Goal: Information Seeking & Learning: Learn about a topic

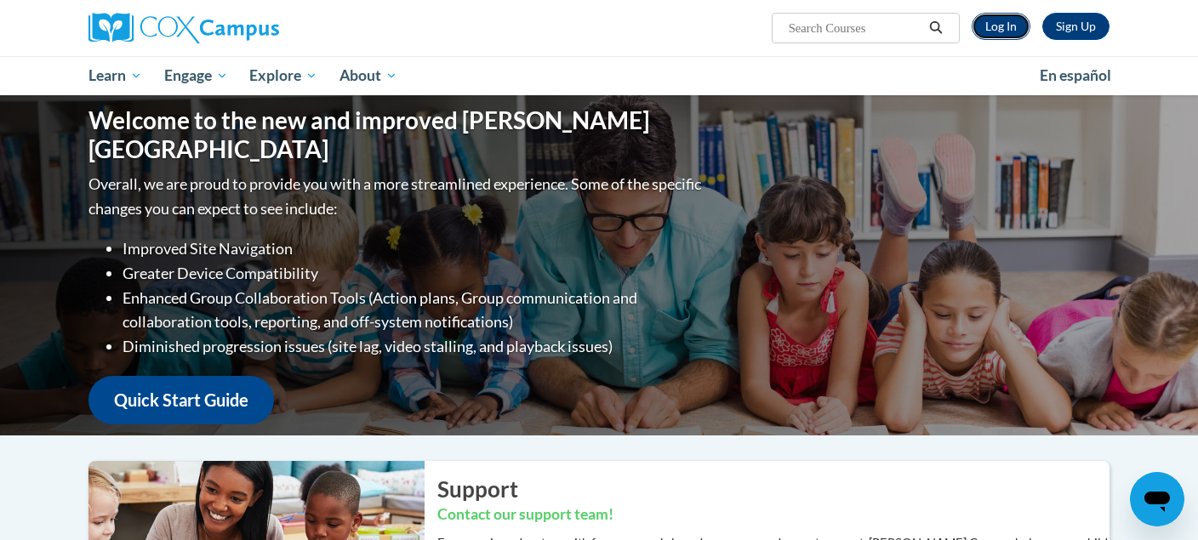
click at [1007, 22] on link "Log In" at bounding box center [1001, 26] width 59 height 27
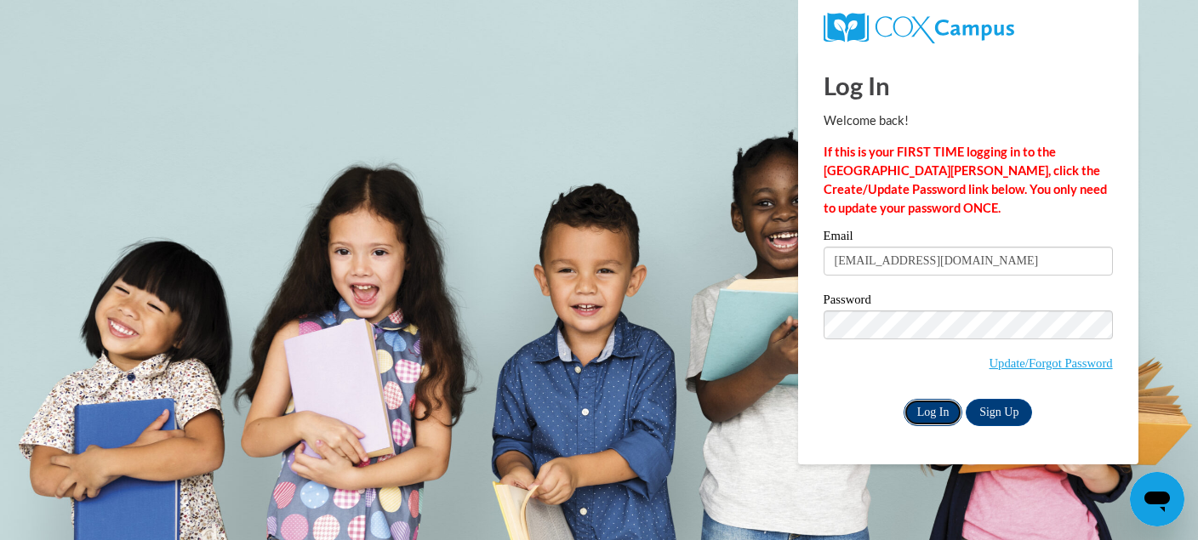
click at [927, 405] on input "Log In" at bounding box center [934, 412] width 60 height 27
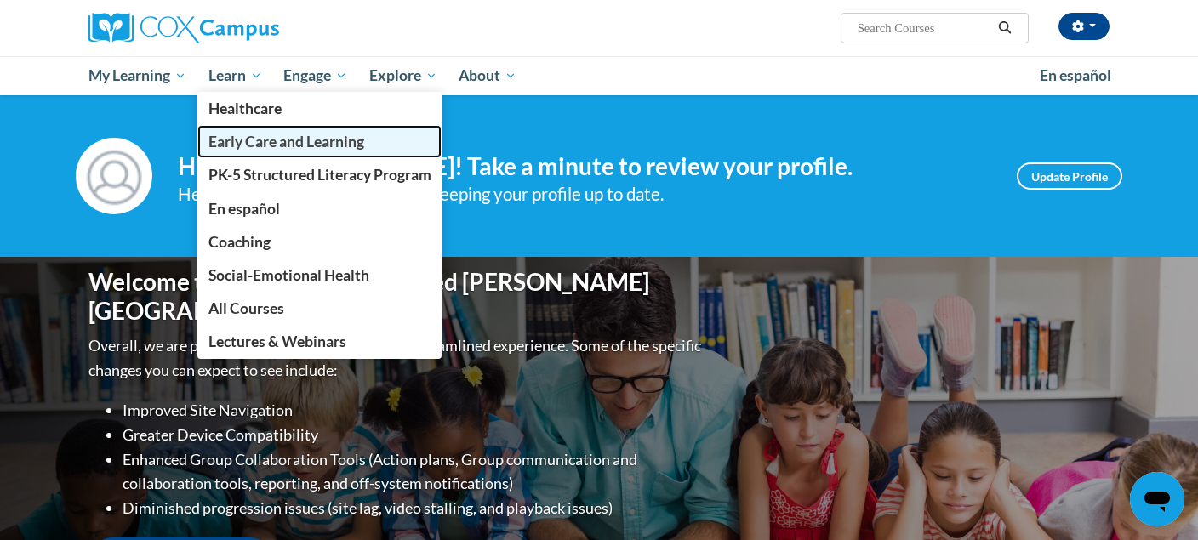
click at [259, 140] on span "Early Care and Learning" at bounding box center [286, 142] width 156 height 18
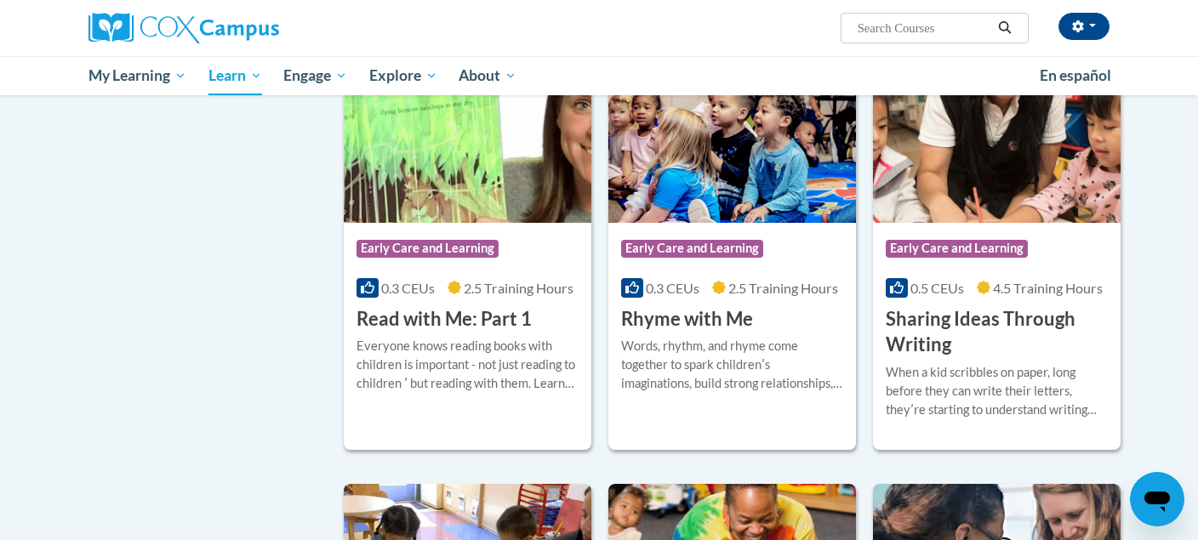
scroll to position [1913, 0]
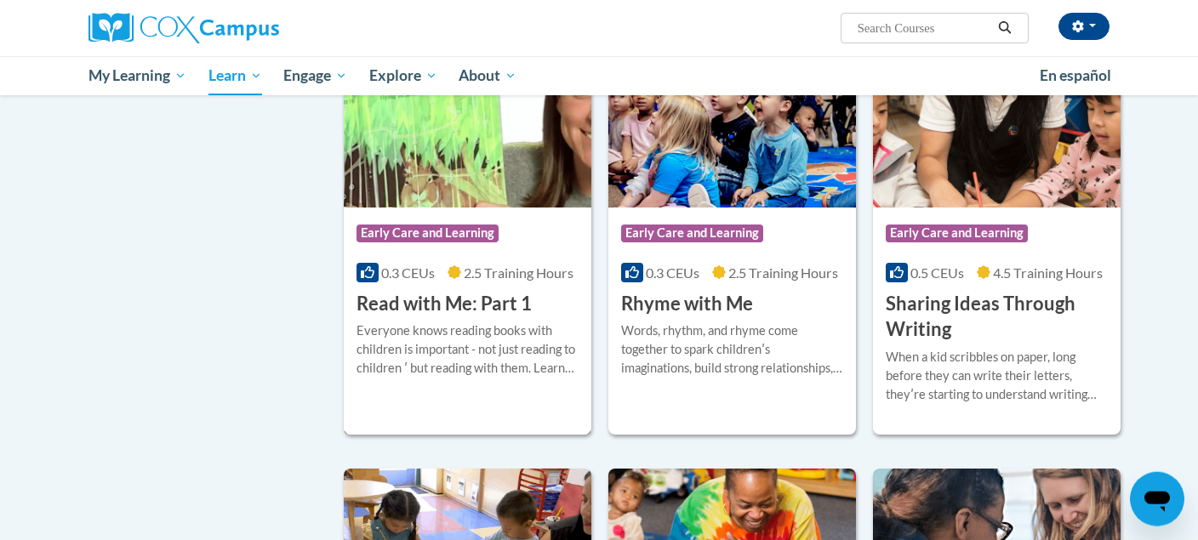
click at [533, 152] on img at bounding box center [468, 121] width 248 height 174
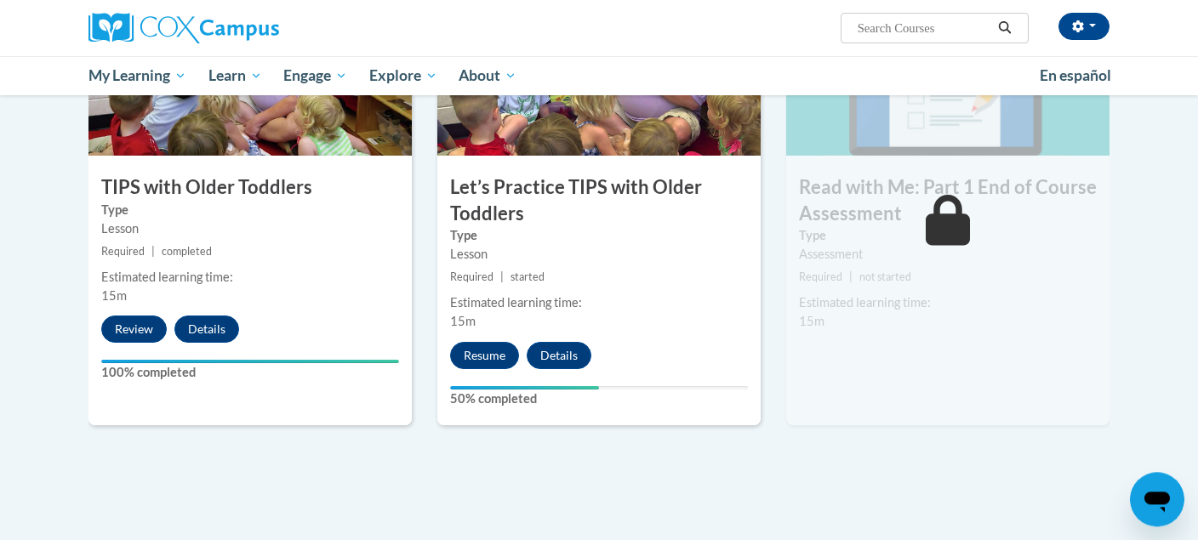
scroll to position [1814, 0]
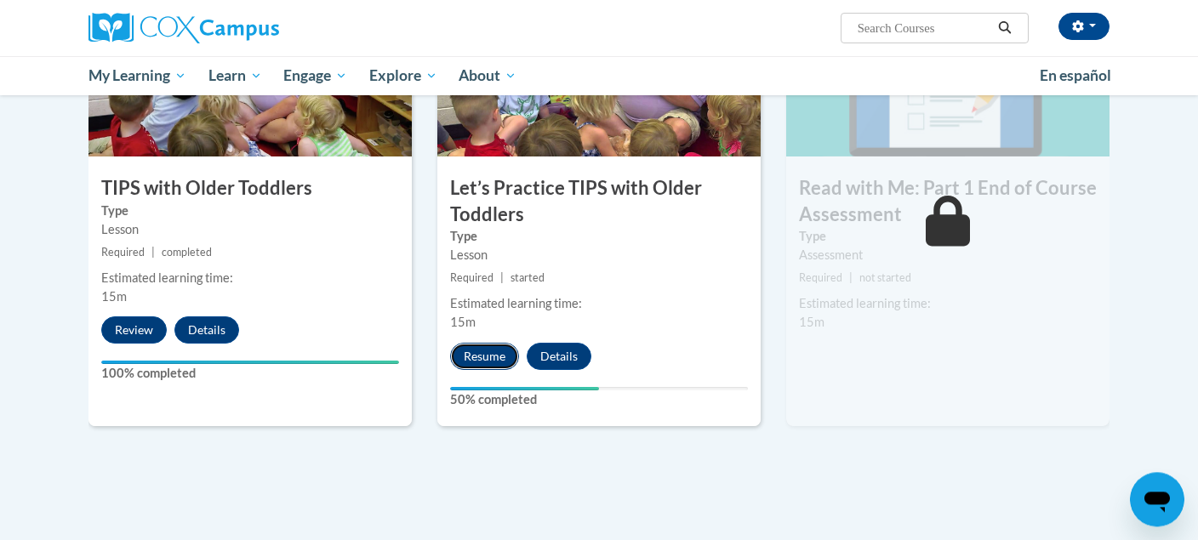
click at [480, 354] on button "Resume" at bounding box center [484, 356] width 69 height 27
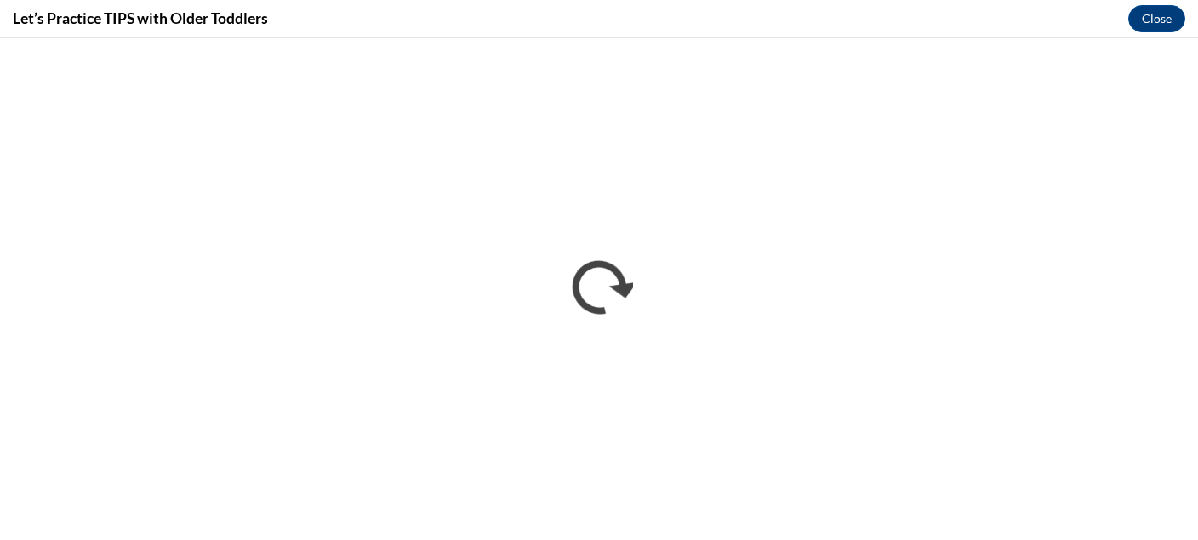
scroll to position [0, 0]
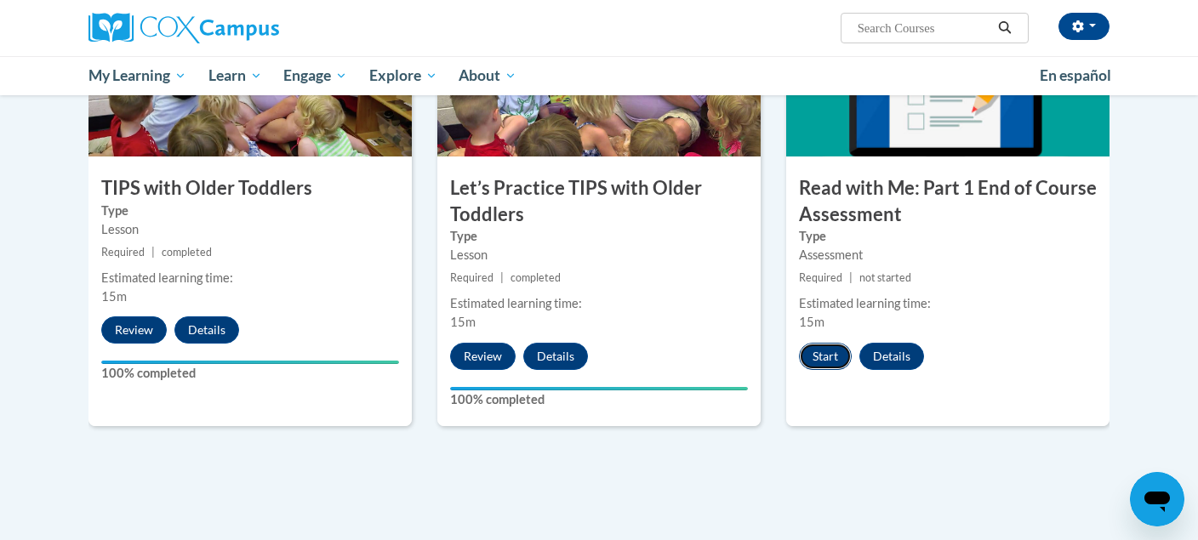
click at [830, 352] on button "Start" at bounding box center [825, 356] width 53 height 27
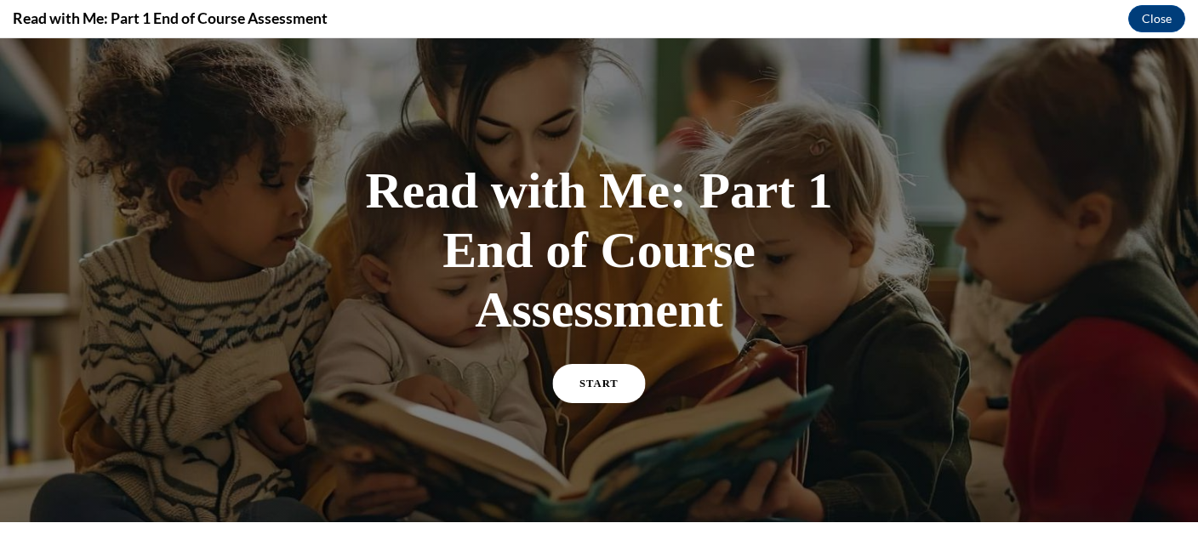
click at [596, 381] on span "START" at bounding box center [598, 384] width 39 height 13
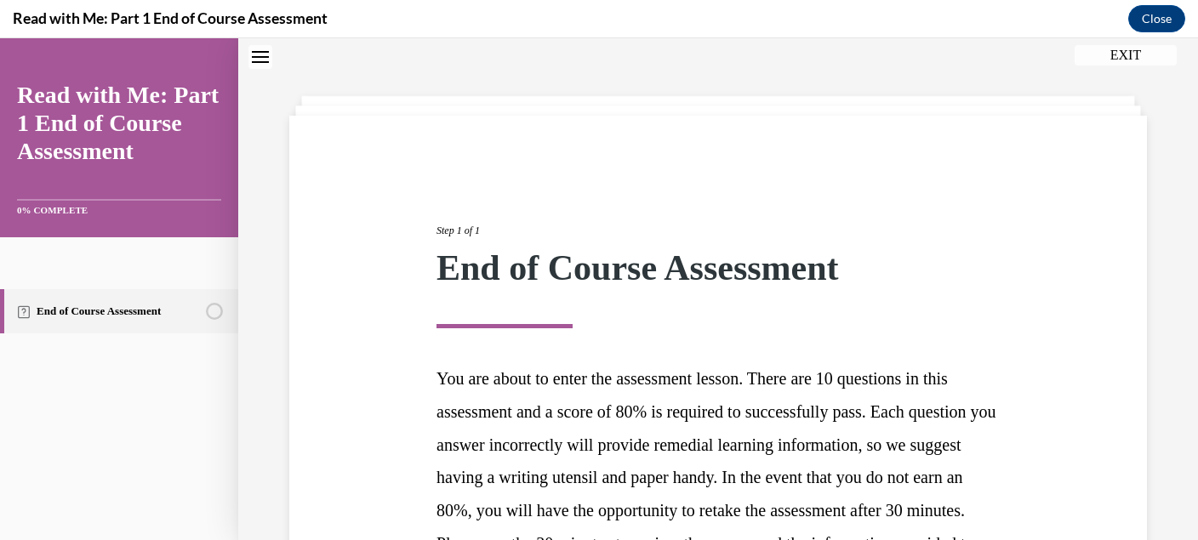
scroll to position [276, 0]
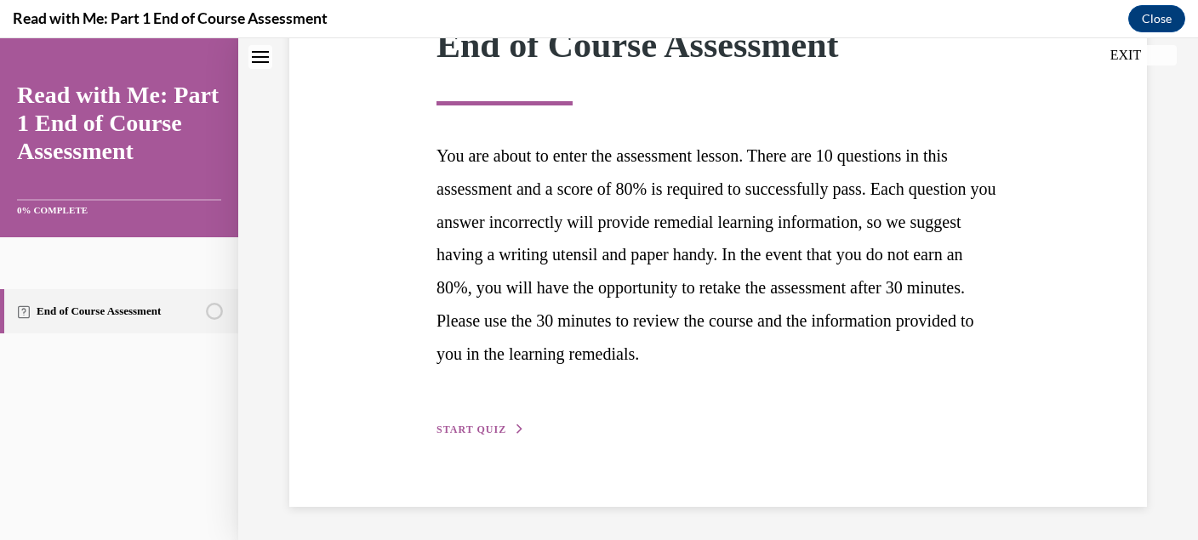
click at [471, 428] on span "START QUIZ" at bounding box center [471, 430] width 70 height 12
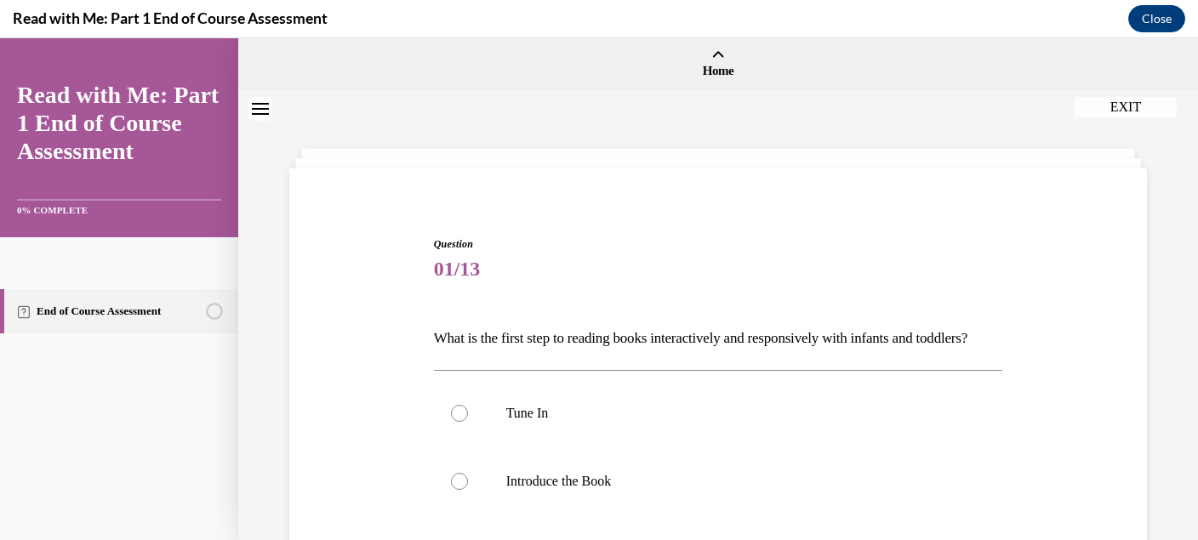
scroll to position [170, 0]
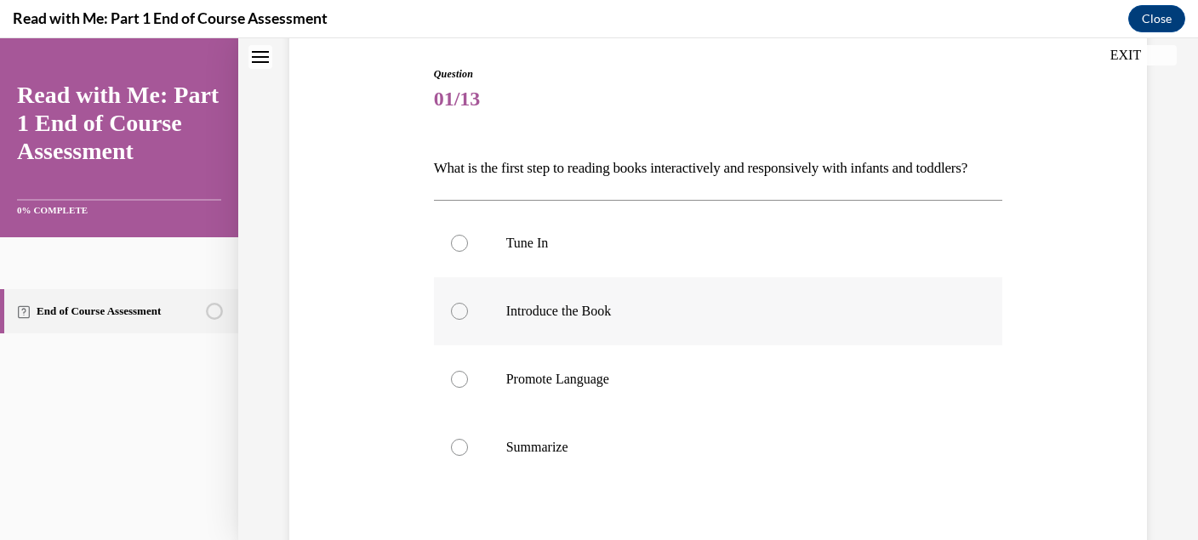
click at [518, 331] on label "Introduce the Book" at bounding box center [718, 311] width 569 height 68
click at [468, 320] on input "Introduce the Book" at bounding box center [459, 311] width 17 height 17
radio input "true"
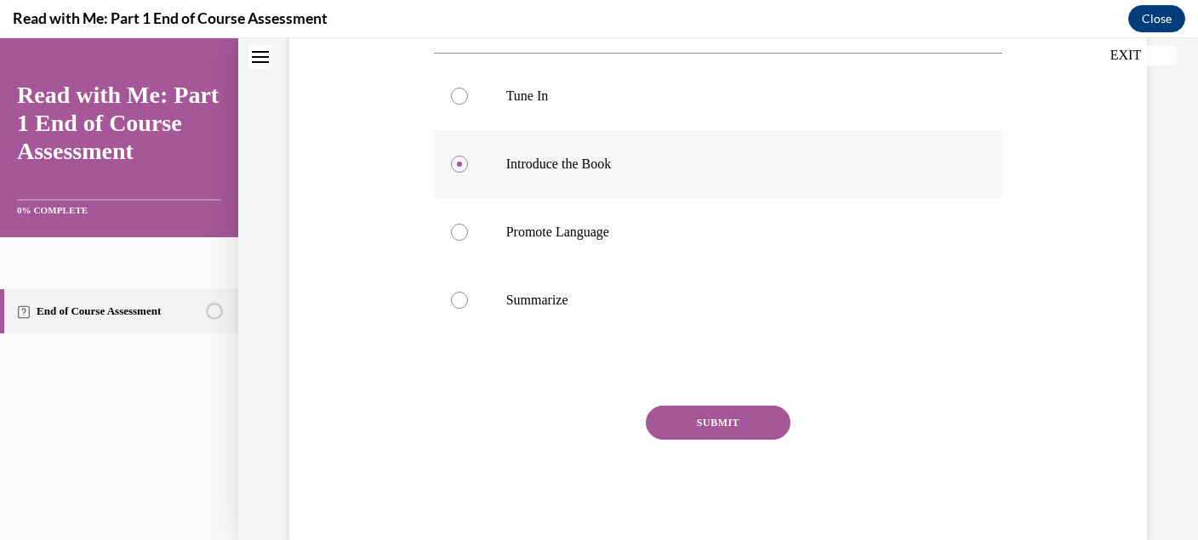
scroll to position [318, 0]
click at [744, 439] on button "SUBMIT" at bounding box center [718, 422] width 145 height 34
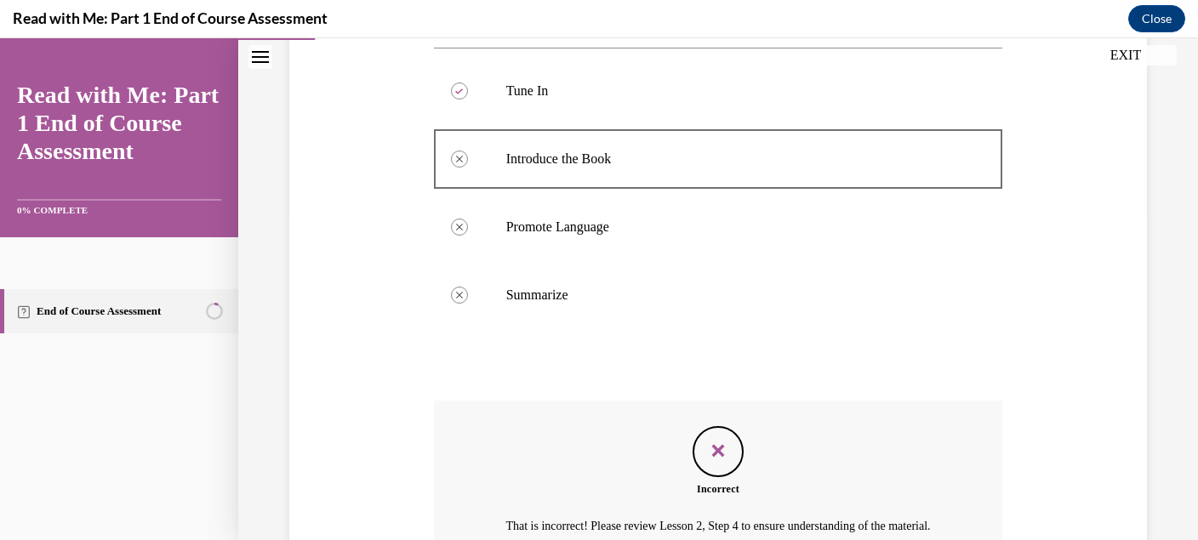
scroll to position [522, 0]
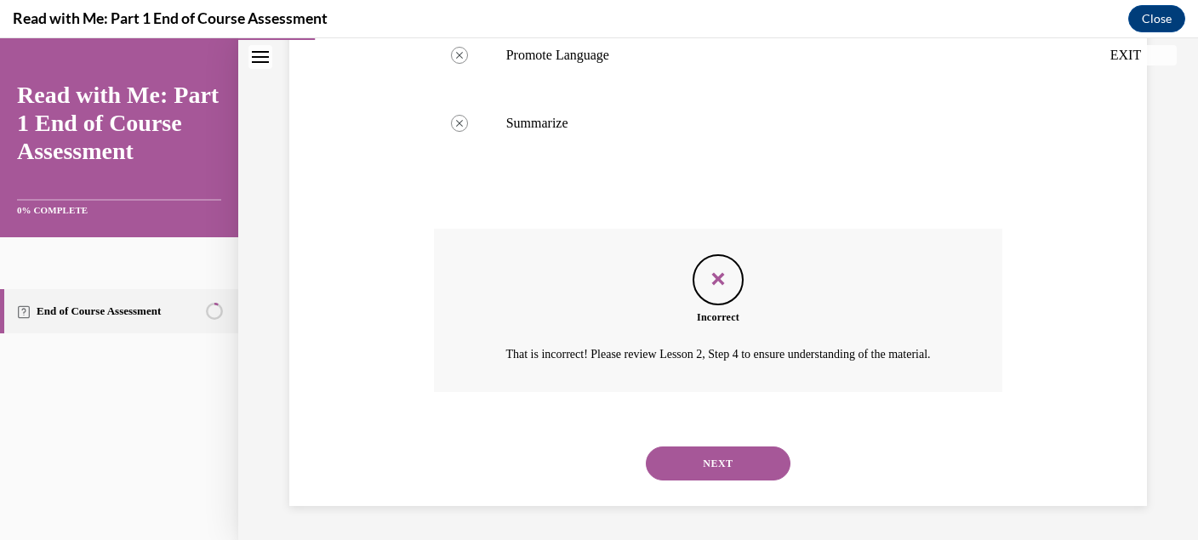
click at [740, 450] on button "NEXT" at bounding box center [718, 464] width 145 height 34
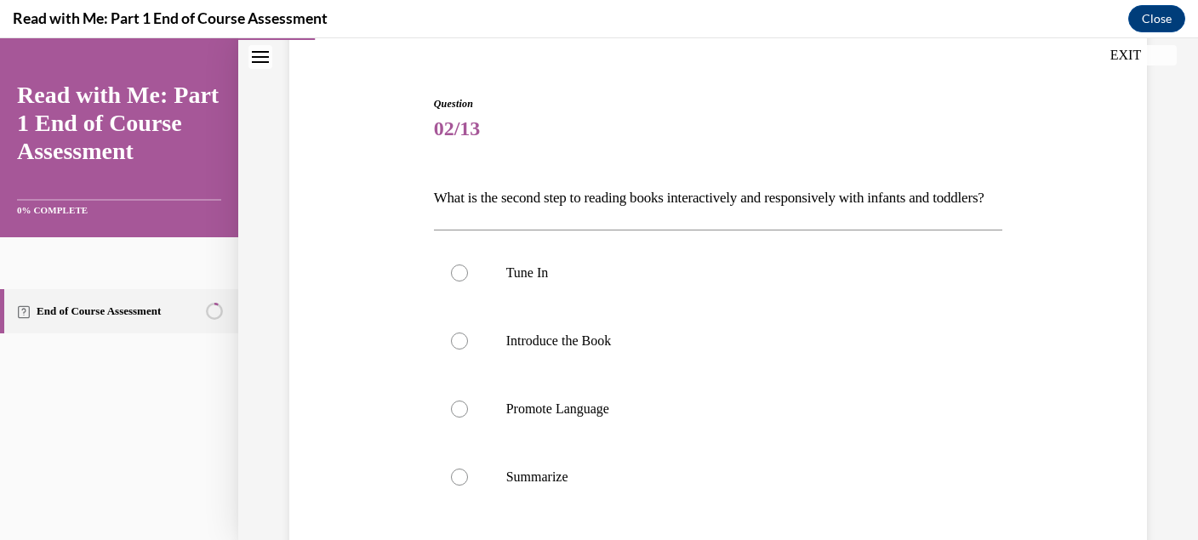
scroll to position [149, 0]
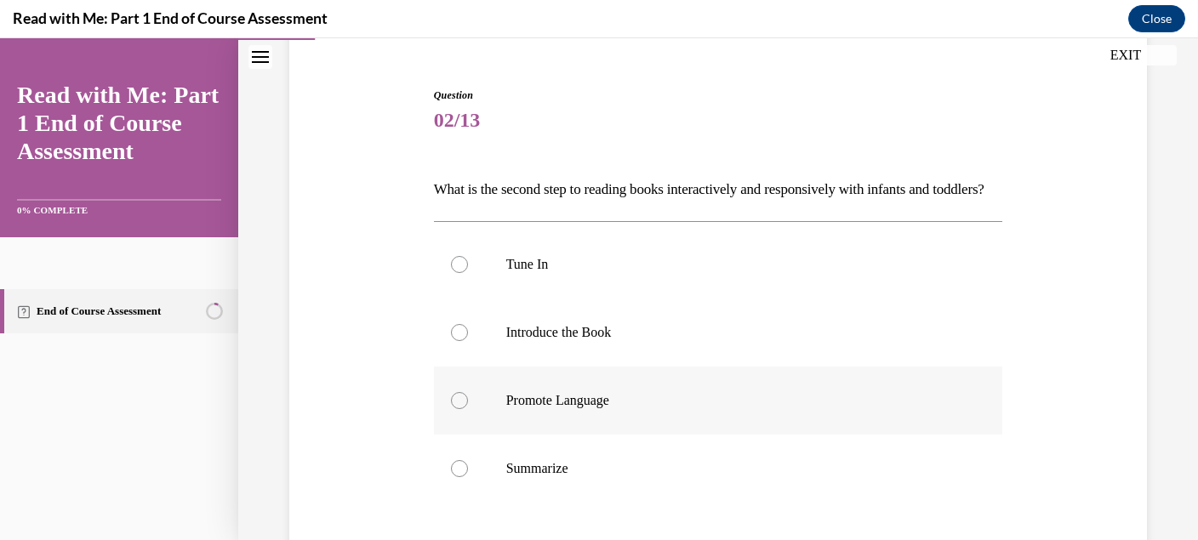
click at [733, 435] on label "Promote Language" at bounding box center [718, 401] width 569 height 68
click at [468, 409] on input "Promote Language" at bounding box center [459, 400] width 17 height 17
radio input "true"
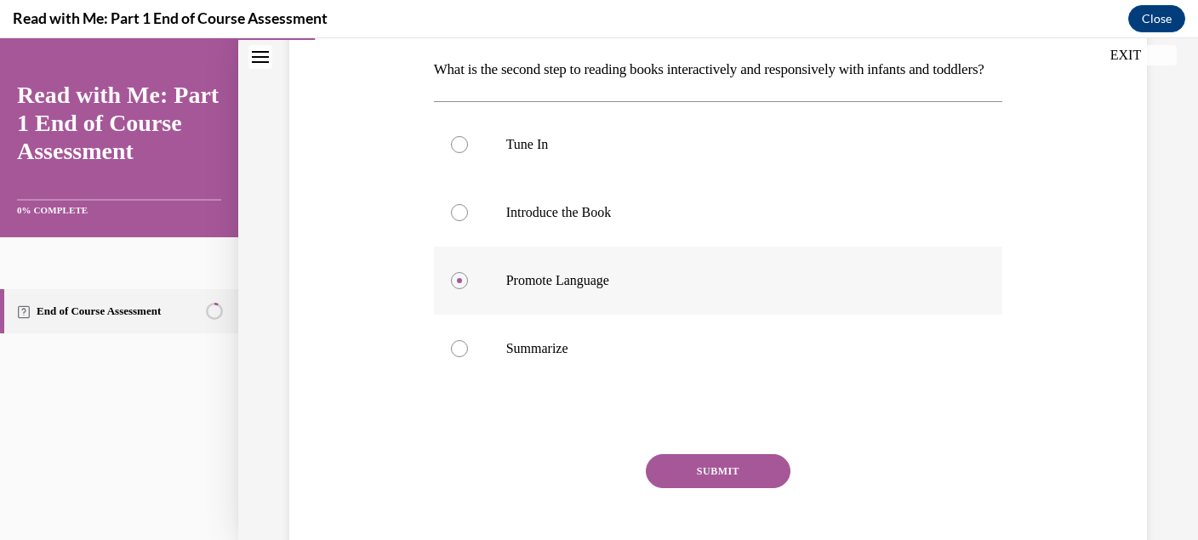
scroll to position [270, 0]
click at [720, 488] on button "SUBMIT" at bounding box center [718, 470] width 145 height 34
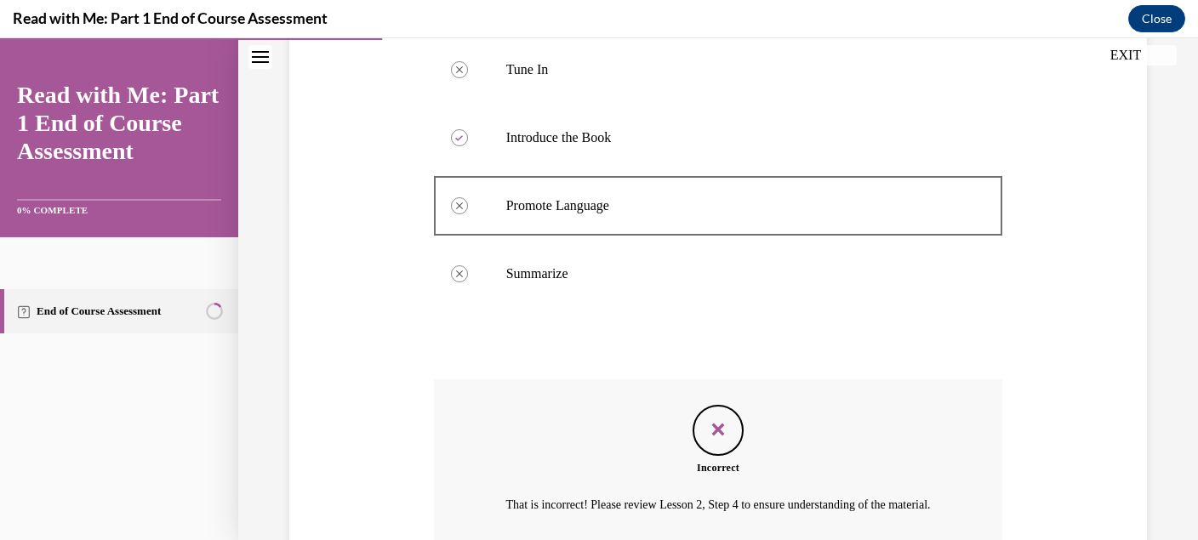
scroll to position [522, 0]
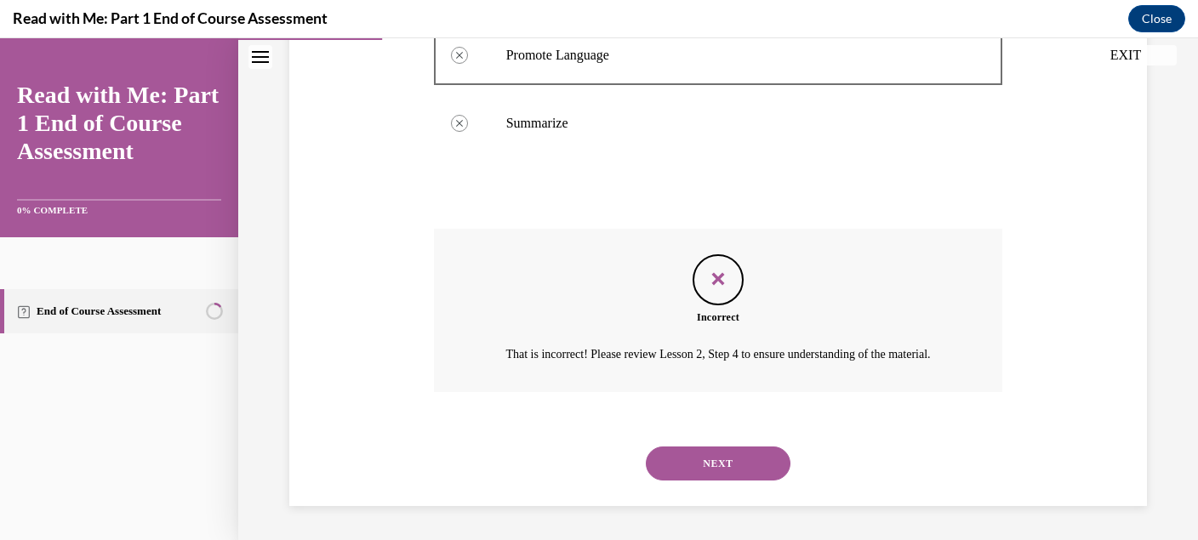
click at [712, 458] on button "NEXT" at bounding box center [718, 464] width 145 height 34
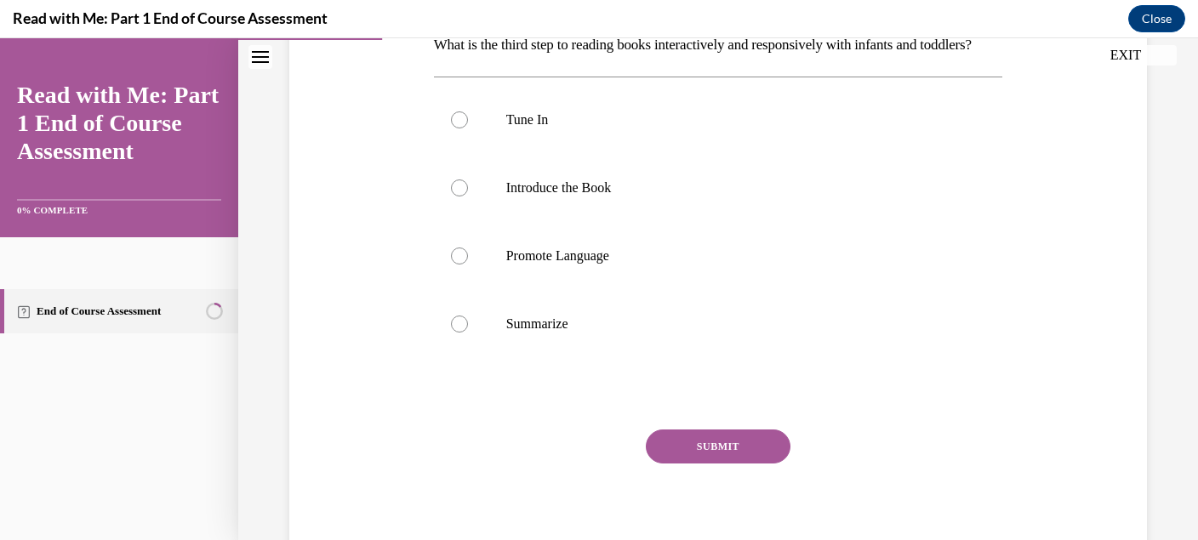
scroll to position [283, 0]
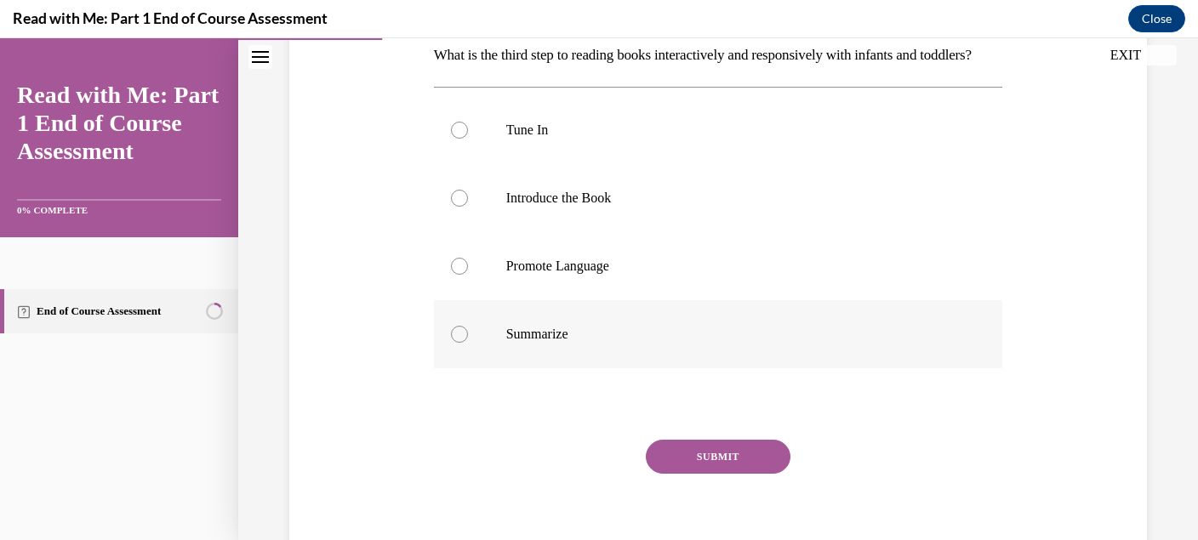
click at [630, 343] on p "Summarize" at bounding box center [733, 334] width 454 height 17
click at [468, 343] on input "Summarize" at bounding box center [459, 334] width 17 height 17
radio input "true"
click at [677, 474] on button "SUBMIT" at bounding box center [718, 457] width 145 height 34
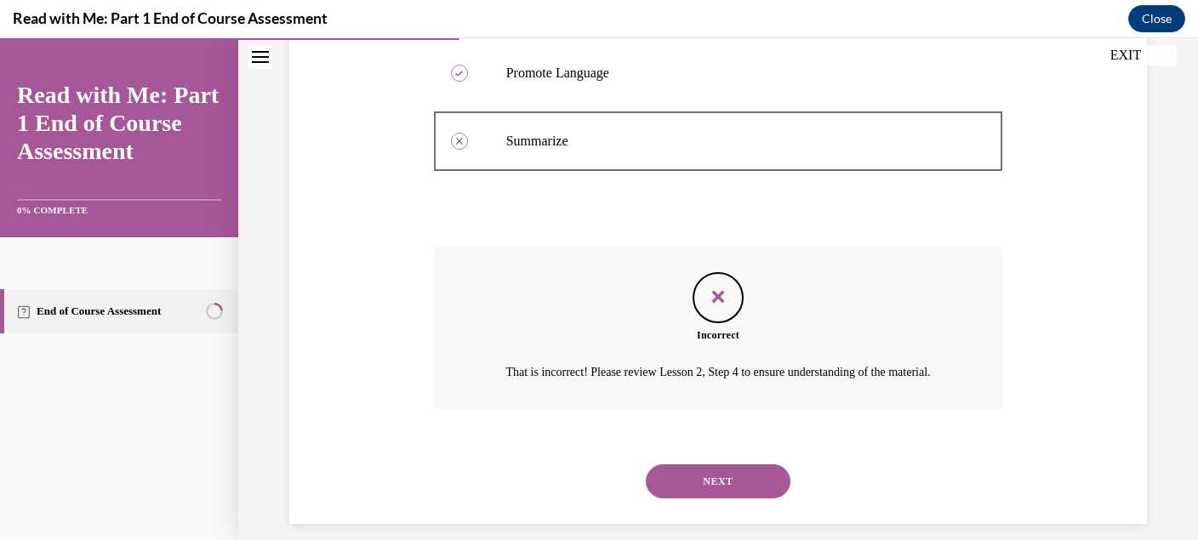
scroll to position [476, 0]
click at [677, 499] on button "NEXT" at bounding box center [718, 482] width 145 height 34
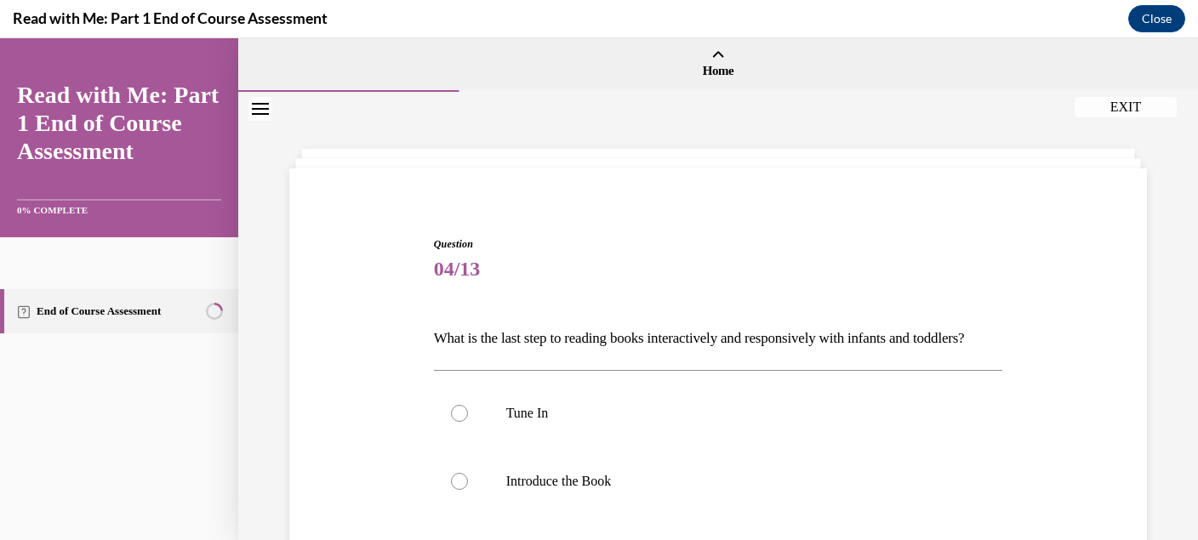
click at [677, 499] on label "Introduce the Book" at bounding box center [718, 482] width 569 height 68
click at [468, 490] on input "Introduce the Book" at bounding box center [459, 481] width 17 height 17
radio input "true"
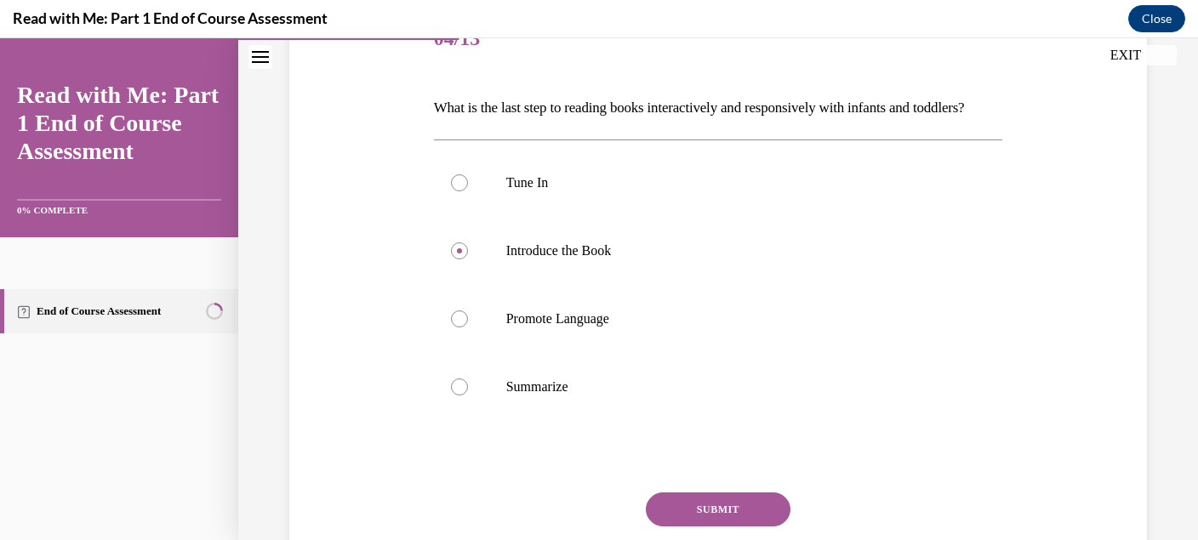
scroll to position [362, 0]
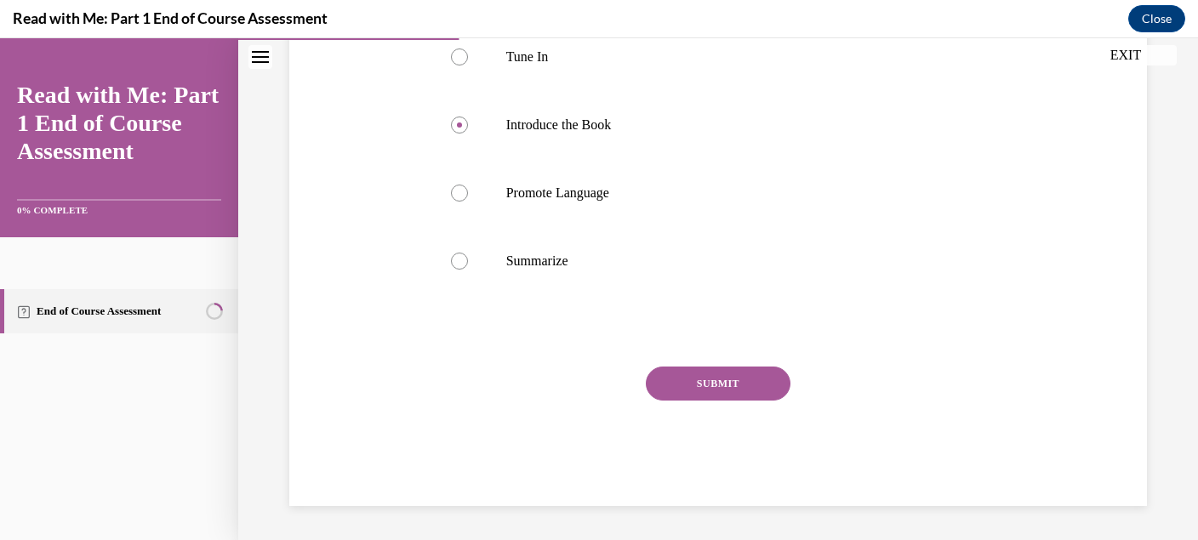
click at [719, 401] on button "SUBMIT" at bounding box center [718, 384] width 145 height 34
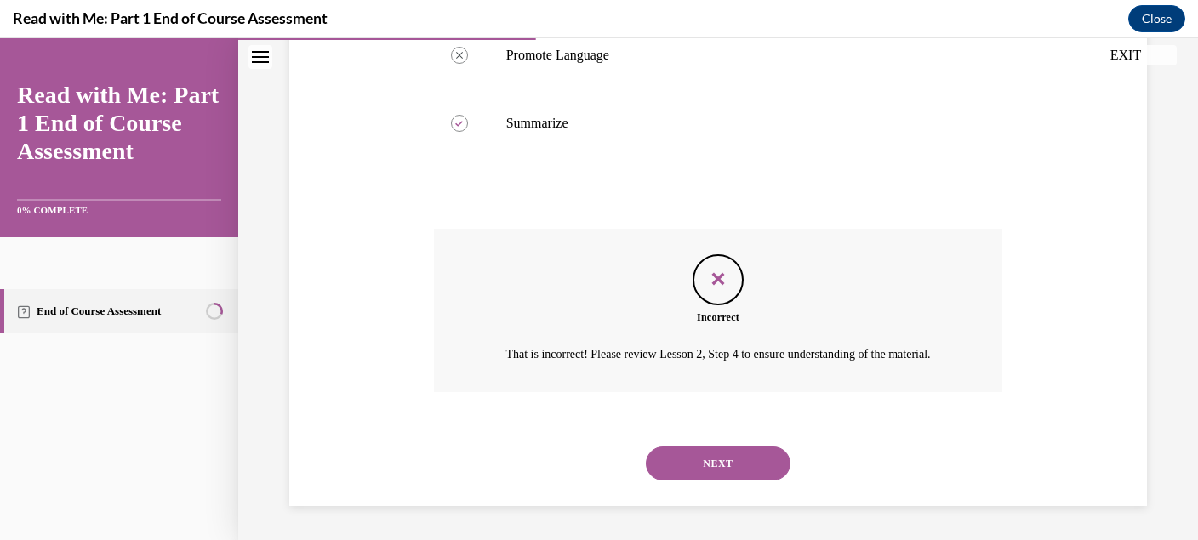
scroll to position [522, 0]
click at [741, 470] on button "NEXT" at bounding box center [718, 464] width 145 height 34
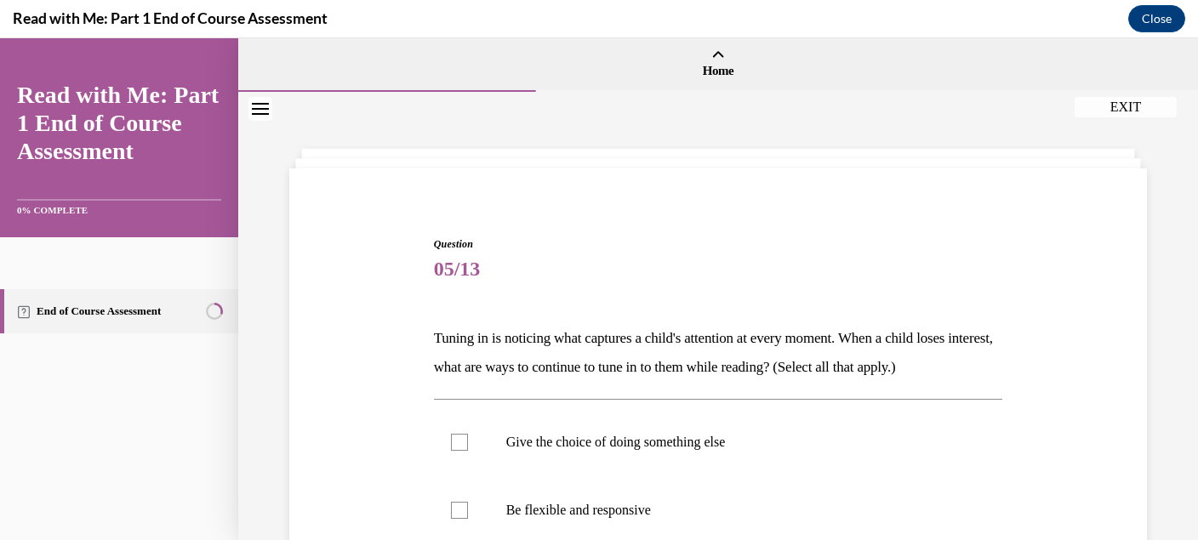
click at [741, 470] on label "Give the choice of doing something else" at bounding box center [718, 442] width 569 height 68
click at [468, 451] on input "Give the choice of doing something else" at bounding box center [459, 442] width 17 height 17
checkbox input "true"
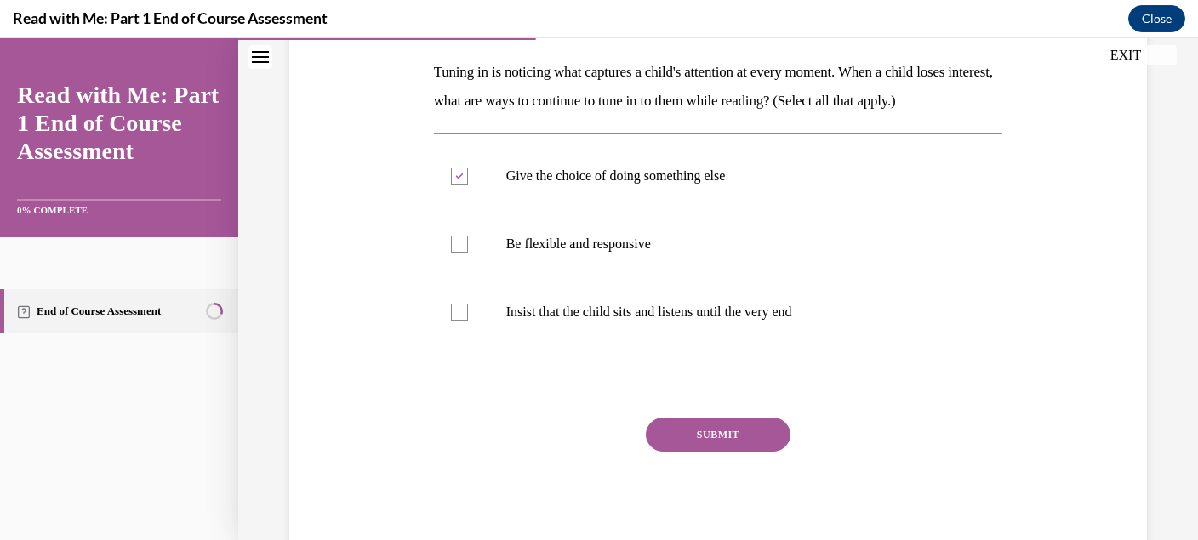
scroll to position [296, 0]
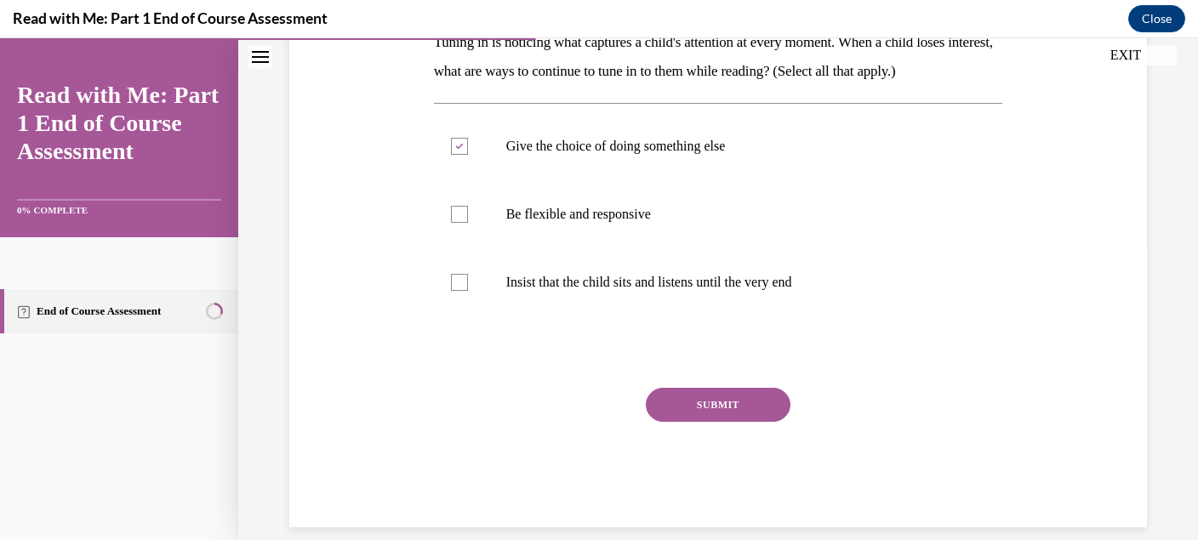
click at [720, 397] on button "SUBMIT" at bounding box center [718, 405] width 145 height 34
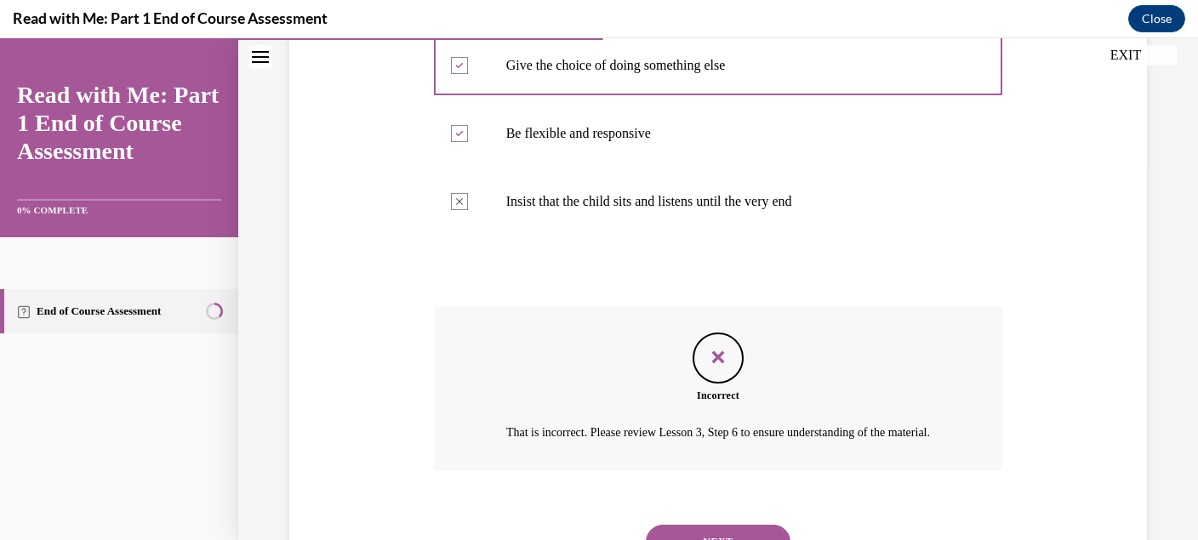
scroll to position [454, 0]
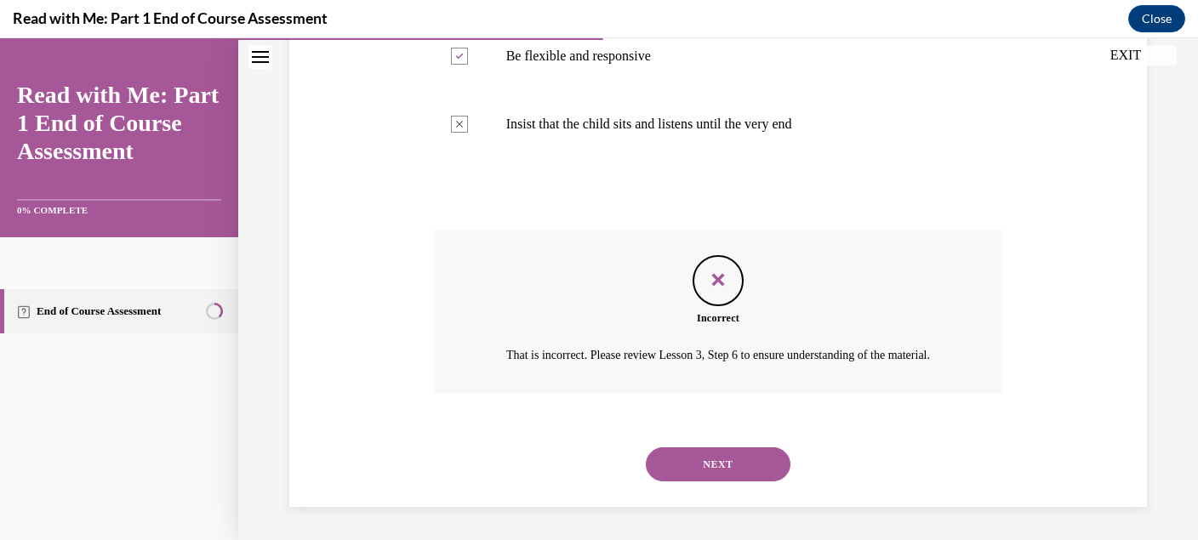
click at [719, 466] on button "NEXT" at bounding box center [718, 465] width 145 height 34
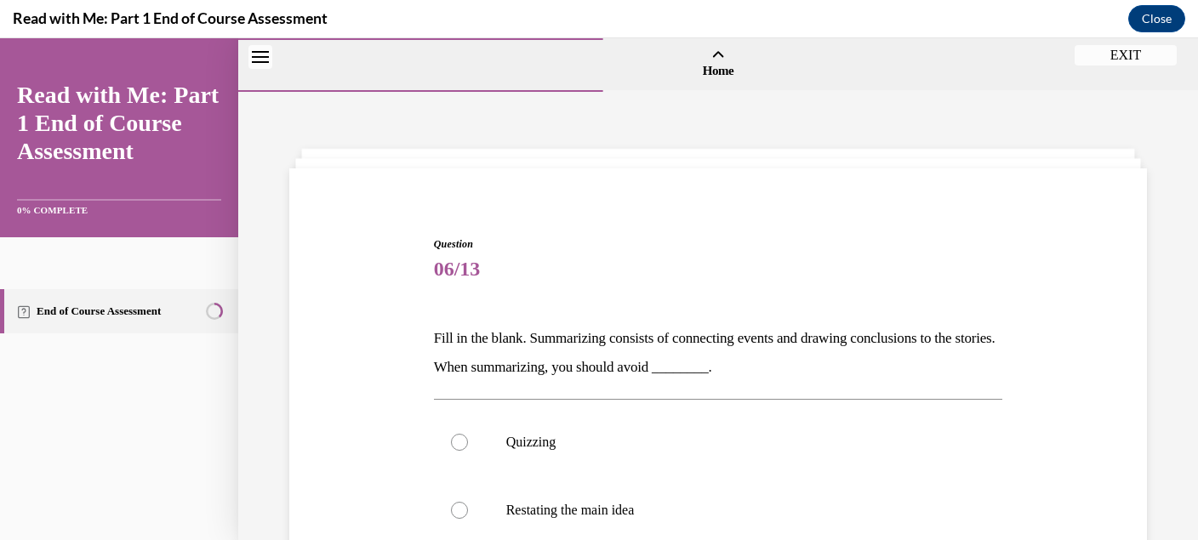
scroll to position [114, 0]
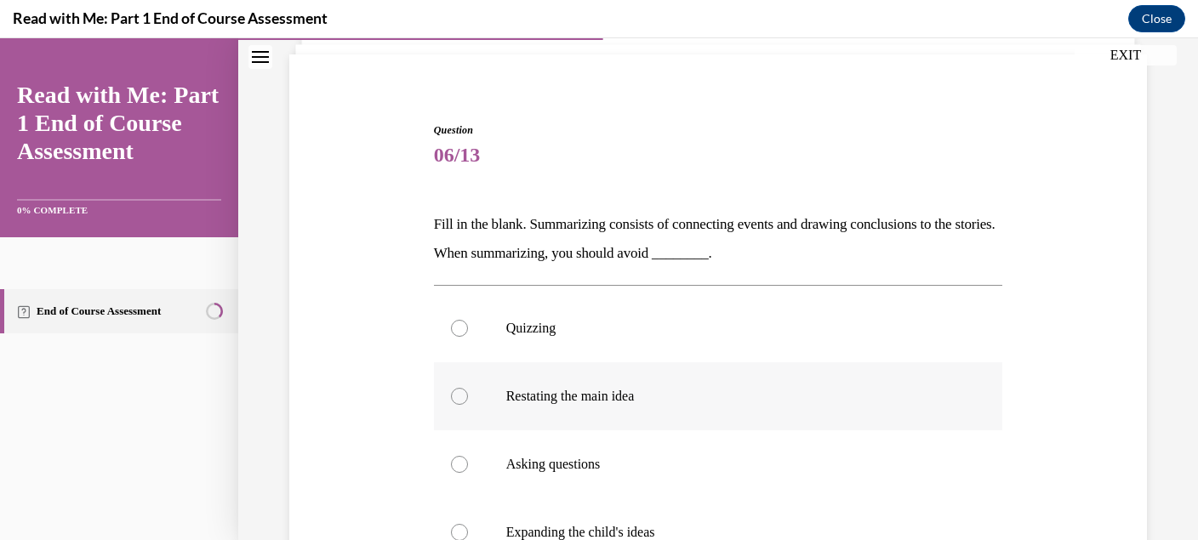
click at [702, 402] on p "Restating the main idea" at bounding box center [733, 396] width 454 height 17
click at [468, 402] on input "Restating the main idea" at bounding box center [459, 396] width 17 height 17
radio input "true"
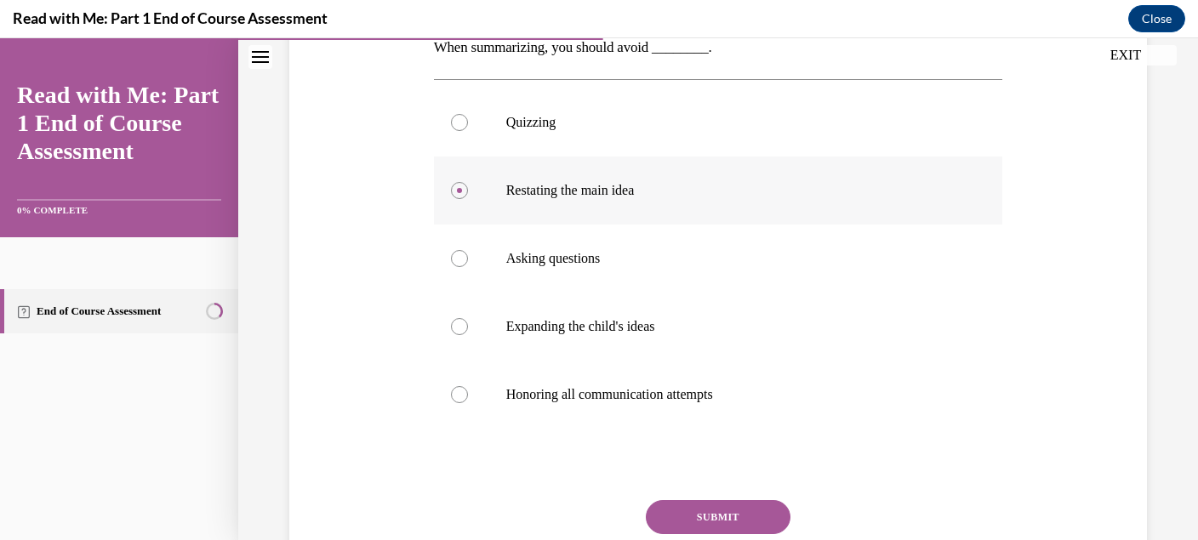
scroll to position [320, 0]
click at [710, 517] on button "SUBMIT" at bounding box center [718, 517] width 145 height 34
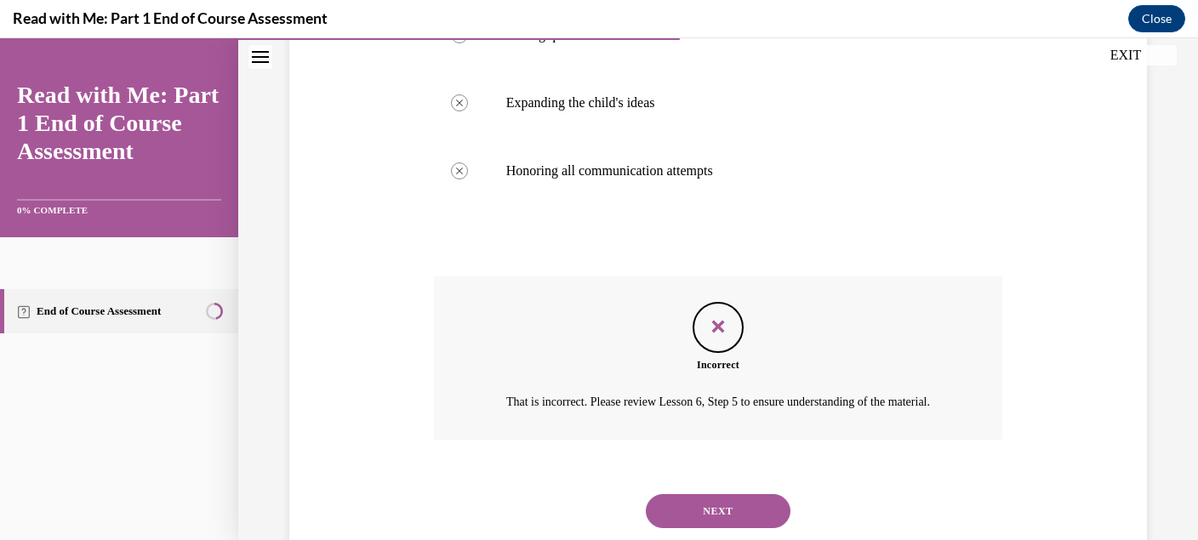
scroll to position [590, 0]
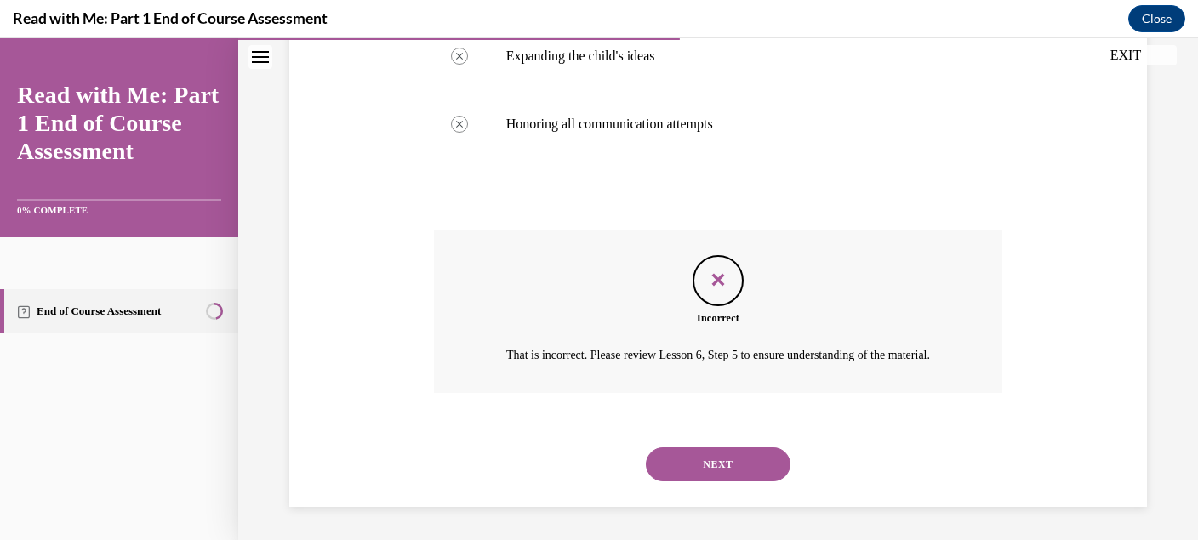
click at [721, 463] on button "NEXT" at bounding box center [718, 465] width 145 height 34
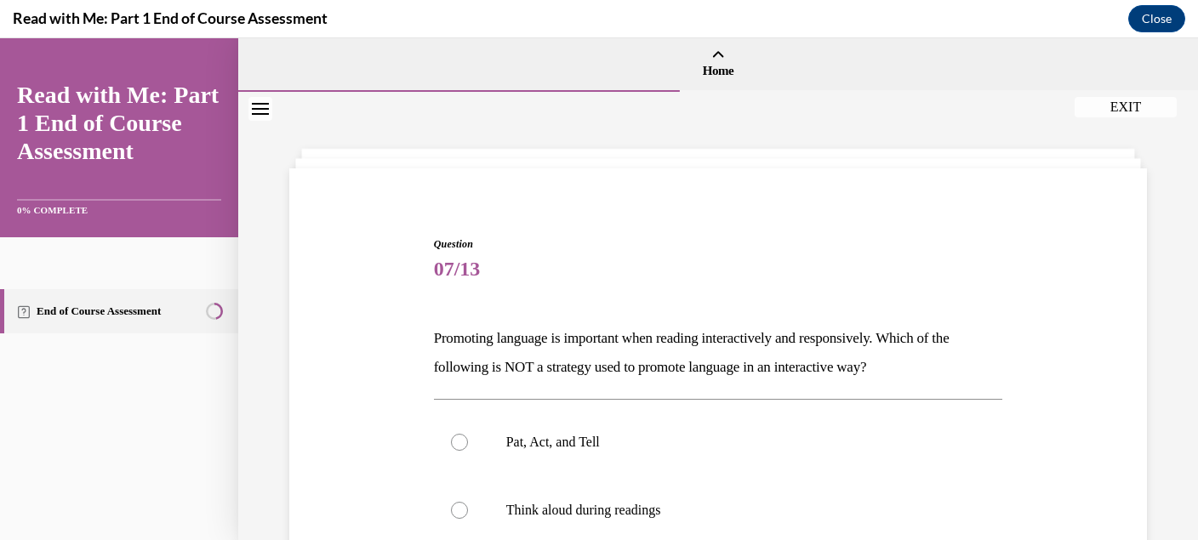
click at [721, 463] on label "Pat, Act, and Tell" at bounding box center [718, 442] width 569 height 68
click at [468, 451] on input "Pat, Act, and Tell" at bounding box center [459, 442] width 17 height 17
radio input "true"
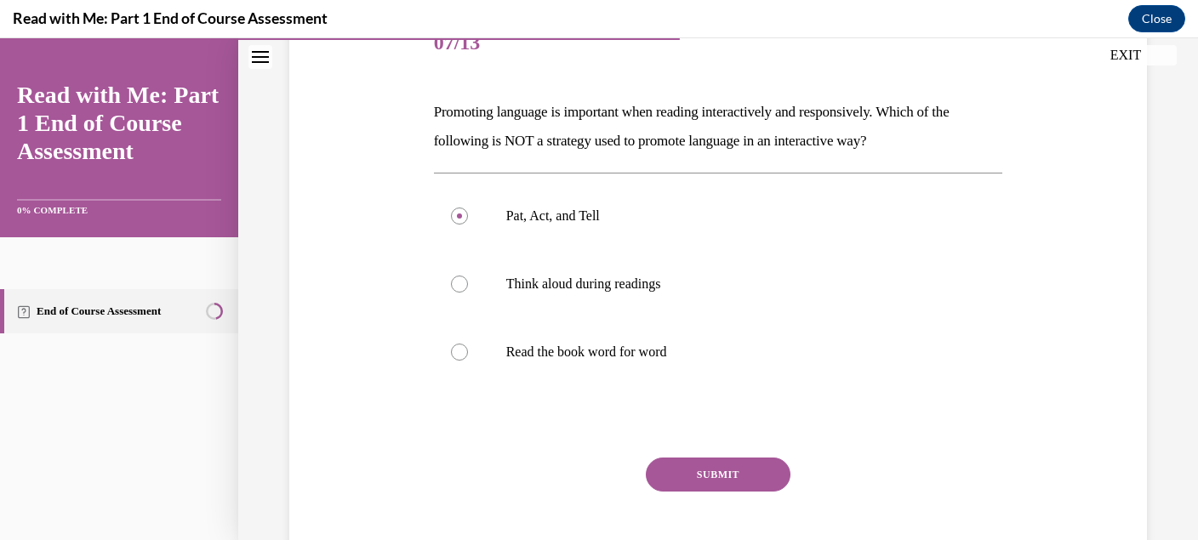
click at [721, 463] on button "SUBMIT" at bounding box center [718, 475] width 145 height 34
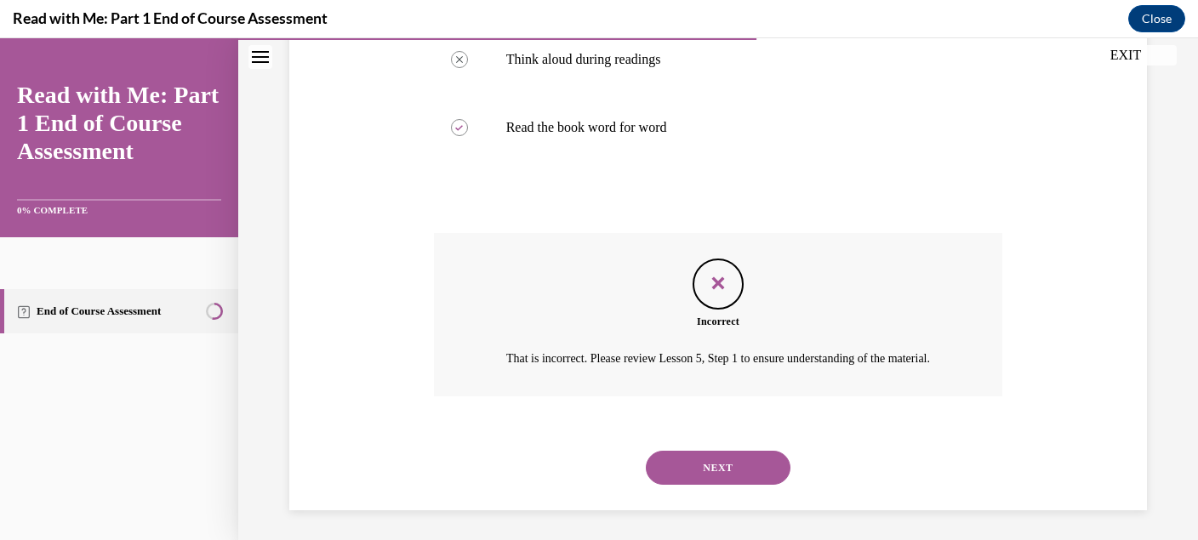
scroll to position [454, 0]
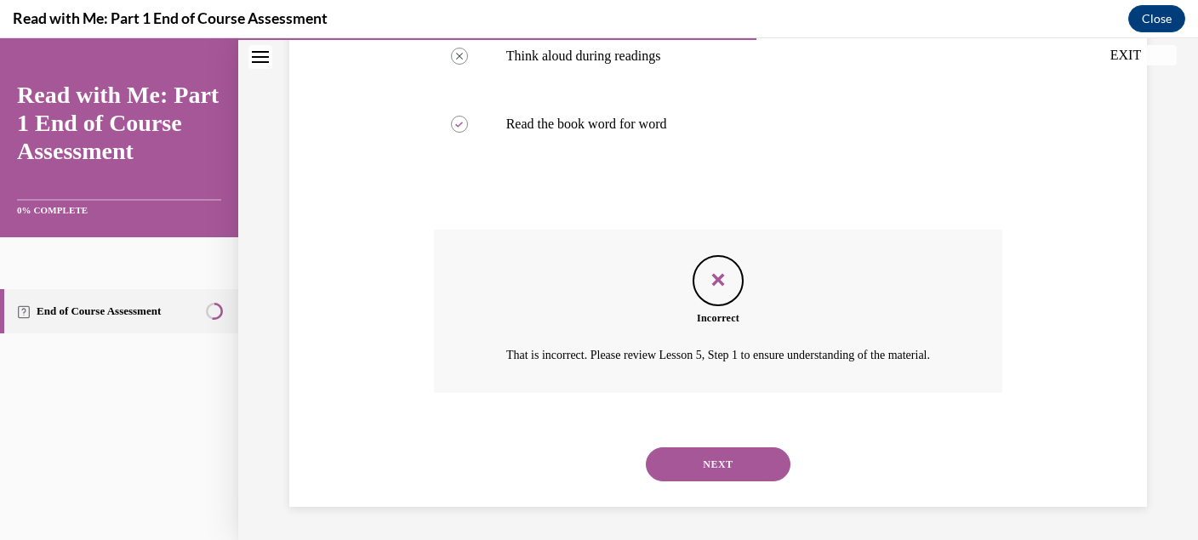
click at [721, 463] on button "NEXT" at bounding box center [718, 465] width 145 height 34
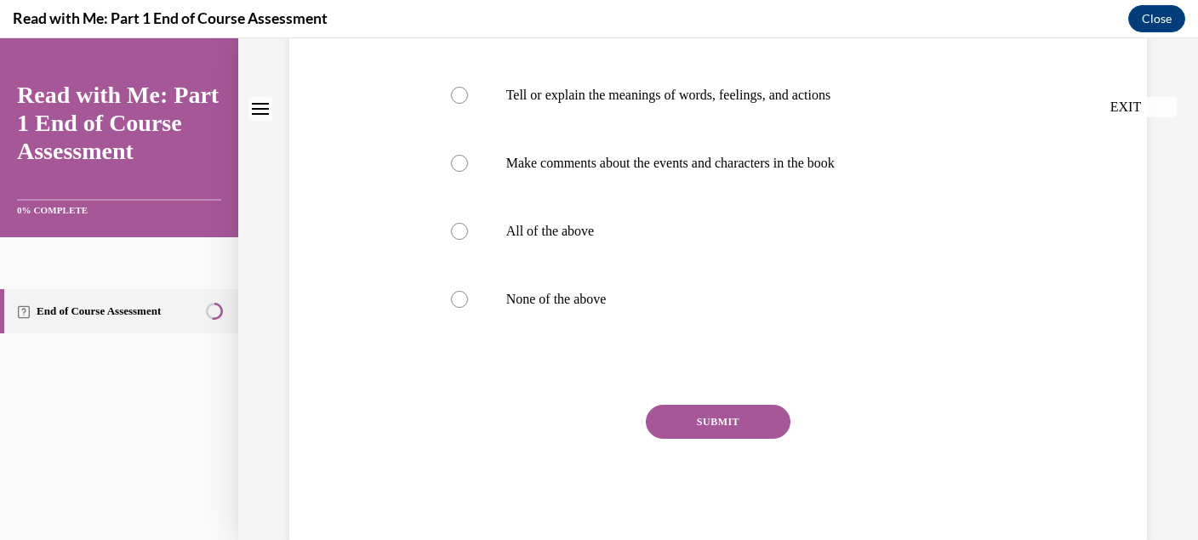
scroll to position [0, 0]
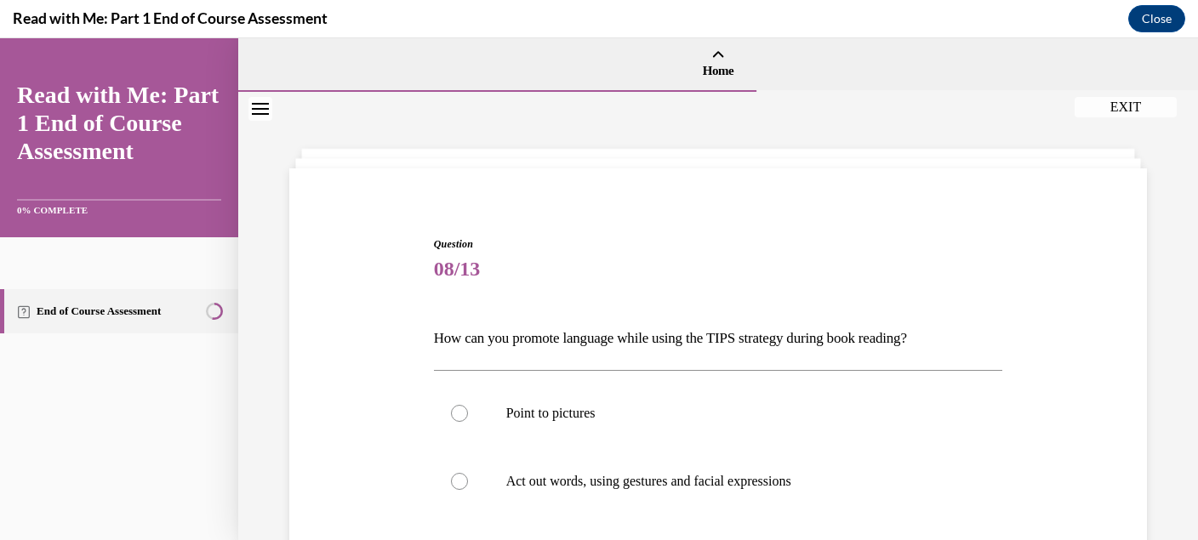
click at [721, 463] on label "Act out words, using gestures and facial expressions" at bounding box center [718, 482] width 569 height 68
click at [468, 473] on input "Act out words, using gestures and facial expressions" at bounding box center [459, 481] width 17 height 17
radio input "true"
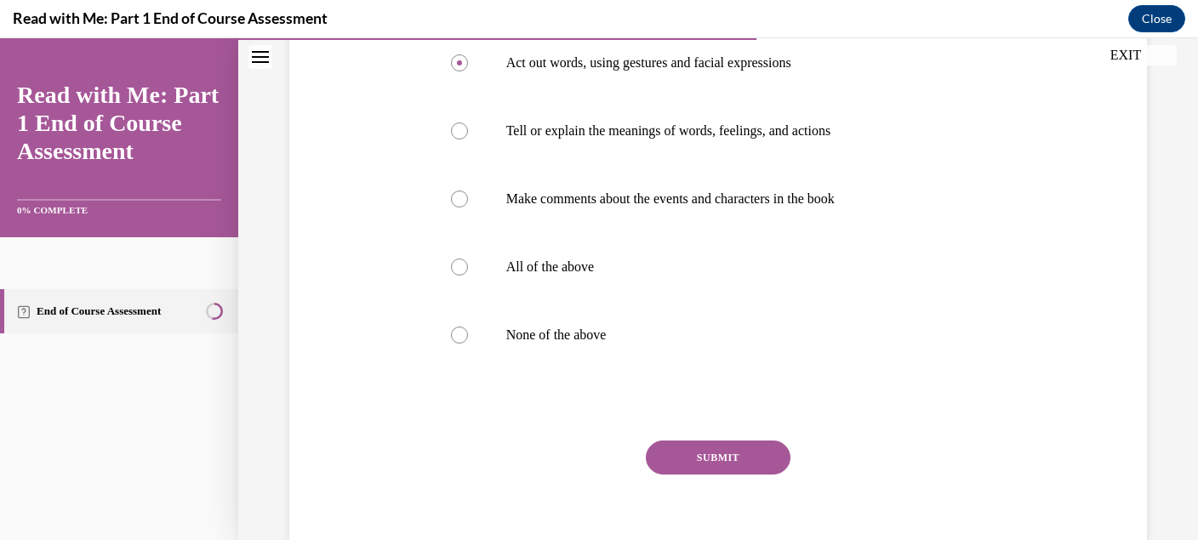
scroll to position [419, 0]
click at [665, 275] on label "All of the above" at bounding box center [718, 266] width 569 height 68
click at [468, 275] on input "All of the above" at bounding box center [459, 266] width 17 height 17
radio input "true"
click at [696, 453] on button "SUBMIT" at bounding box center [718, 457] width 145 height 34
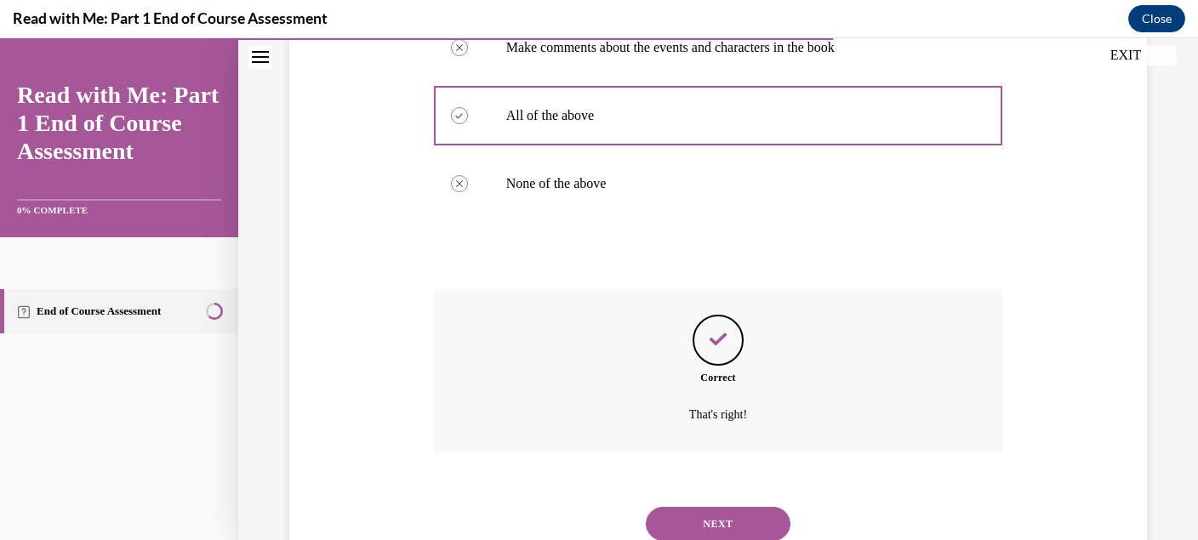
scroll to position [573, 0]
click at [709, 505] on button "NEXT" at bounding box center [718, 522] width 145 height 34
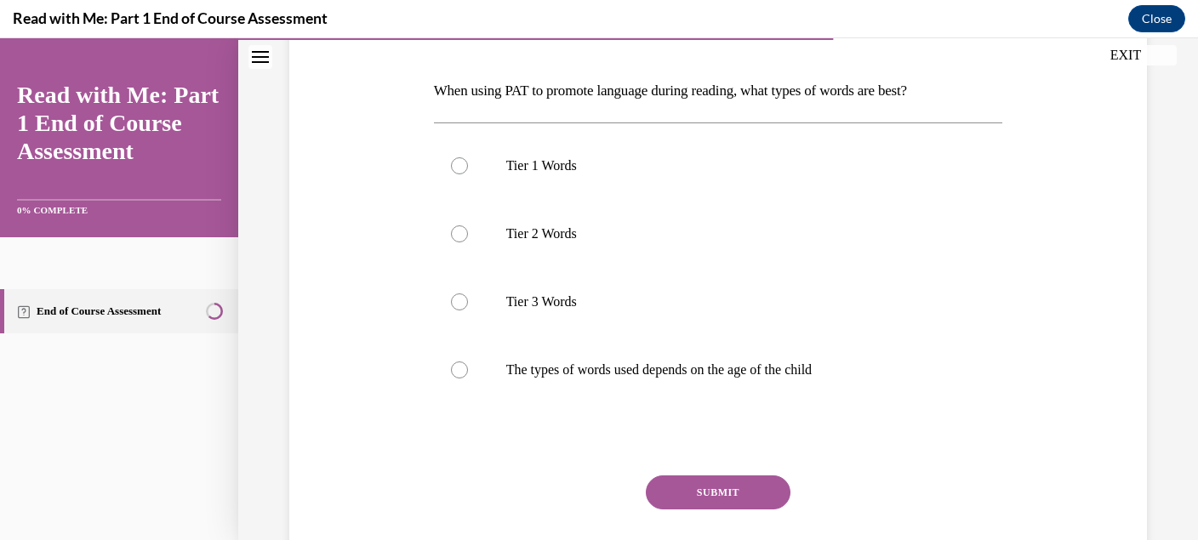
scroll to position [246, 0]
click at [664, 303] on p "Tier 3 Words" at bounding box center [733, 303] width 454 height 17
click at [468, 303] on input "Tier 3 Words" at bounding box center [459, 303] width 17 height 17
radio input "true"
click at [707, 488] on button "SUBMIT" at bounding box center [718, 494] width 145 height 34
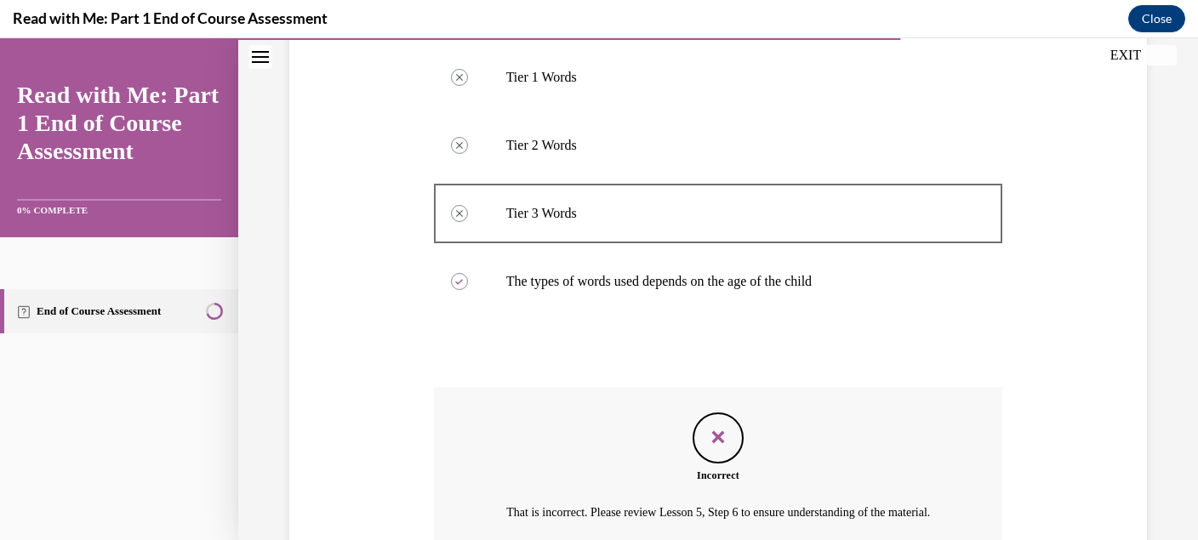
scroll to position [493, 0]
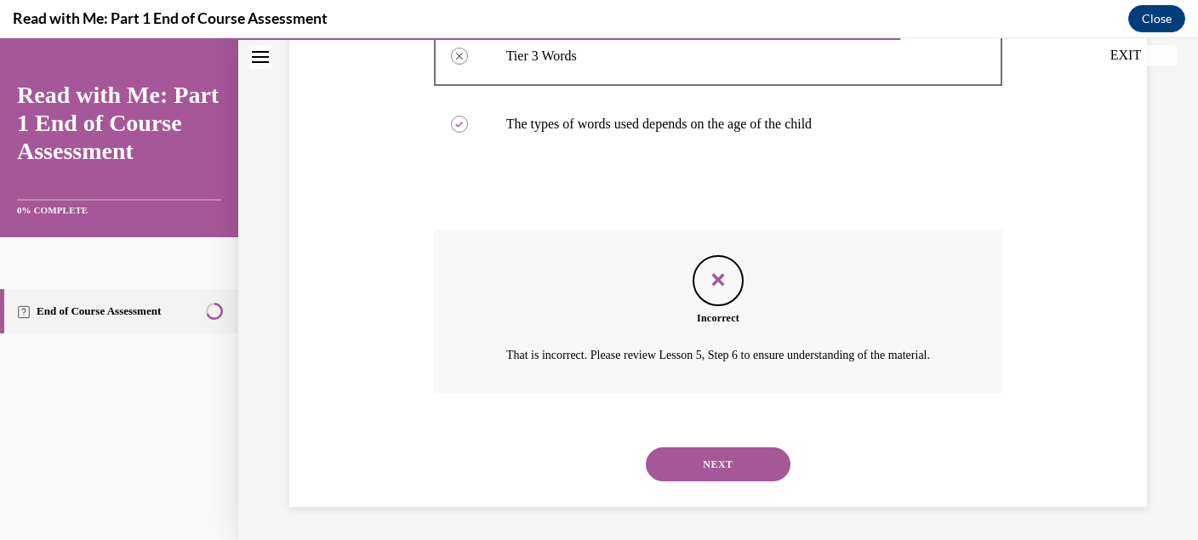
click at [707, 450] on button "NEXT" at bounding box center [718, 465] width 145 height 34
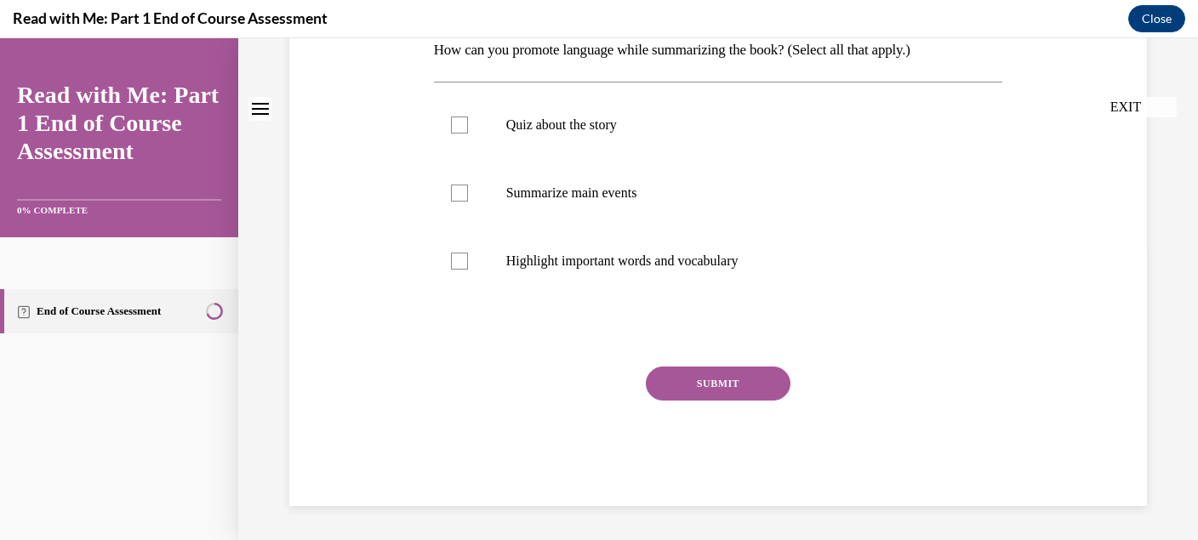
scroll to position [0, 0]
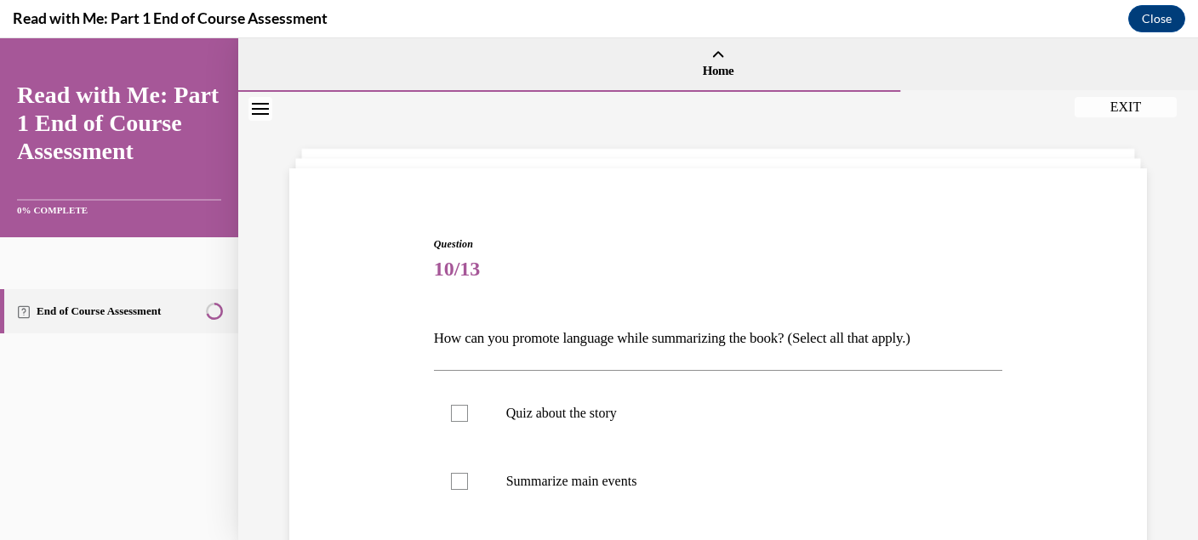
click at [707, 450] on label "Summarize main events" at bounding box center [718, 482] width 569 height 68
click at [468, 473] on input "Summarize main events" at bounding box center [459, 481] width 17 height 17
checkbox input "true"
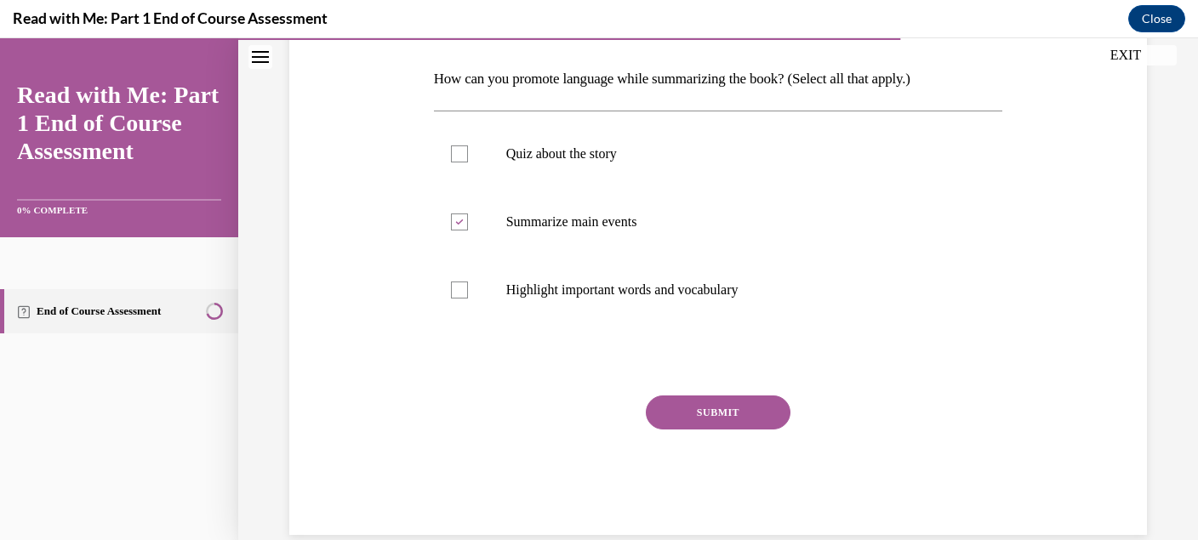
scroll to position [267, 0]
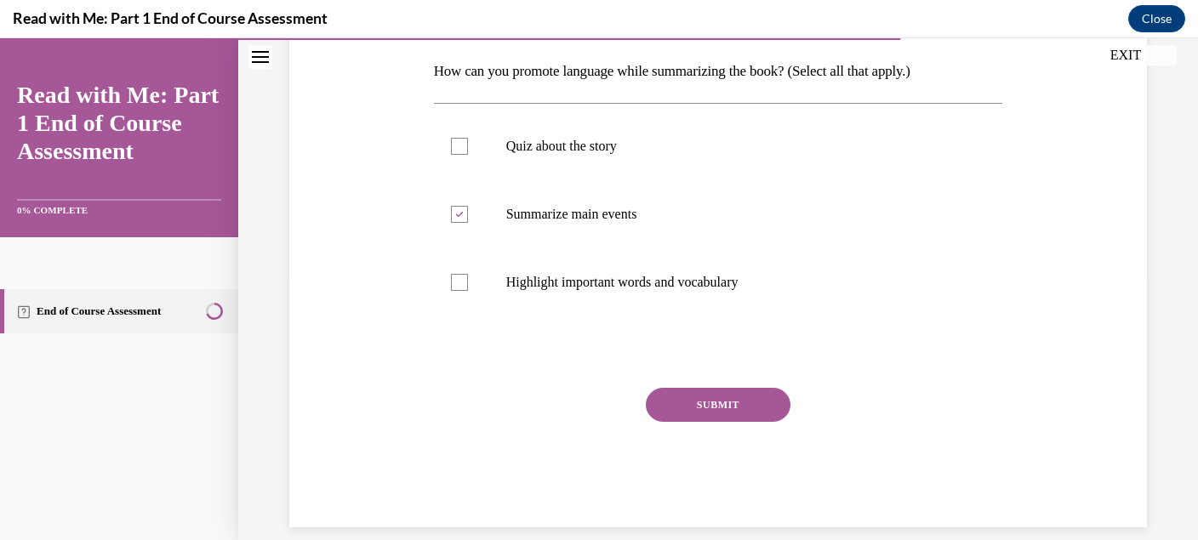
click at [710, 386] on div "Question 10/13 How can you promote language while summarizing the book? (Select…" at bounding box center [718, 248] width 569 height 558
click at [714, 402] on button "SUBMIT" at bounding box center [718, 405] width 145 height 34
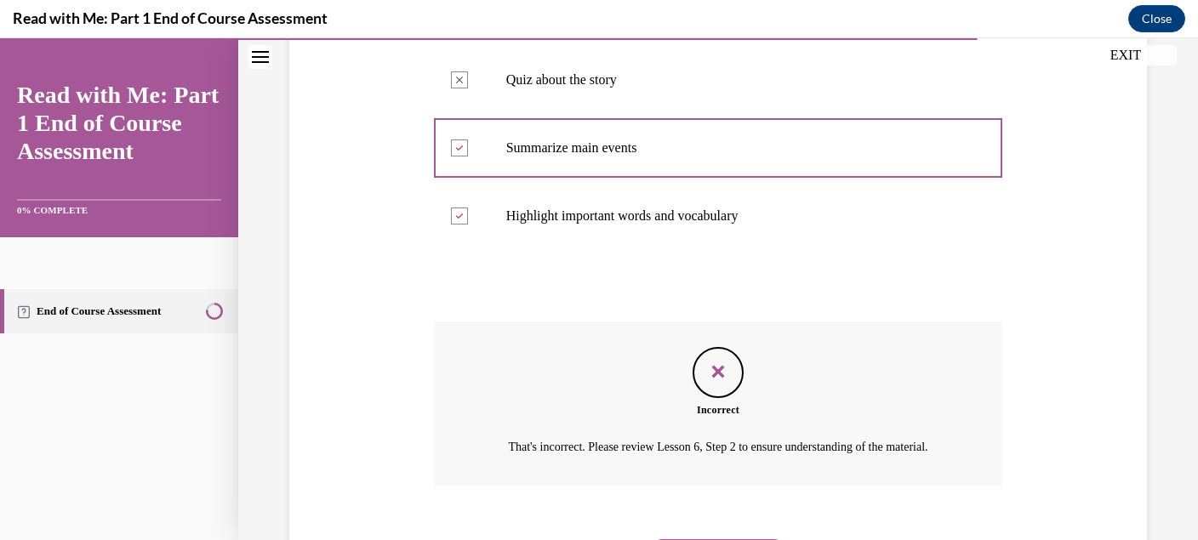
scroll to position [425, 0]
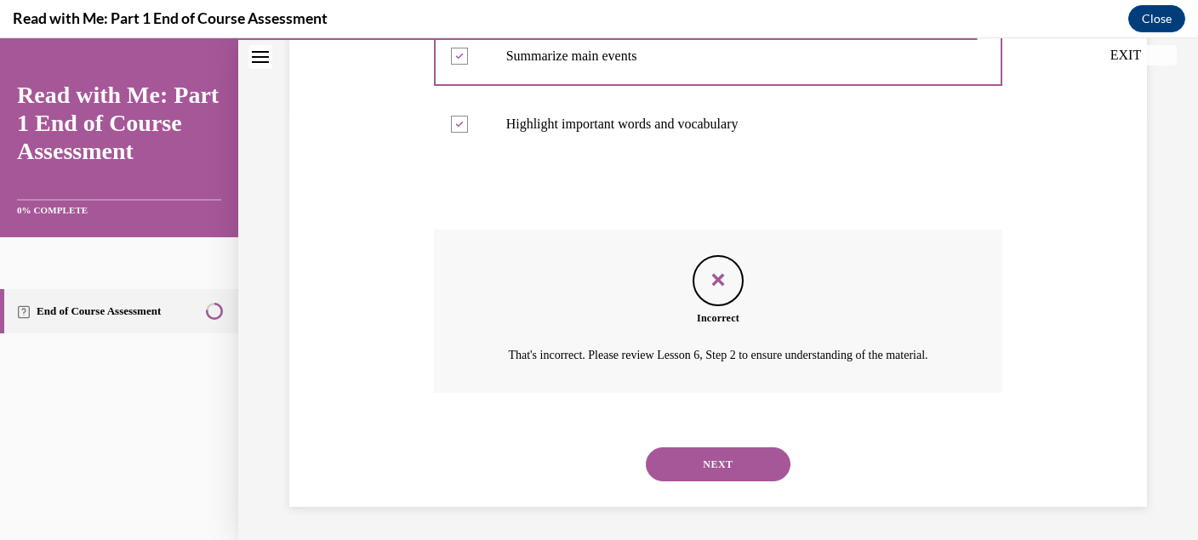
click at [705, 458] on button "NEXT" at bounding box center [718, 465] width 145 height 34
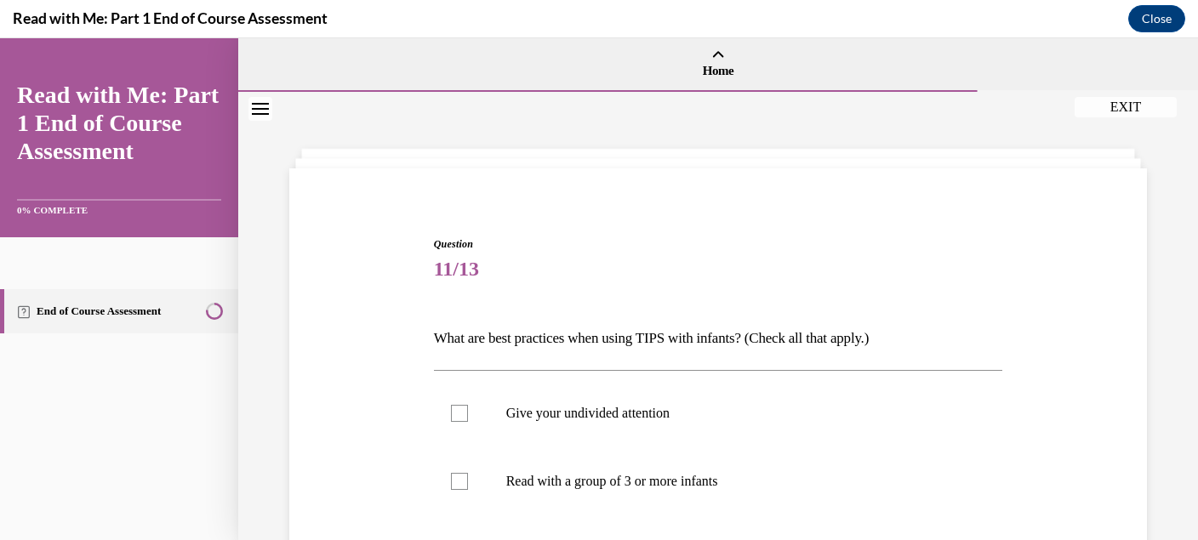
click at [705, 458] on label "Read with a group of 3 or more infants" at bounding box center [718, 482] width 569 height 68
click at [468, 473] on input "Read with a group of 3 or more infants" at bounding box center [459, 481] width 17 height 17
checkbox input "true"
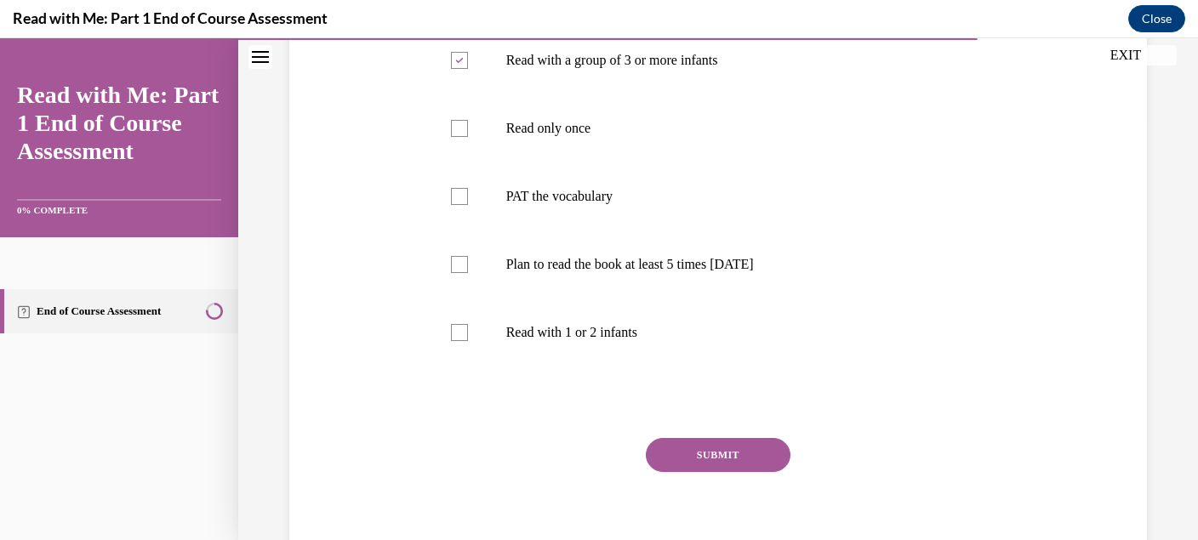
click at [705, 458] on button "SUBMIT" at bounding box center [718, 455] width 145 height 34
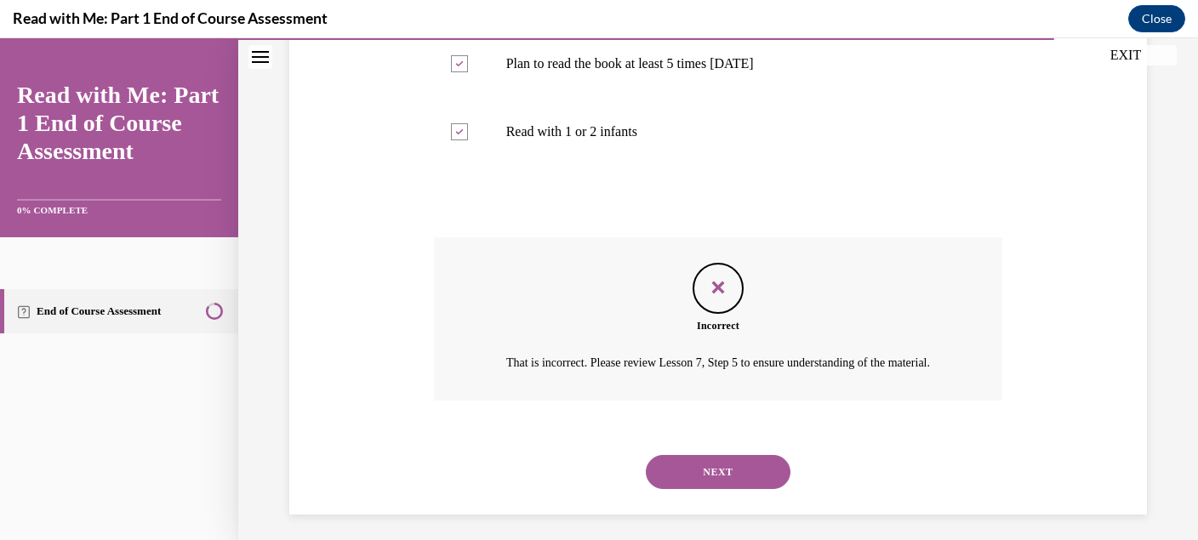
scroll to position [622, 0]
click at [719, 479] on button "NEXT" at bounding box center [718, 472] width 145 height 34
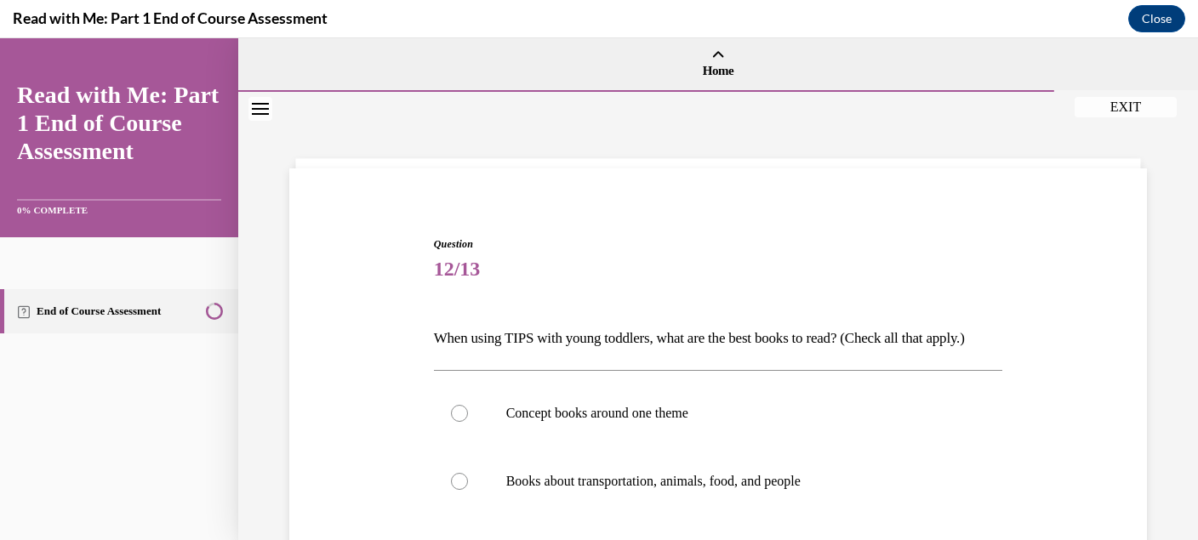
click at [719, 479] on label "Books about transportation, animals, food, and people" at bounding box center [718, 482] width 569 height 68
click at [468, 479] on input "Books about transportation, animals, food, and people" at bounding box center [459, 481] width 17 height 17
radio input "true"
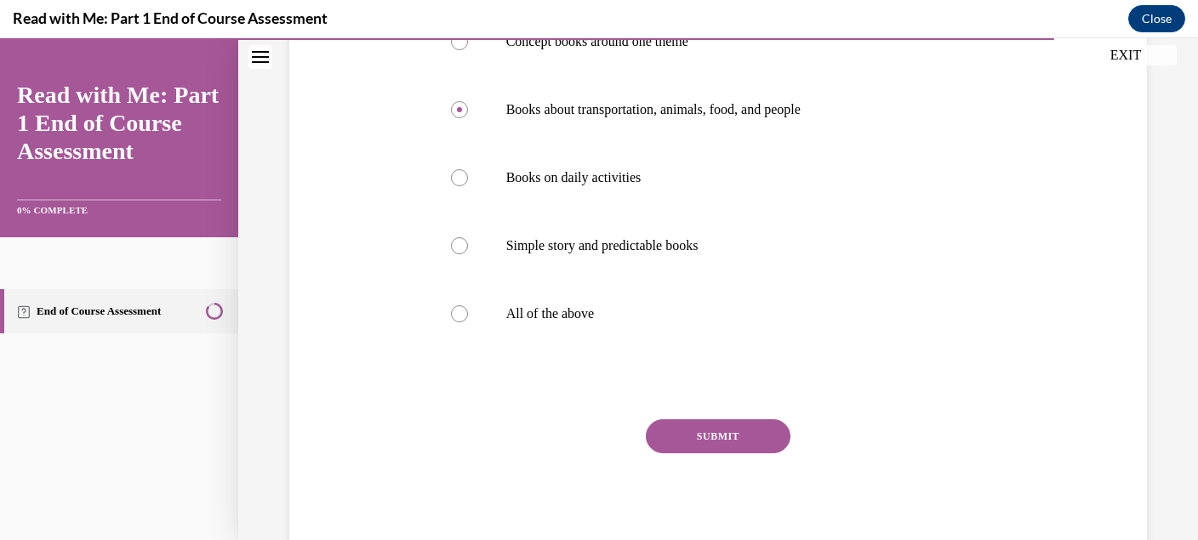
scroll to position [432, 0]
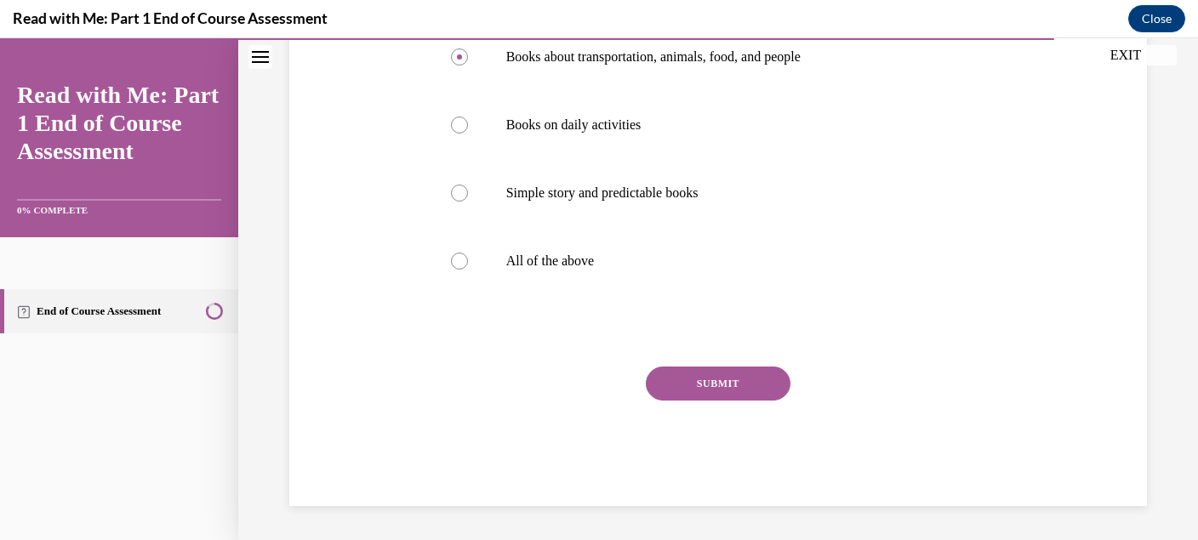
click at [712, 401] on button "SUBMIT" at bounding box center [718, 384] width 145 height 34
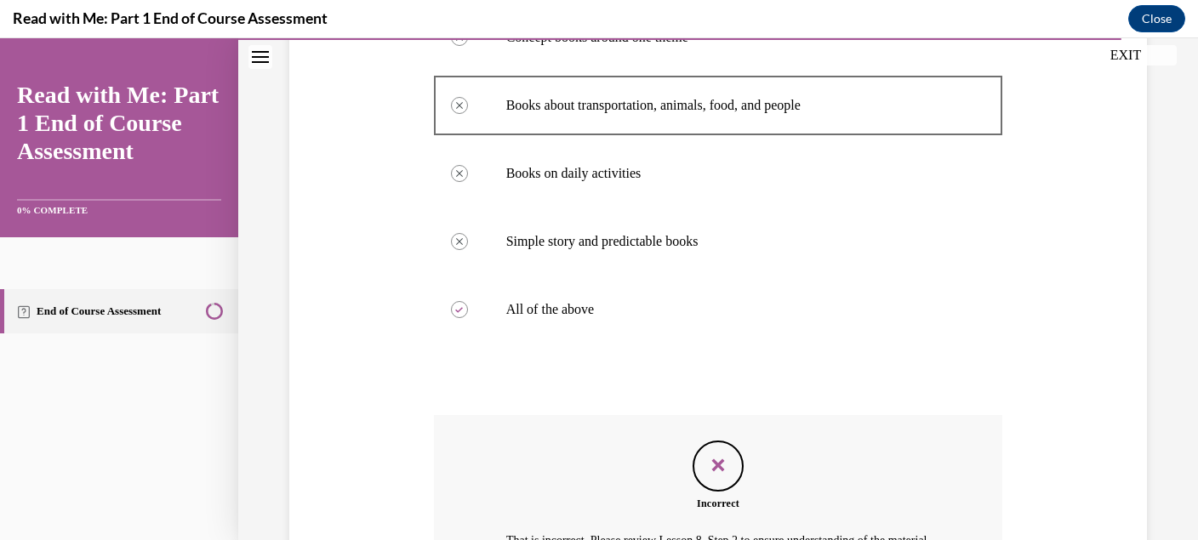
scroll to position [590, 0]
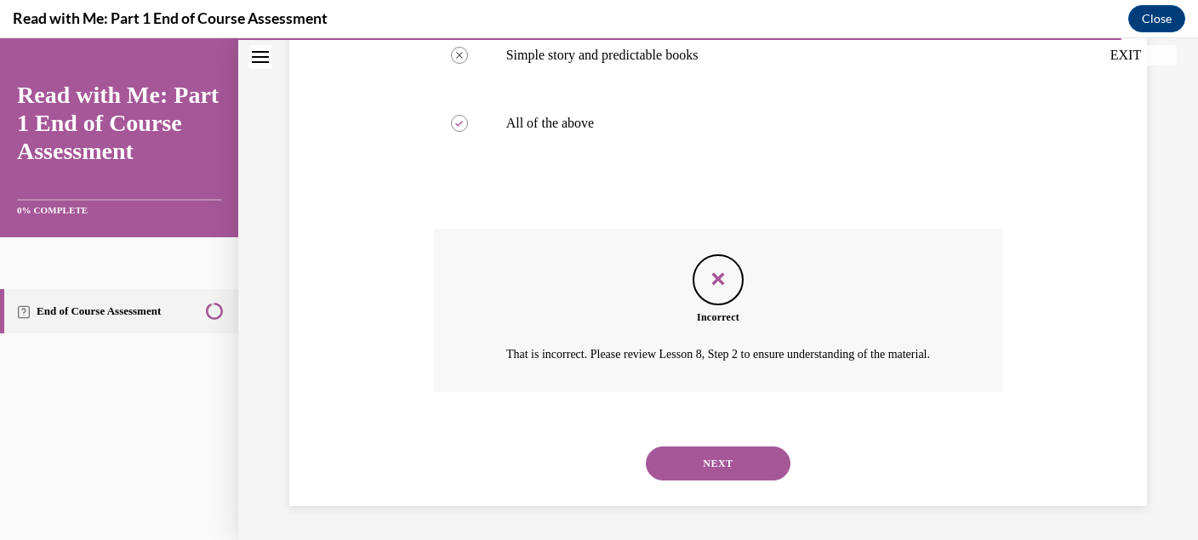
click at [719, 459] on button "NEXT" at bounding box center [718, 464] width 145 height 34
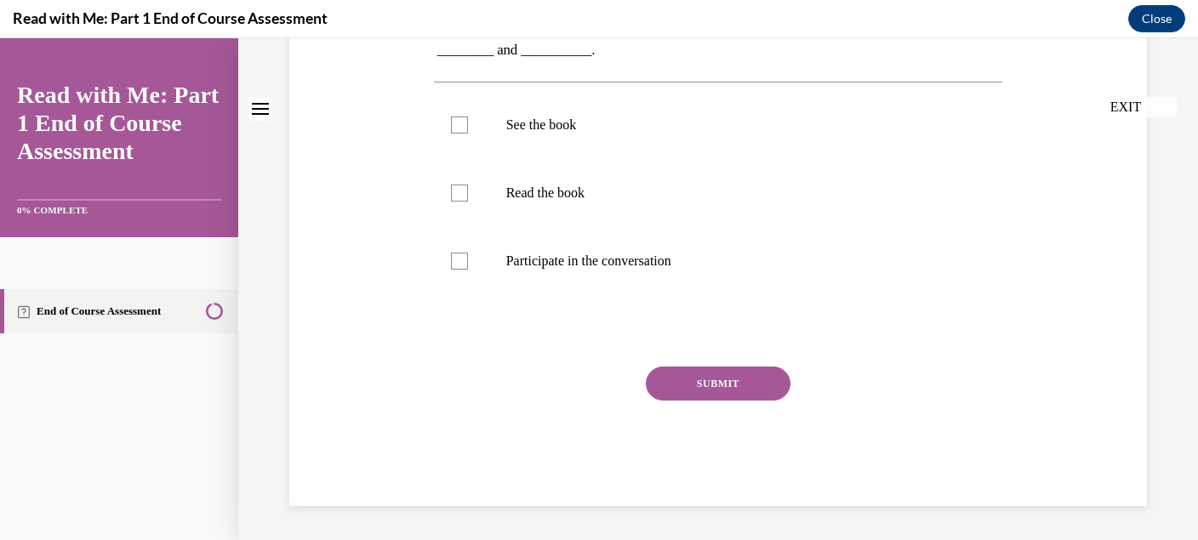
scroll to position [0, 0]
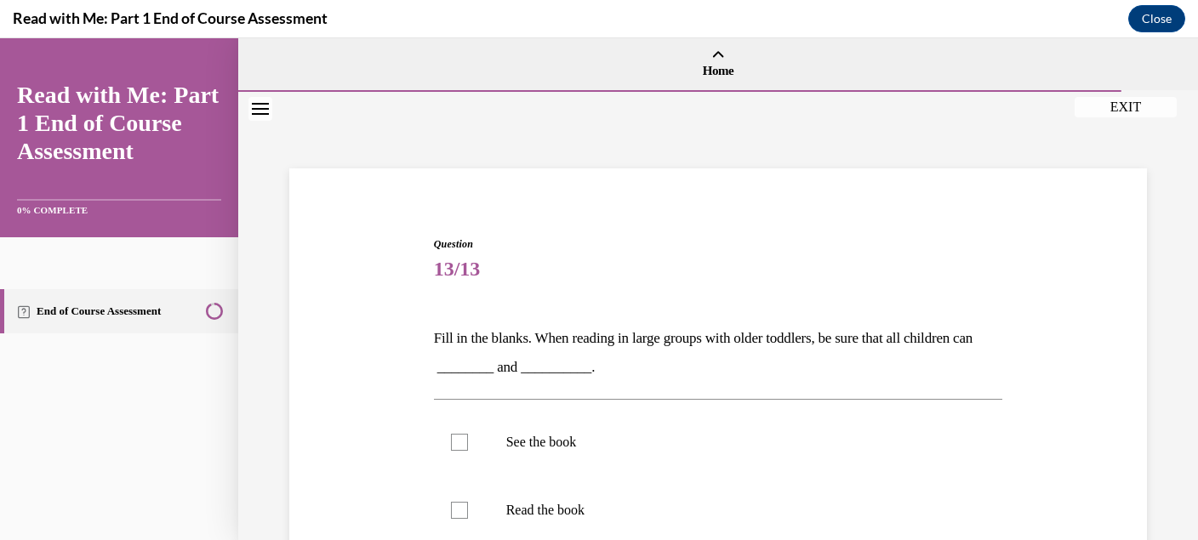
click at [719, 459] on label "See the book" at bounding box center [718, 442] width 569 height 68
click at [468, 451] on input "See the book" at bounding box center [459, 442] width 17 height 17
checkbox input "true"
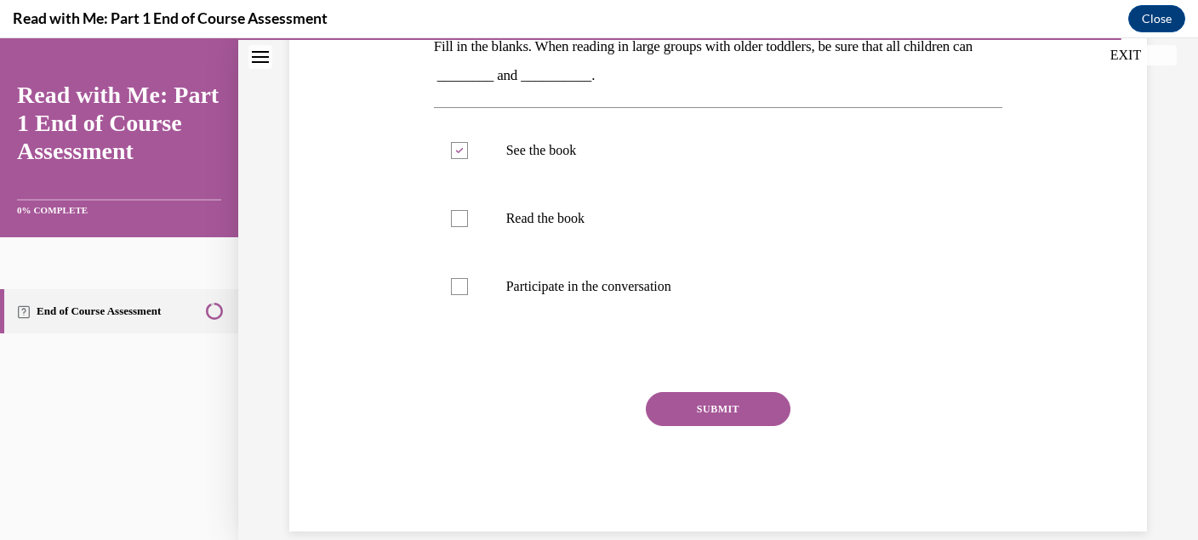
scroll to position [296, 0]
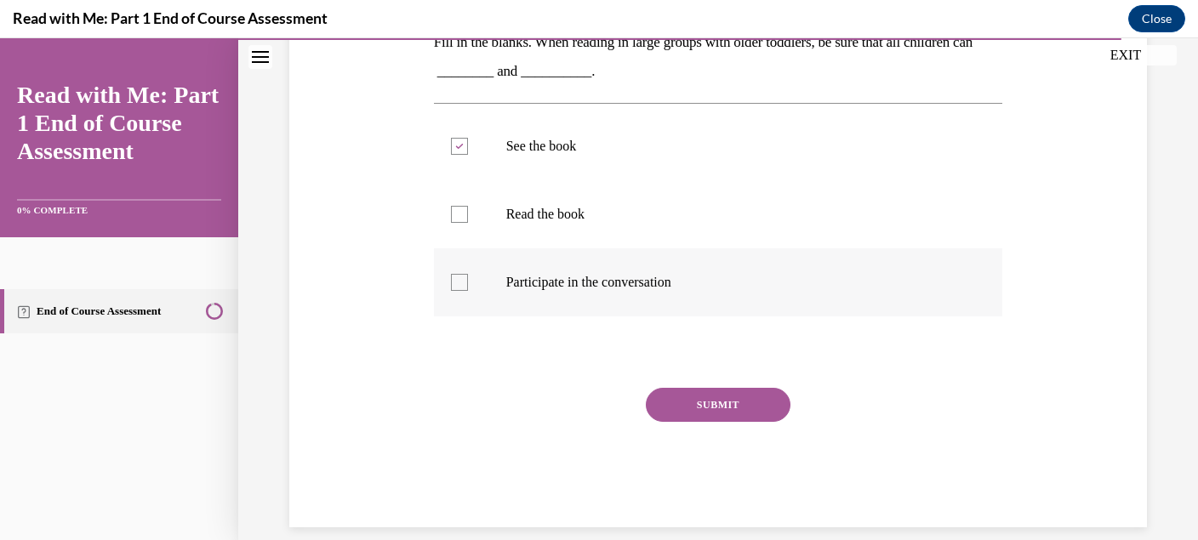
click at [665, 294] on label "Participate in the conversation" at bounding box center [718, 282] width 569 height 68
click at [468, 291] on input "Participate in the conversation" at bounding box center [459, 282] width 17 height 17
checkbox input "true"
click at [727, 398] on button "SUBMIT" at bounding box center [718, 405] width 145 height 34
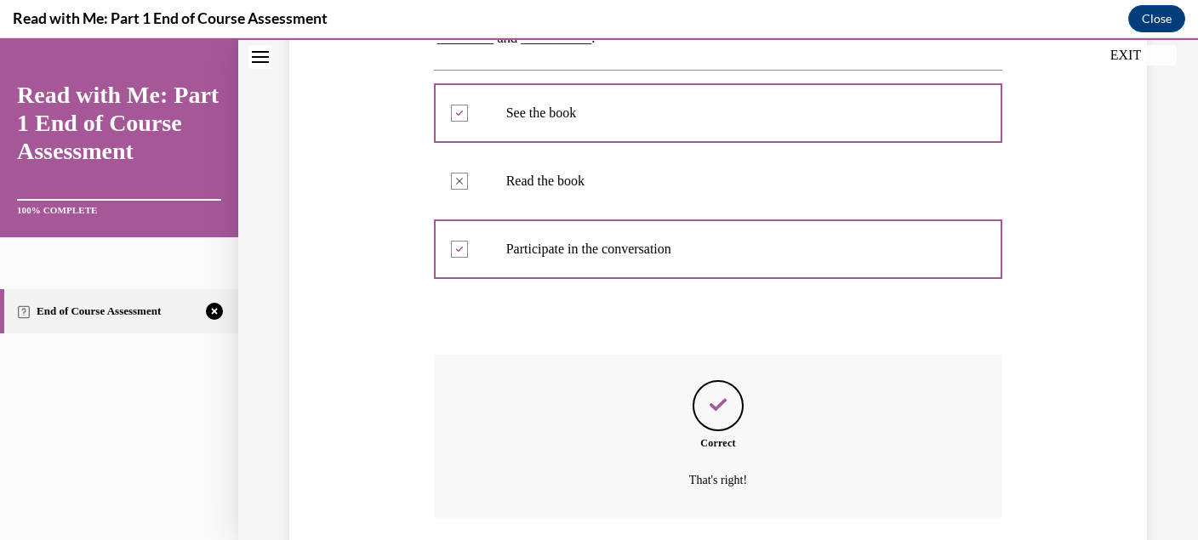
scroll to position [434, 0]
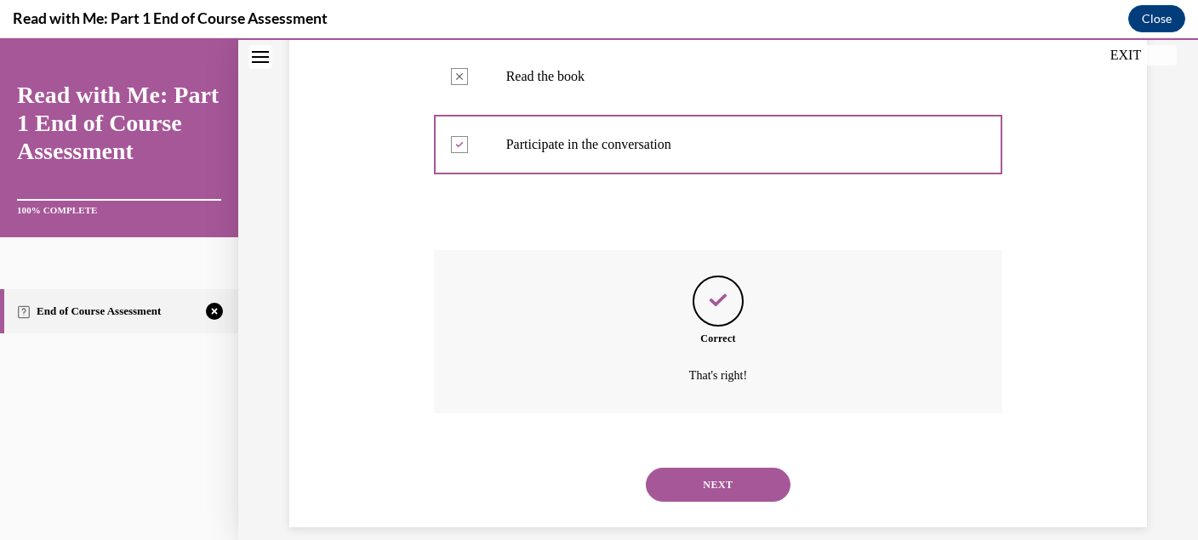
click at [722, 468] on button "NEXT" at bounding box center [718, 485] width 145 height 34
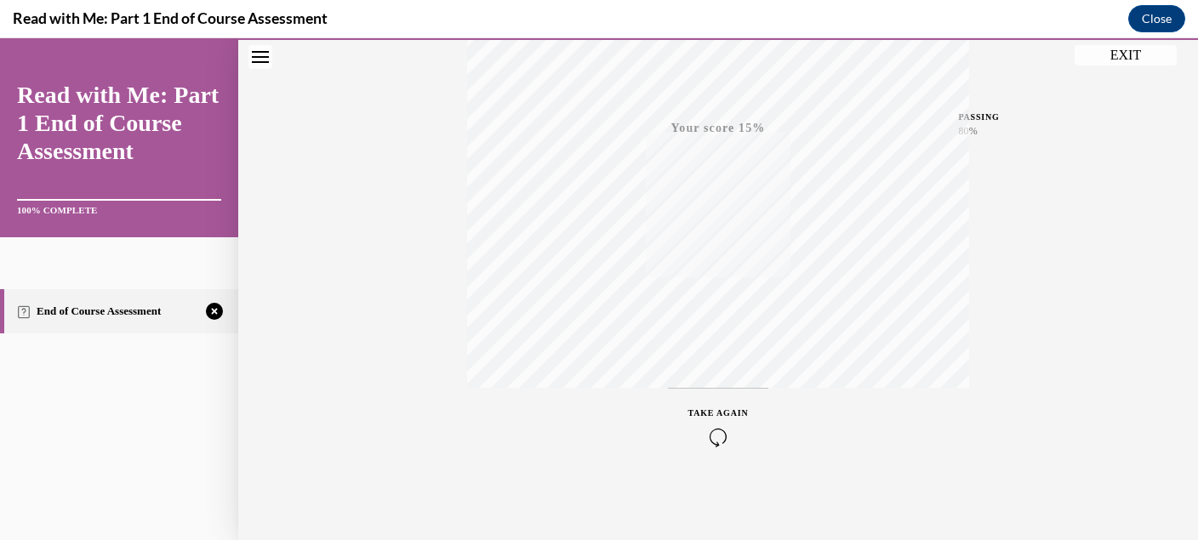
scroll to position [369, 0]
click at [716, 439] on icon "button" at bounding box center [718, 437] width 60 height 19
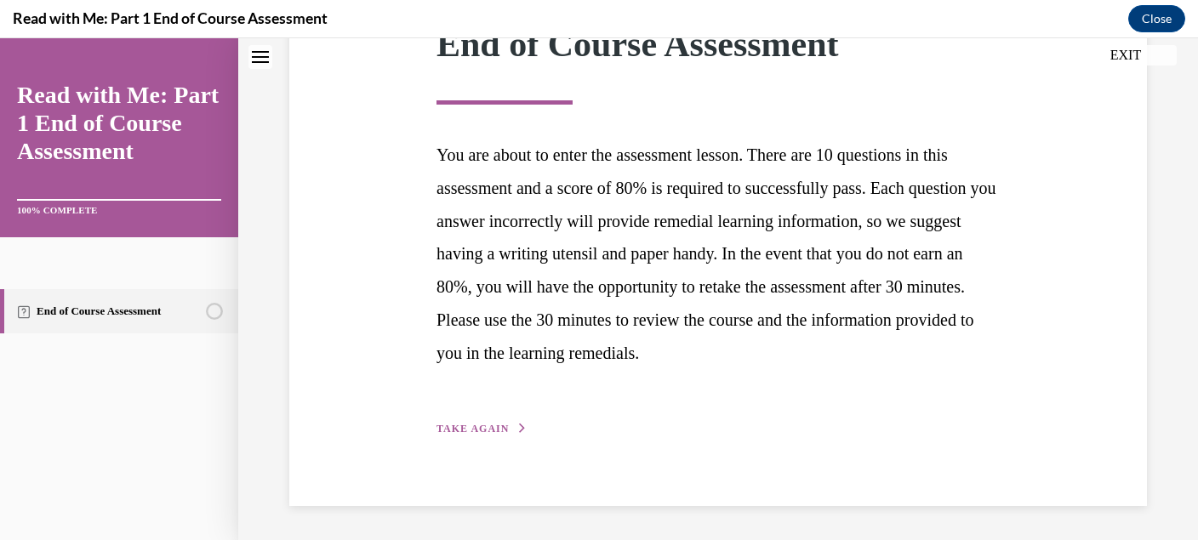
scroll to position [276, 0]
click at [481, 427] on span "TAKE AGAIN" at bounding box center [472, 430] width 72 height 12
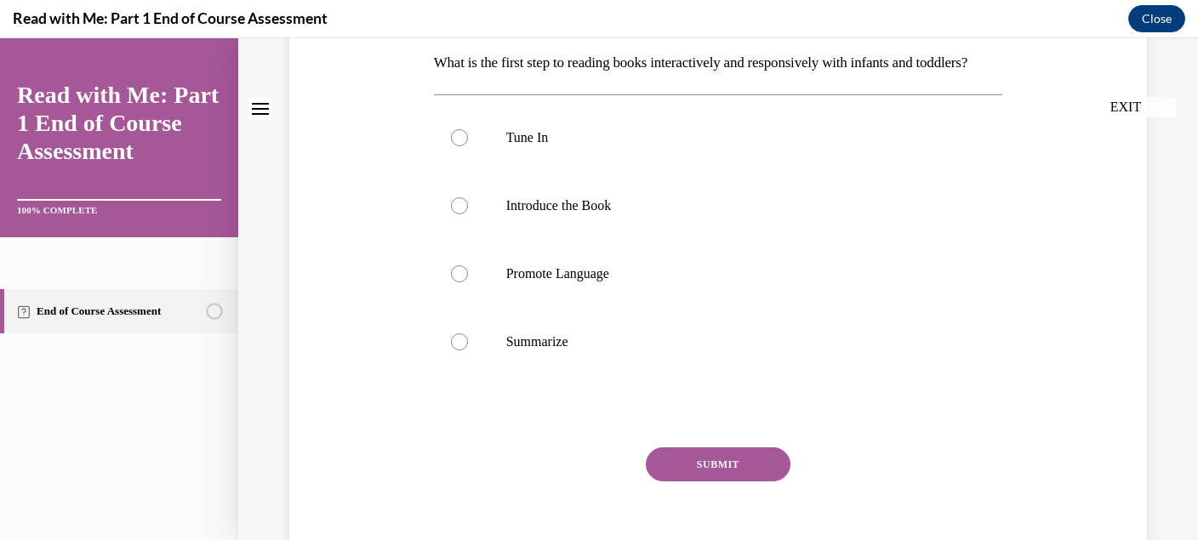
scroll to position [0, 0]
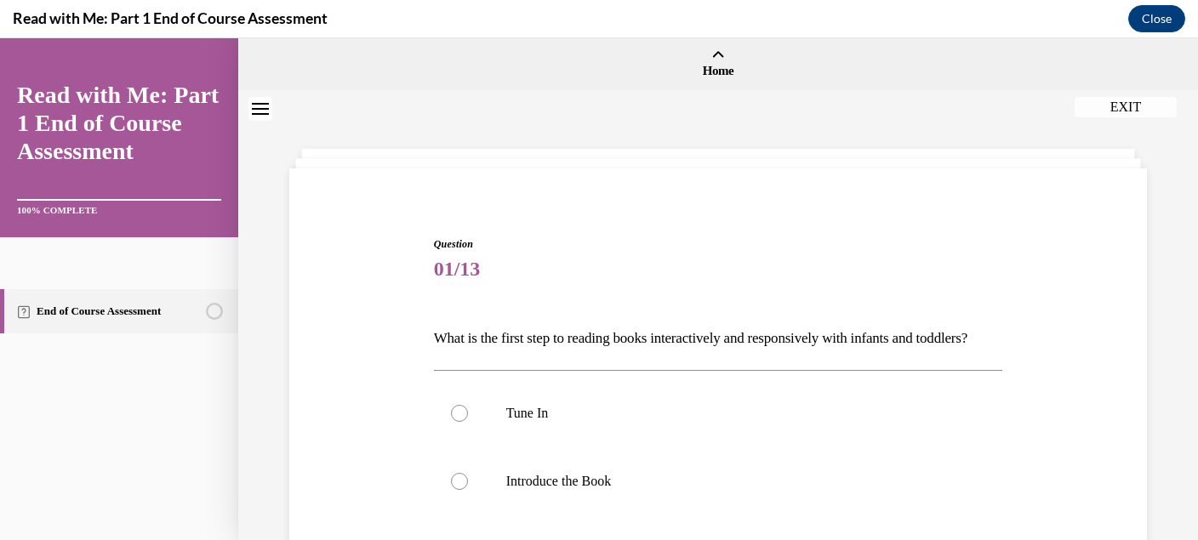
click at [481, 427] on label "Tune In" at bounding box center [718, 413] width 569 height 68
click at [468, 422] on input "Tune In" at bounding box center [459, 413] width 17 height 17
radio input "true"
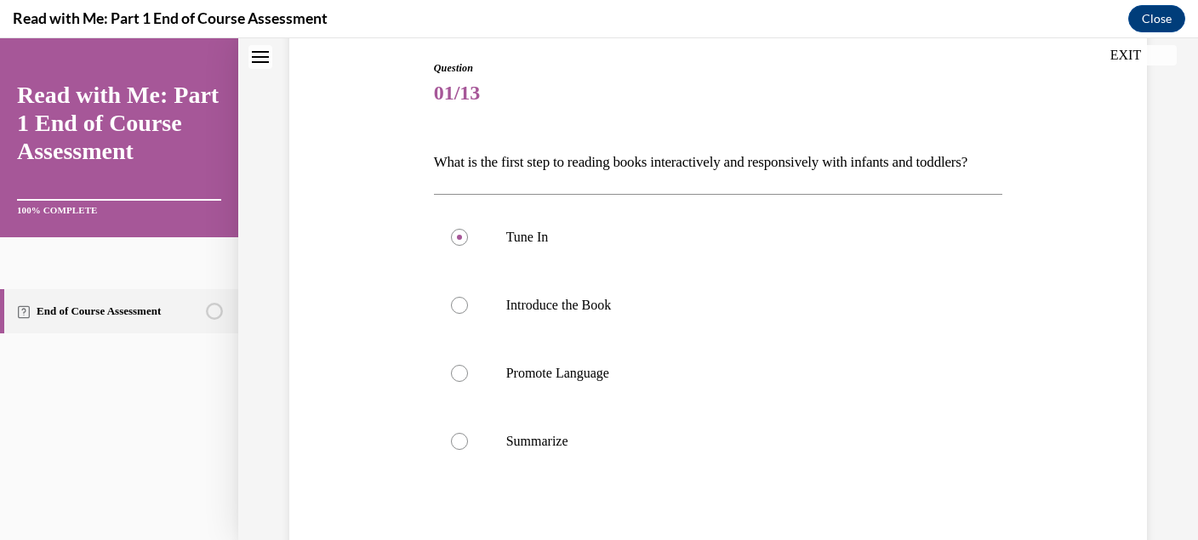
scroll to position [356, 0]
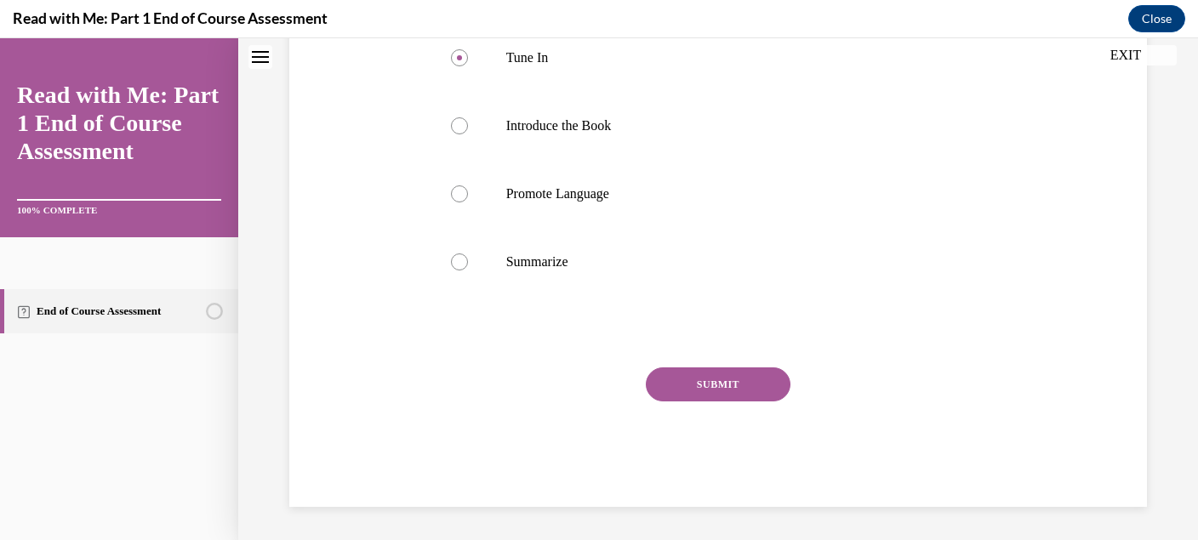
click at [727, 402] on button "SUBMIT" at bounding box center [718, 385] width 145 height 34
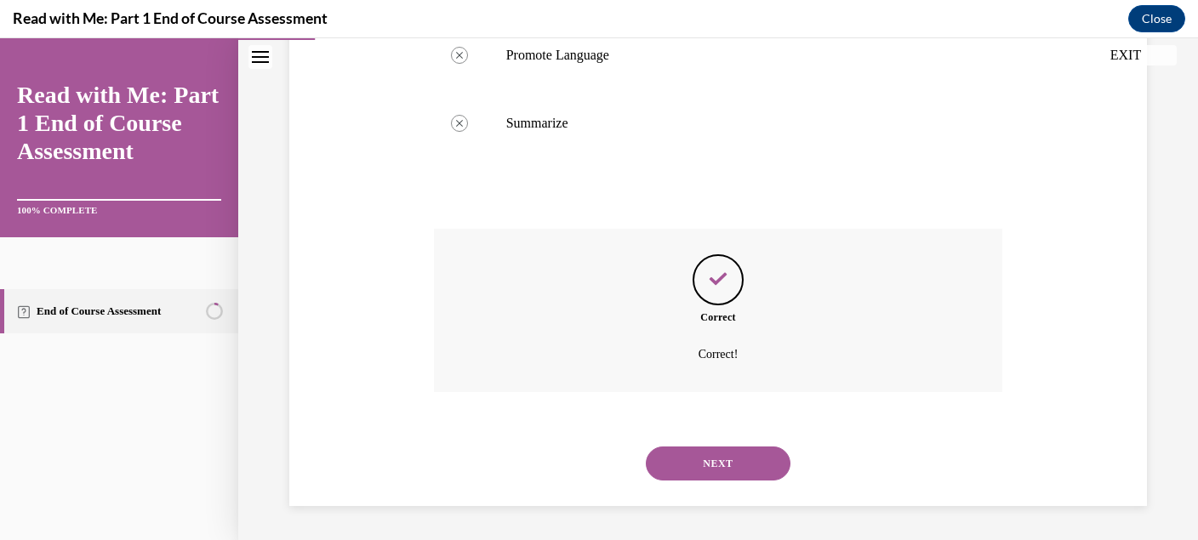
scroll to position [502, 0]
click at [721, 455] on button "NEXT" at bounding box center [718, 464] width 145 height 34
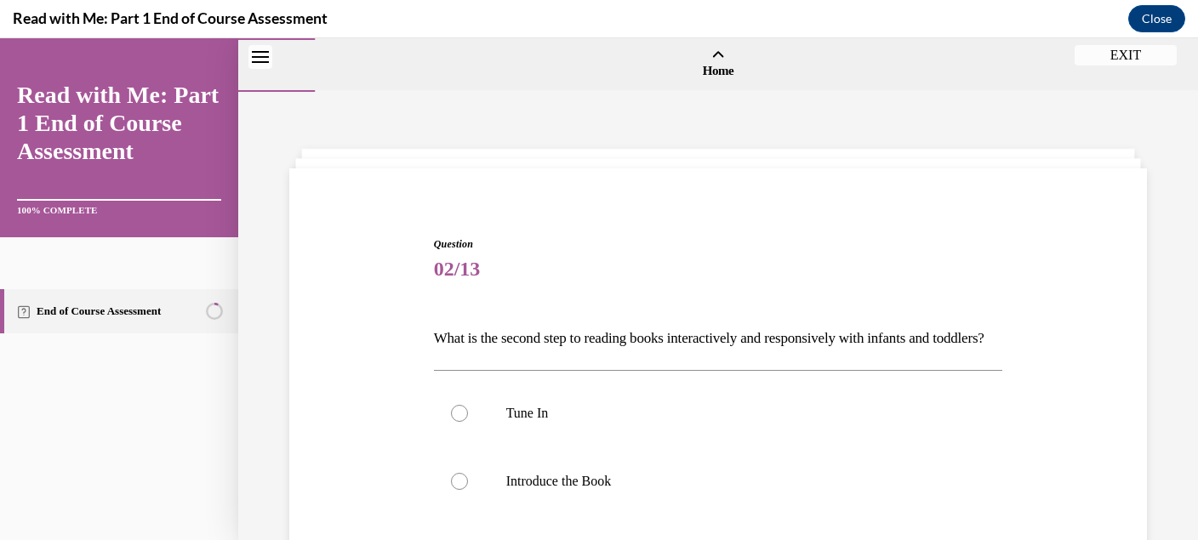
scroll to position [180, 0]
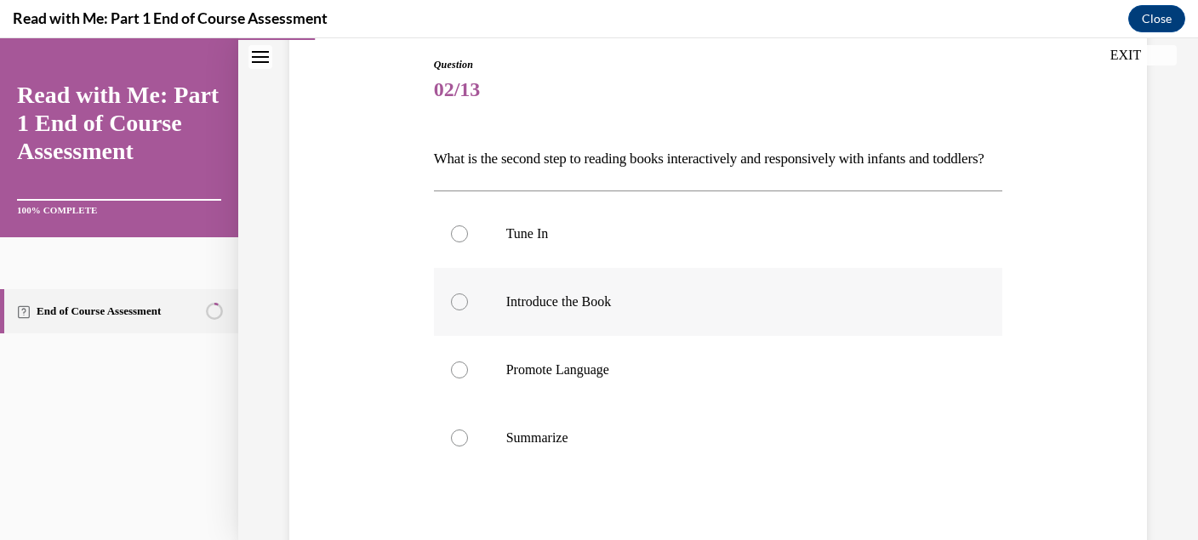
click at [664, 311] on p "Introduce the Book" at bounding box center [733, 302] width 454 height 17
click at [468, 311] on input "Introduce the Book" at bounding box center [459, 302] width 17 height 17
radio input "true"
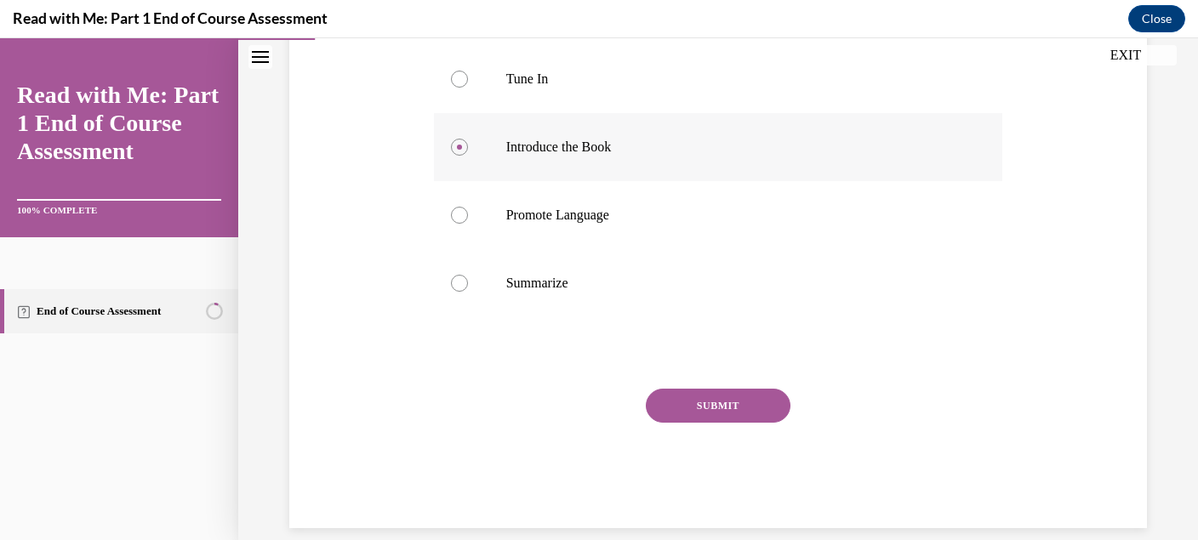
scroll to position [338, 0]
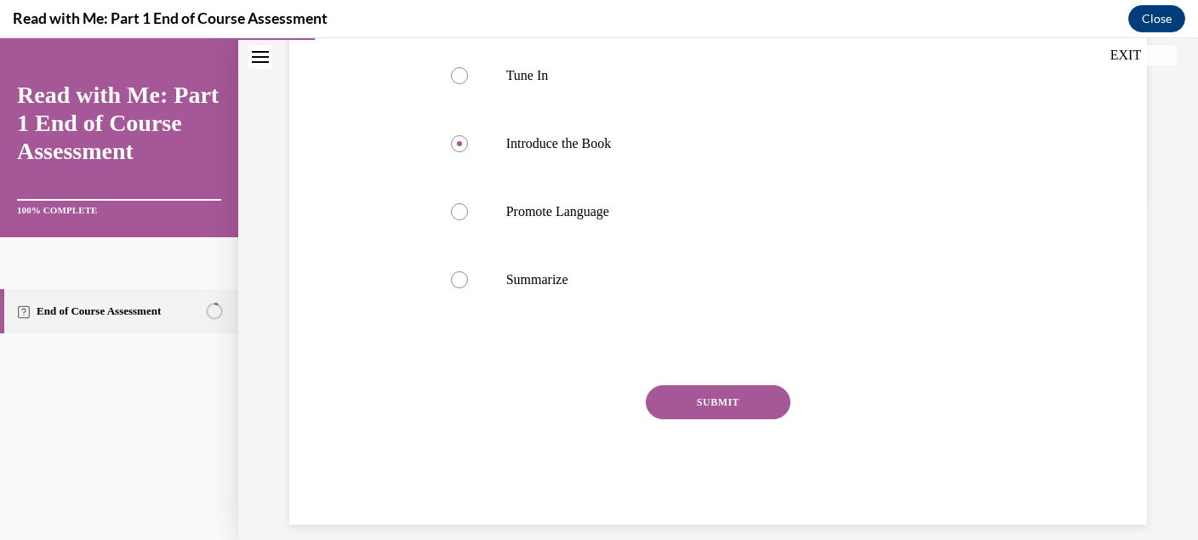
click at [699, 419] on button "SUBMIT" at bounding box center [718, 402] width 145 height 34
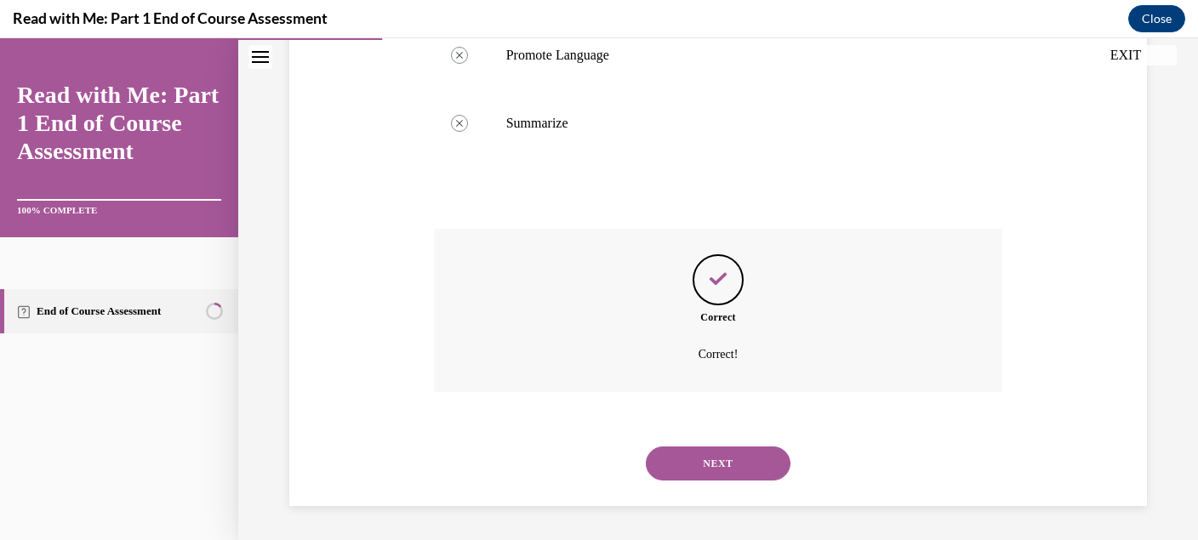
scroll to position [502, 0]
click at [703, 457] on button "NEXT" at bounding box center [718, 464] width 145 height 34
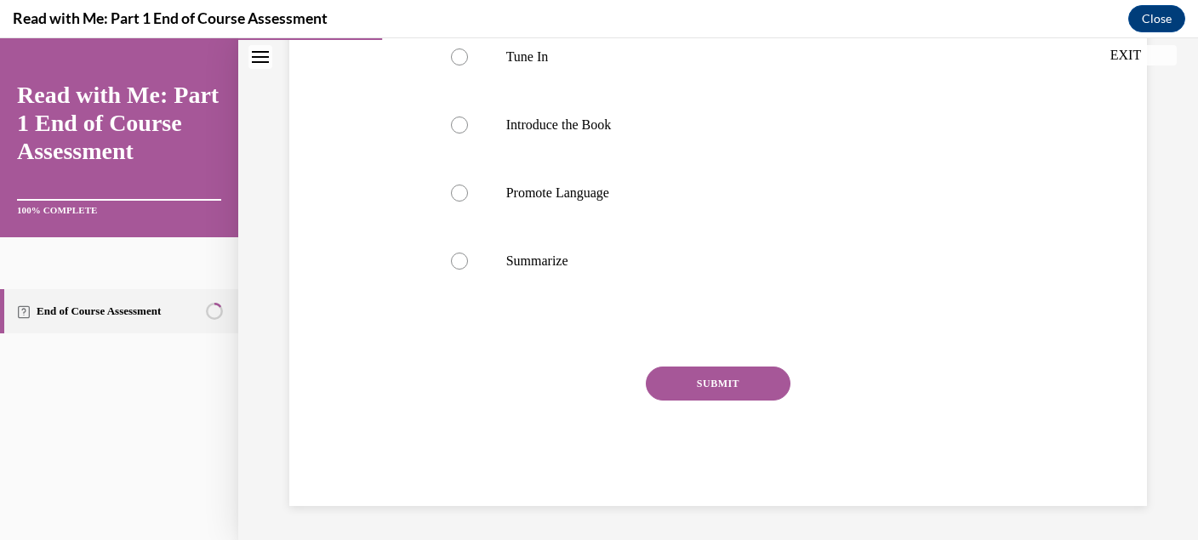
scroll to position [365, 0]
click at [670, 225] on label "Promote Language" at bounding box center [718, 193] width 569 height 68
click at [468, 202] on input "Promote Language" at bounding box center [459, 193] width 17 height 17
radio input "true"
click at [715, 399] on button "SUBMIT" at bounding box center [718, 384] width 145 height 34
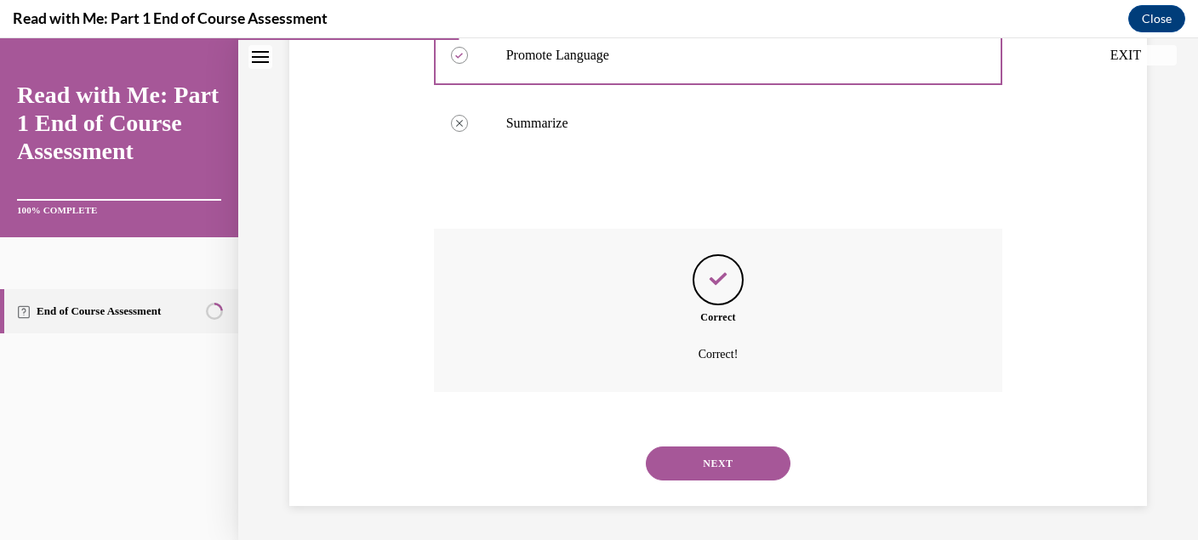
scroll to position [502, 0]
click at [711, 456] on button "NEXT" at bounding box center [718, 464] width 145 height 34
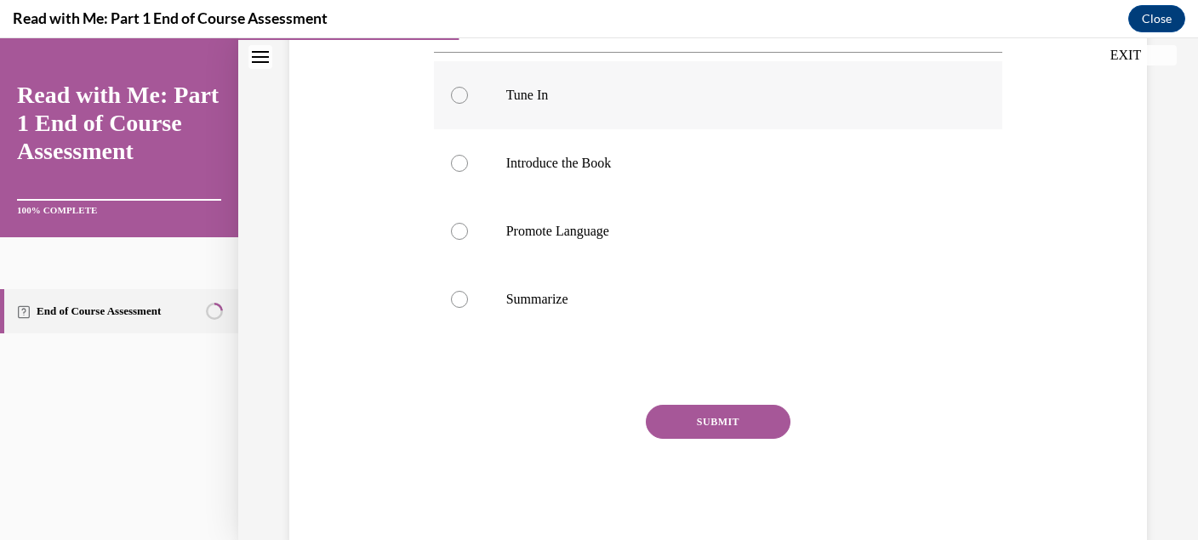
scroll to position [365, 0]
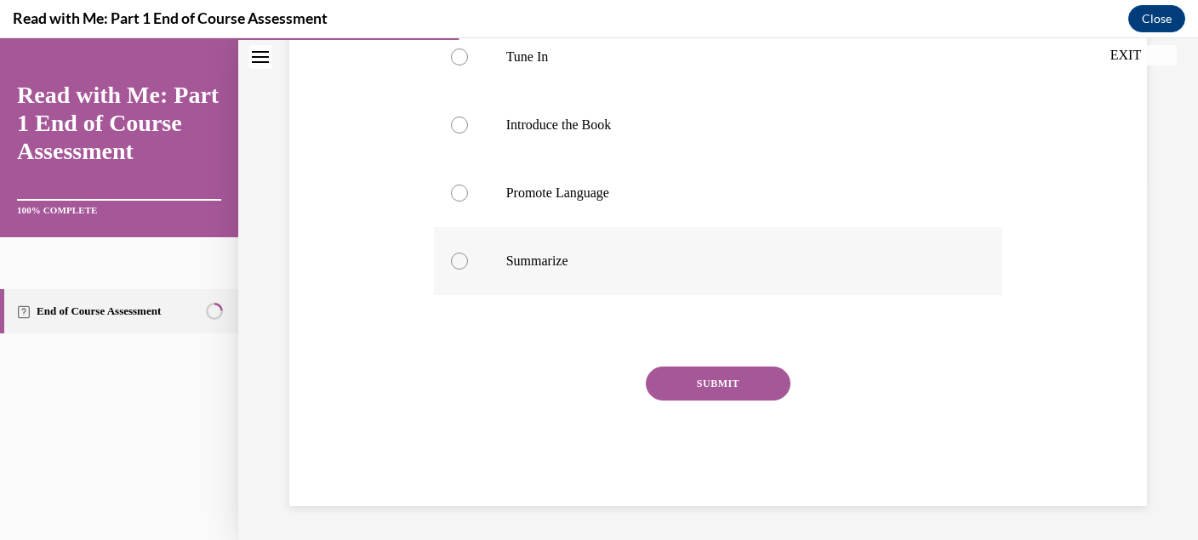
click at [622, 270] on p "Summarize" at bounding box center [733, 261] width 454 height 17
click at [468, 270] on input "Summarize" at bounding box center [459, 261] width 17 height 17
radio input "true"
click at [665, 401] on button "SUBMIT" at bounding box center [718, 384] width 145 height 34
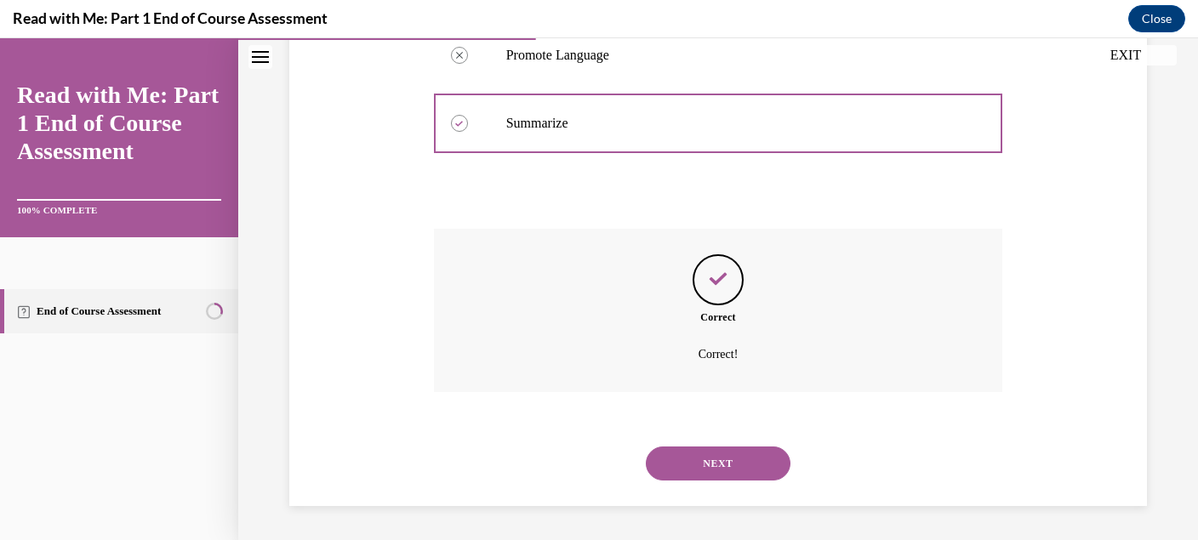
scroll to position [502, 0]
click at [705, 471] on button "NEXT" at bounding box center [718, 464] width 145 height 34
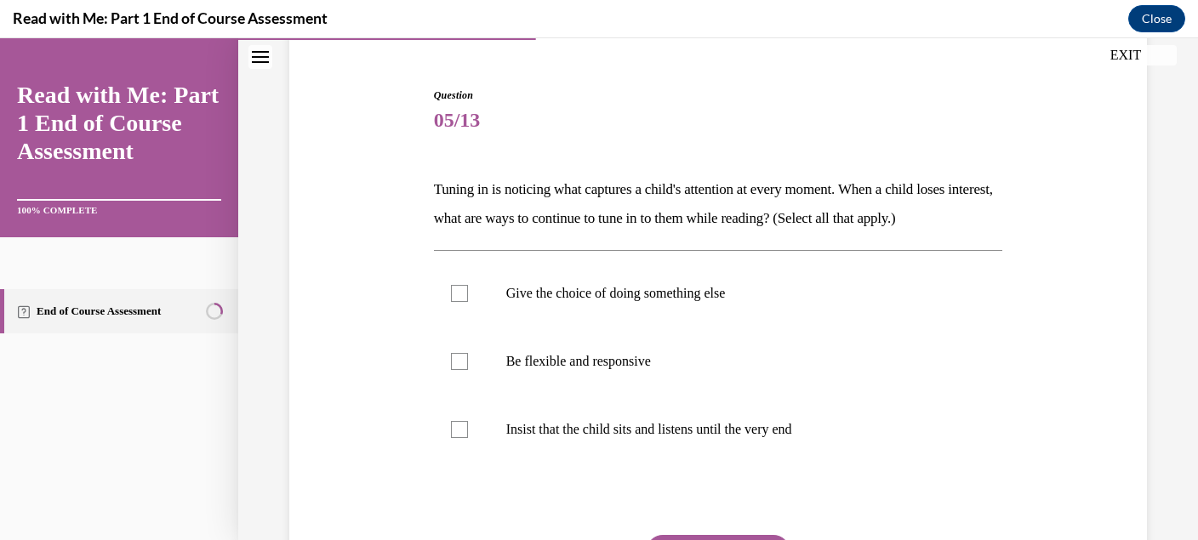
scroll to position [151, 0]
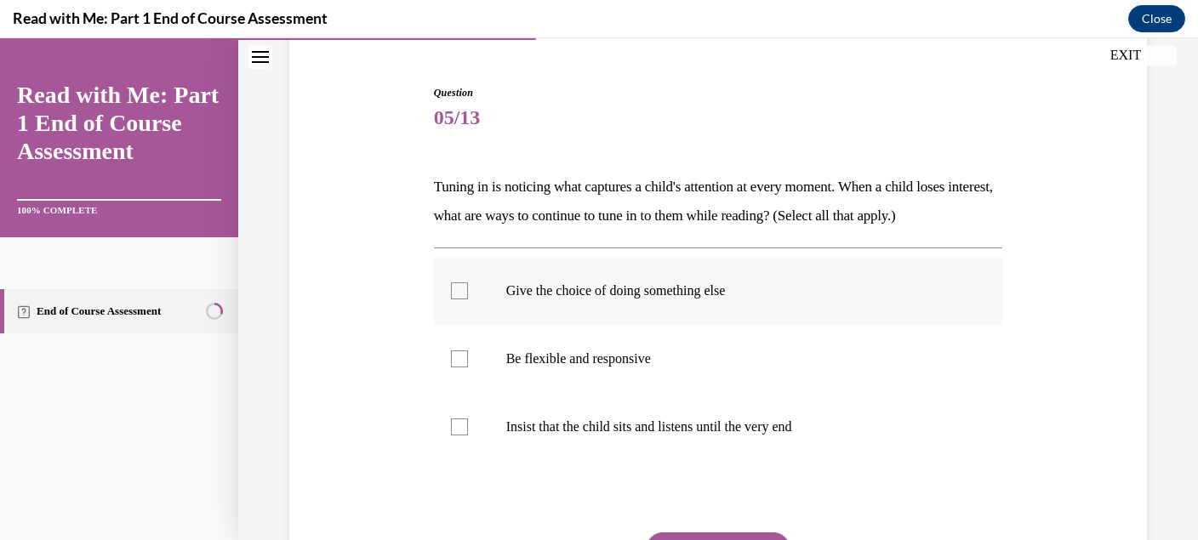
click at [678, 289] on p "Give the choice of doing something else" at bounding box center [733, 290] width 454 height 17
click at [468, 289] on input "Give the choice of doing something else" at bounding box center [459, 290] width 17 height 17
checkbox input "true"
click at [671, 351] on p "Be flexible and responsive" at bounding box center [733, 359] width 454 height 17
click at [468, 351] on input "Be flexible and responsive" at bounding box center [459, 359] width 17 height 17
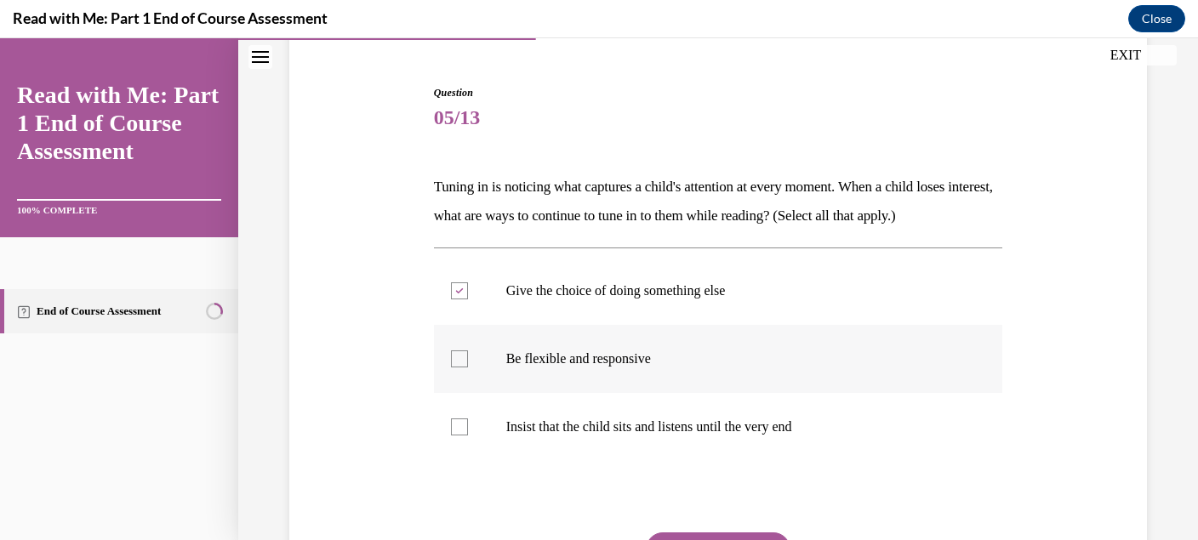
checkbox input "true"
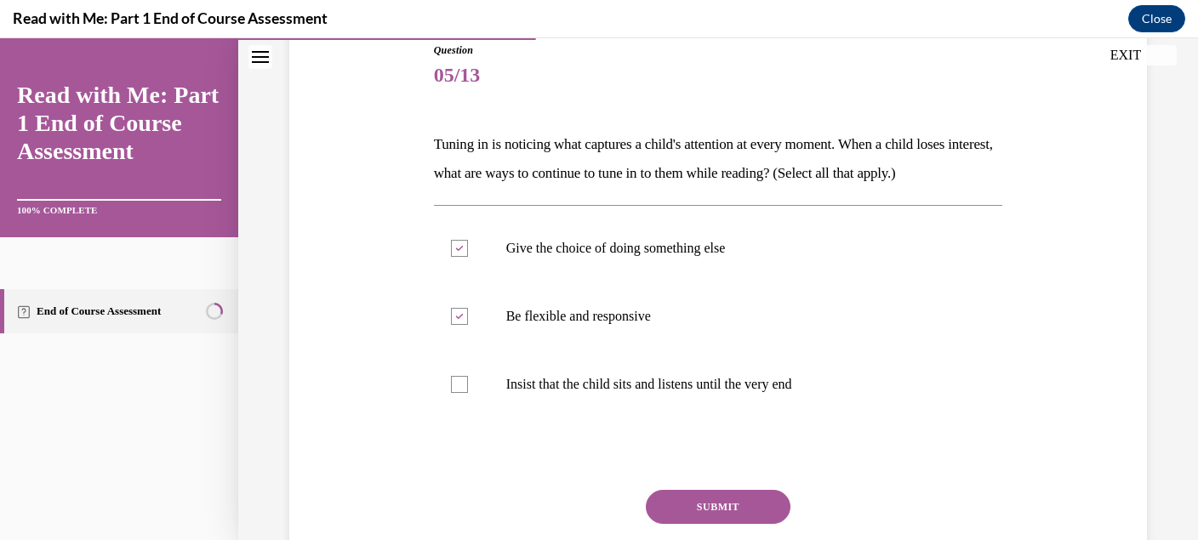
click at [716, 510] on button "SUBMIT" at bounding box center [718, 507] width 145 height 34
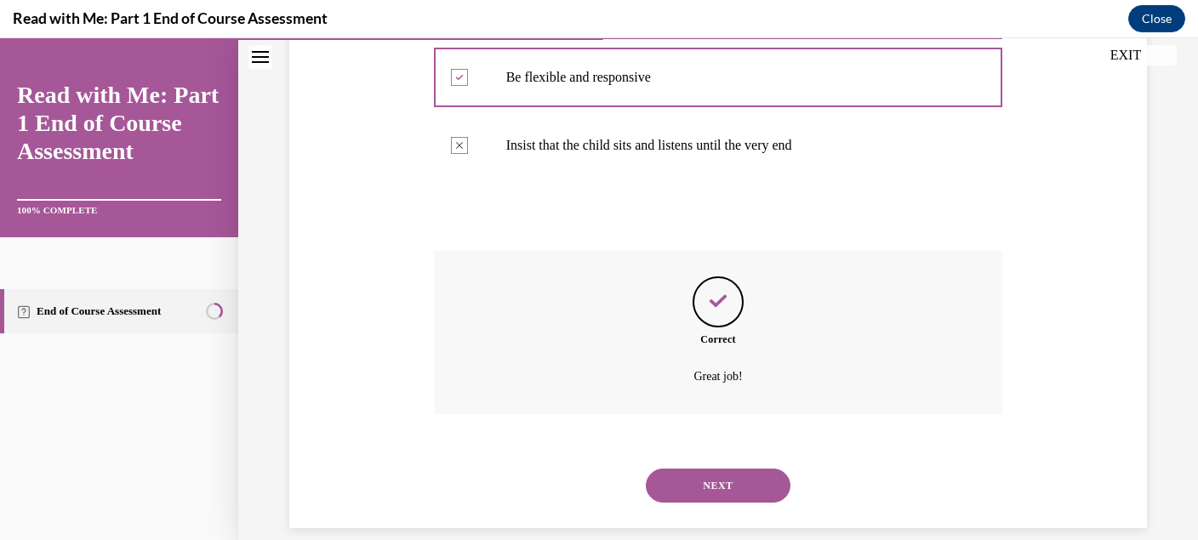
scroll to position [434, 0]
click at [716, 468] on button "NEXT" at bounding box center [718, 485] width 145 height 34
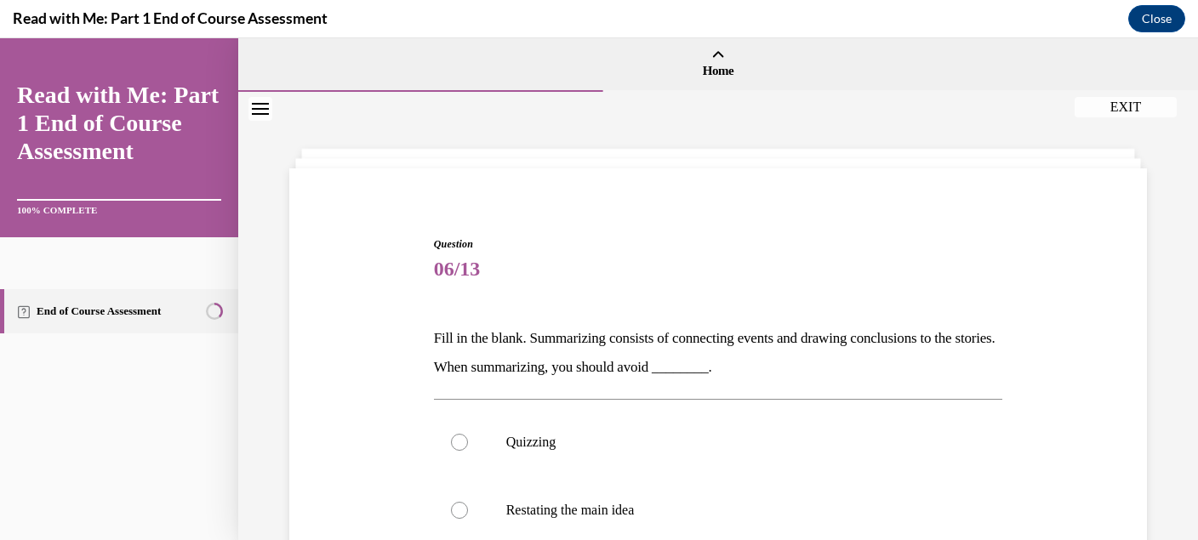
scroll to position [26, 0]
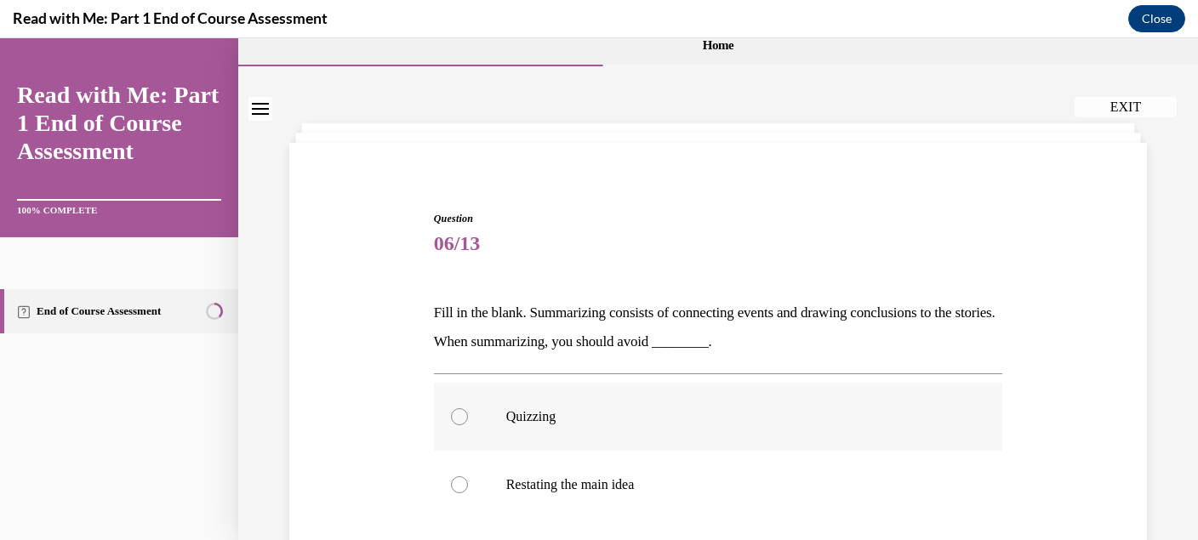
click at [706, 423] on p "Quizzing" at bounding box center [733, 416] width 454 height 17
click at [468, 423] on input "Quizzing" at bounding box center [459, 416] width 17 height 17
radio input "true"
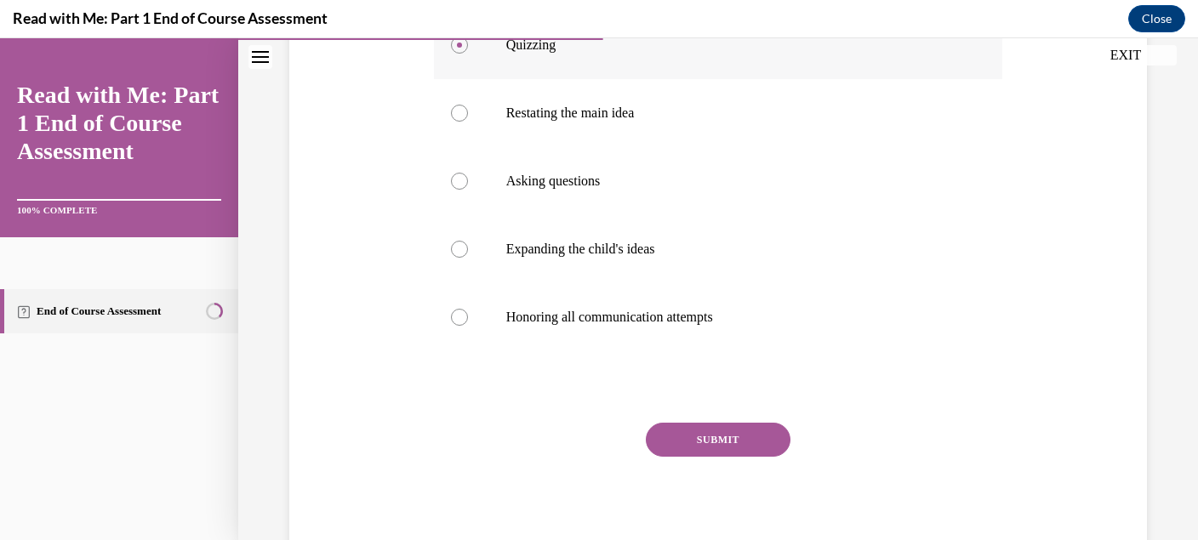
scroll to position [432, 0]
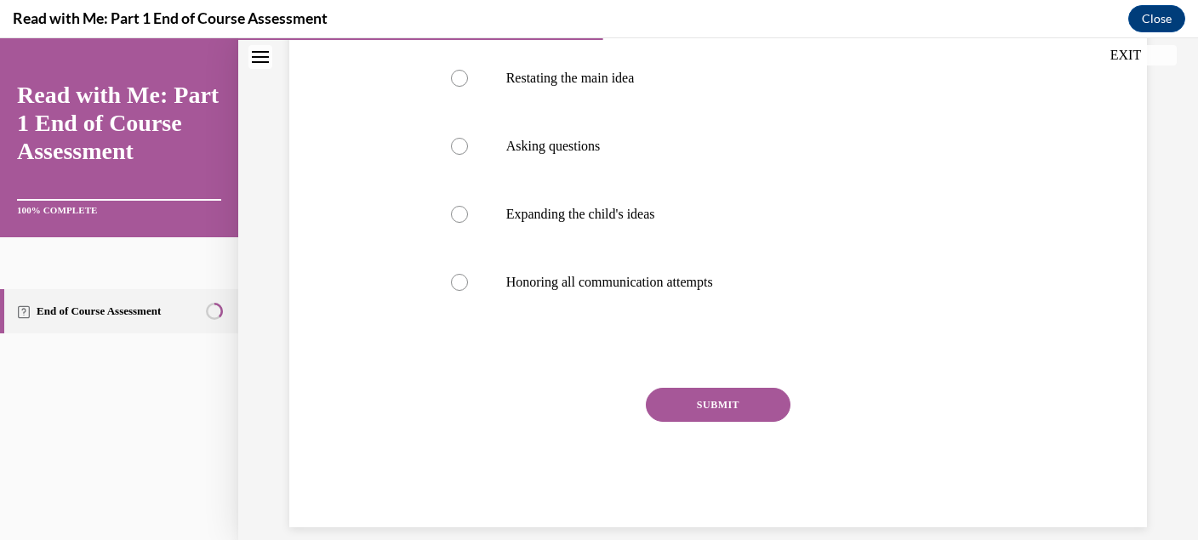
click at [708, 408] on button "SUBMIT" at bounding box center [718, 405] width 145 height 34
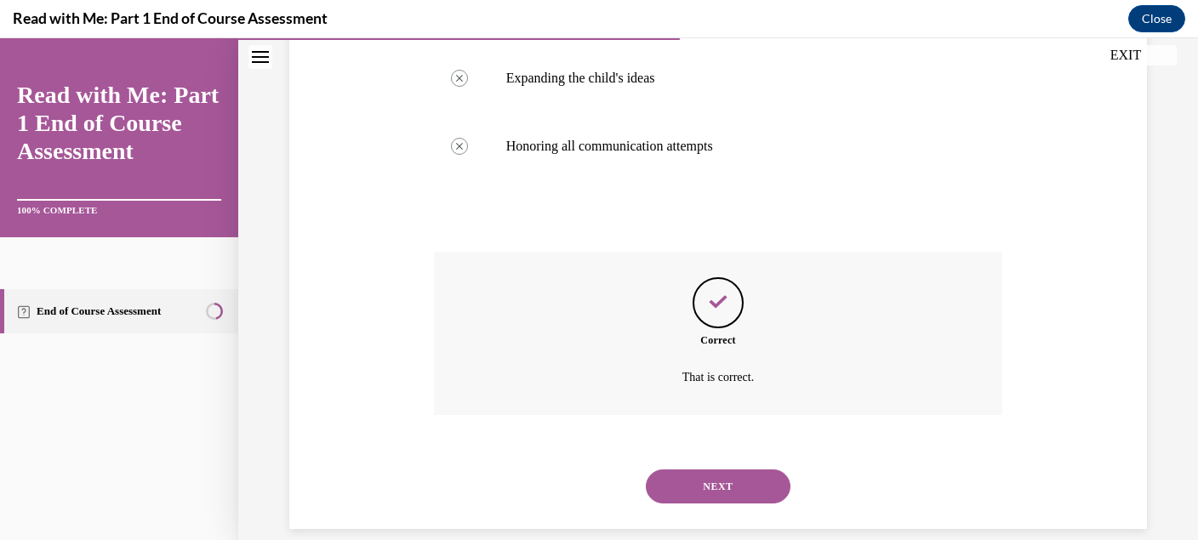
scroll to position [570, 0]
click at [710, 468] on button "NEXT" at bounding box center [718, 485] width 145 height 34
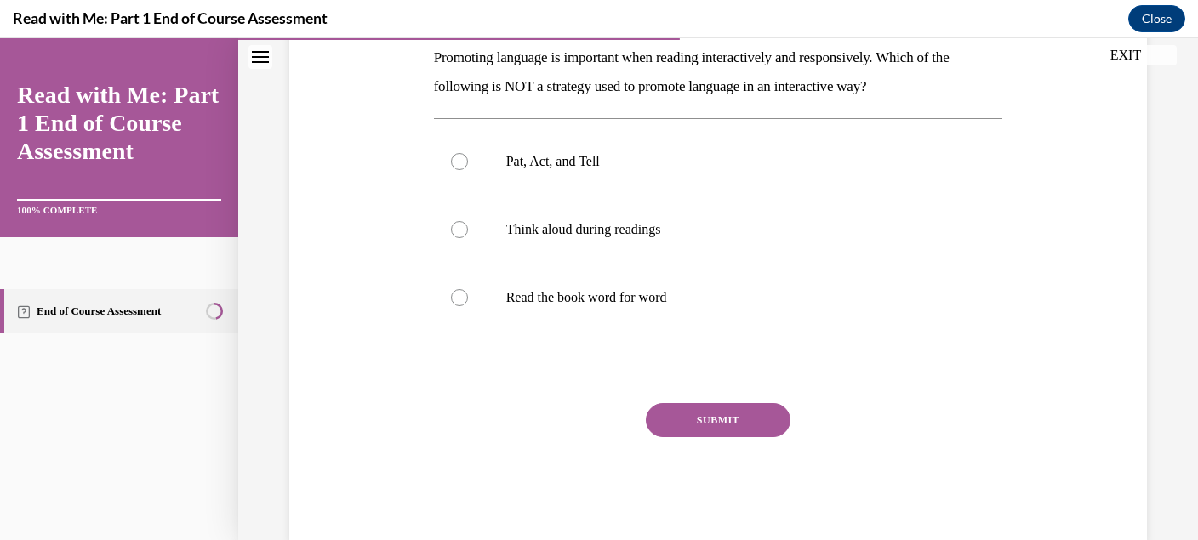
scroll to position [282, 0]
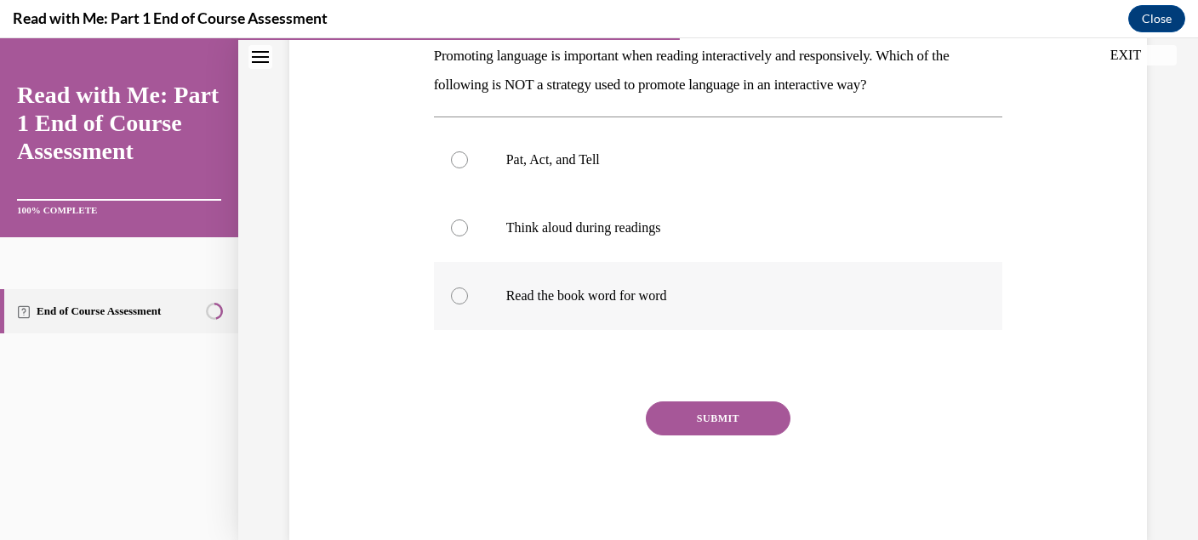
click at [661, 312] on label "Read the book word for word" at bounding box center [718, 296] width 569 height 68
click at [468, 305] on input "Read the book word for word" at bounding box center [459, 296] width 17 height 17
radio input "true"
click at [704, 415] on button "SUBMIT" at bounding box center [718, 419] width 145 height 34
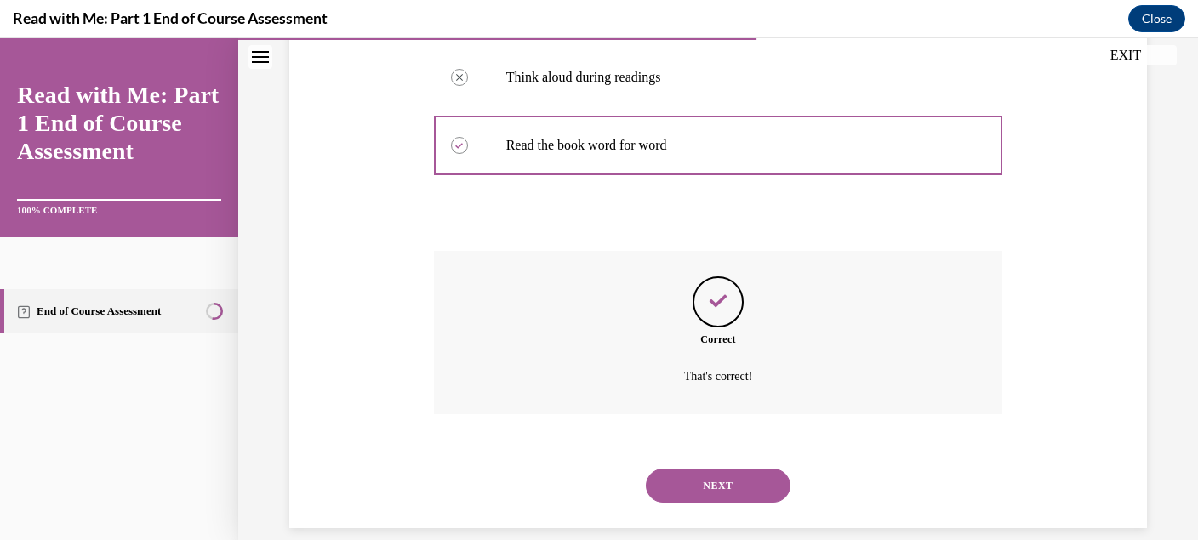
scroll to position [434, 0]
click at [711, 468] on button "NEXT" at bounding box center [718, 485] width 145 height 34
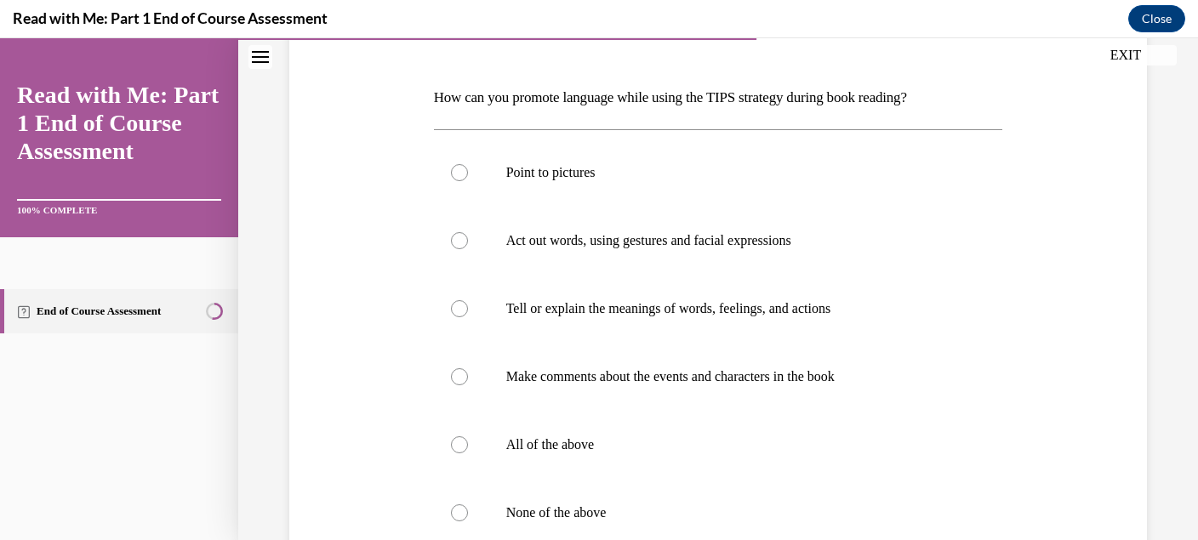
scroll to position [242, 0]
click at [711, 460] on label "All of the above" at bounding box center [718, 443] width 569 height 68
click at [468, 452] on input "All of the above" at bounding box center [459, 443] width 17 height 17
radio input "true"
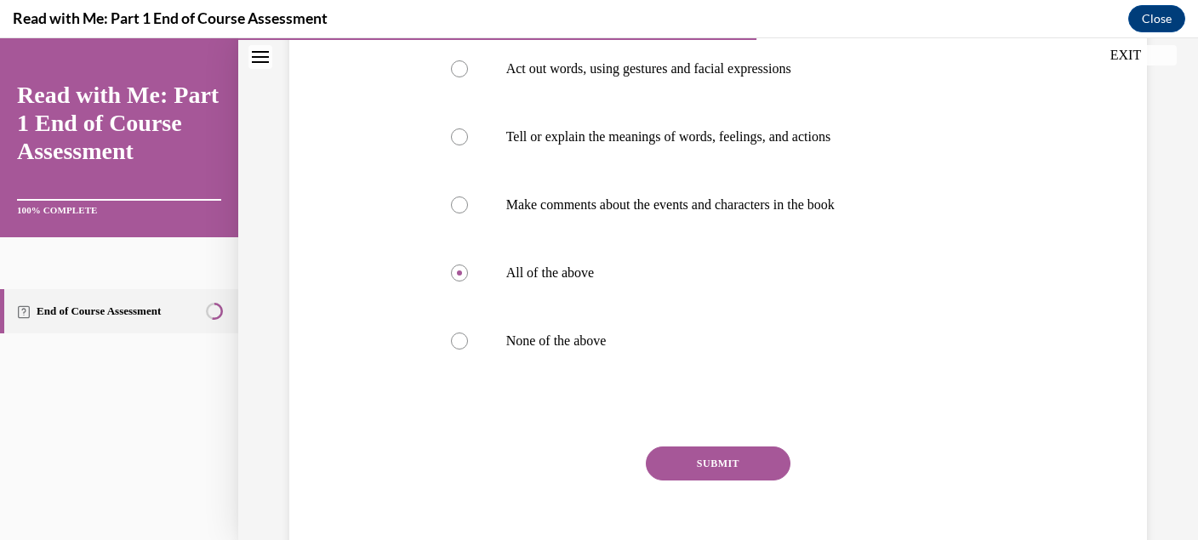
click at [715, 460] on button "SUBMIT" at bounding box center [718, 464] width 145 height 34
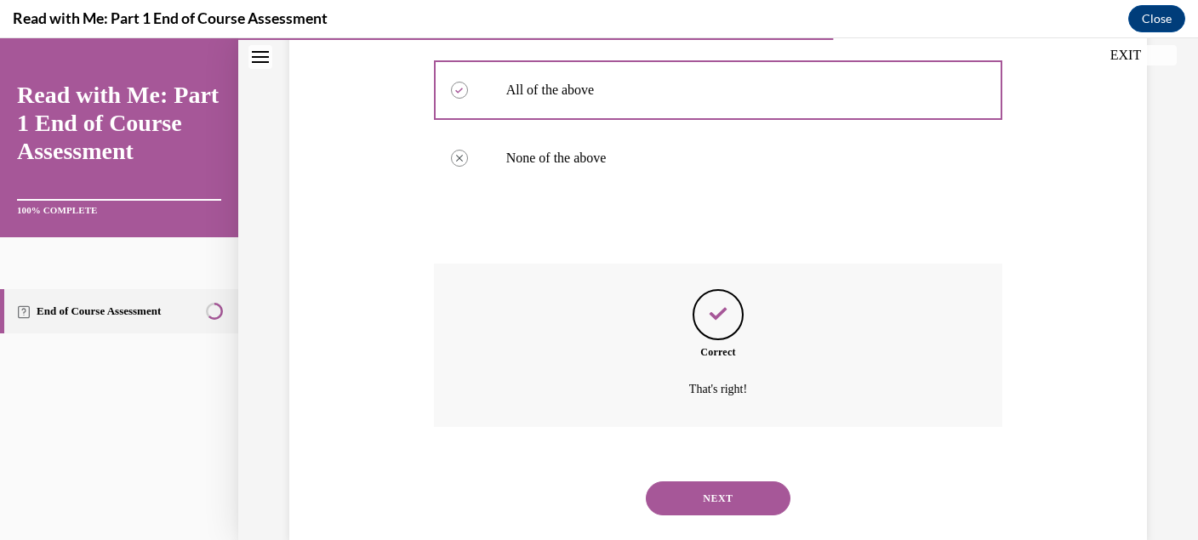
scroll to position [609, 0]
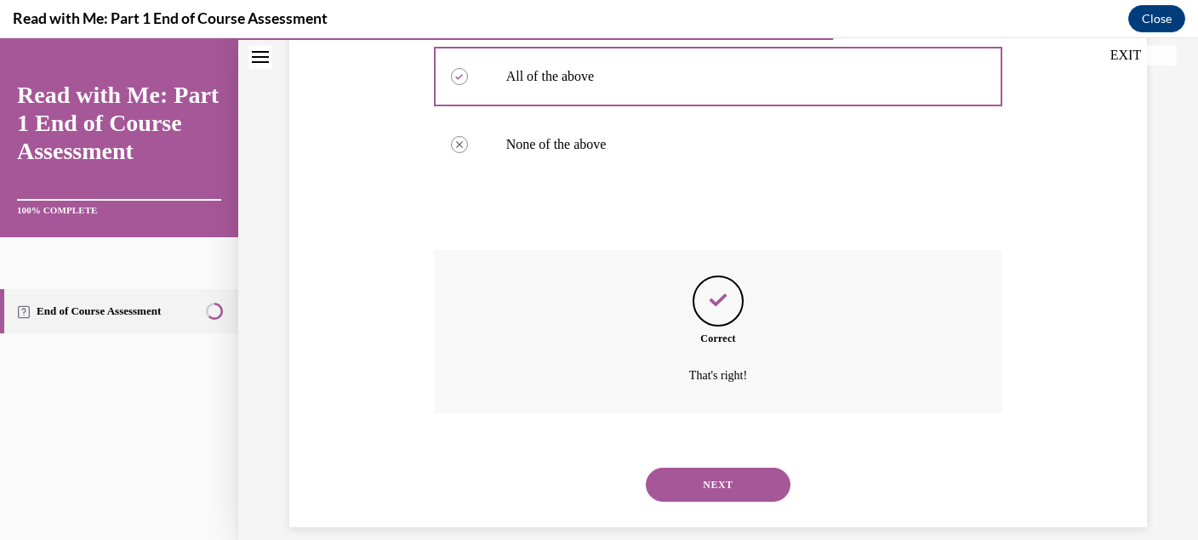
click at [715, 468] on button "NEXT" at bounding box center [718, 485] width 145 height 34
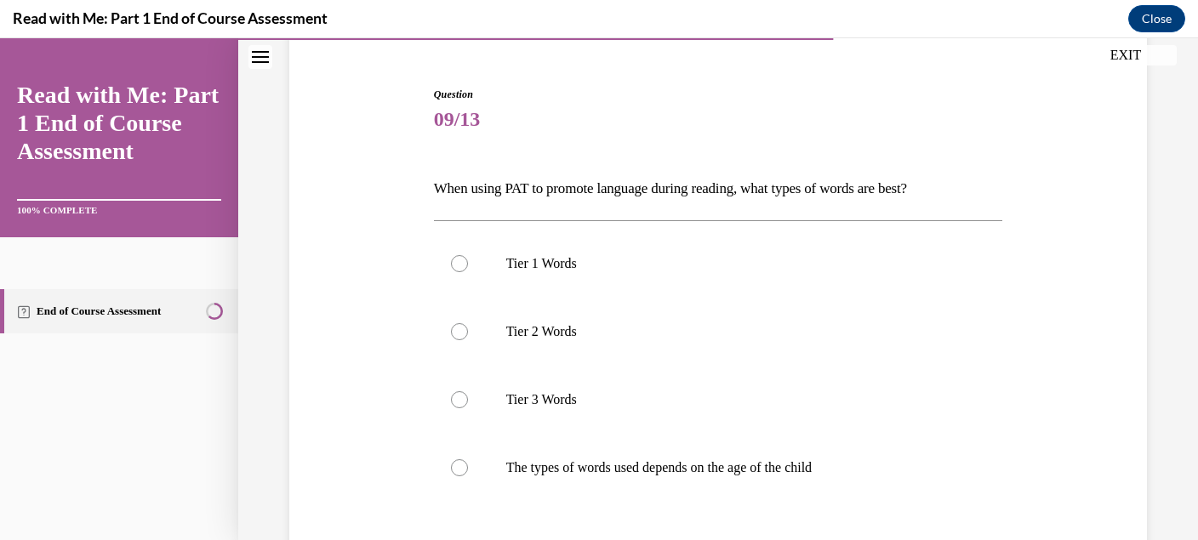
scroll to position [151, 0]
click at [715, 460] on p "The types of words used depends on the age of the child" at bounding box center [733, 466] width 454 height 17
click at [468, 460] on input "The types of words used depends on the age of the child" at bounding box center [459, 466] width 17 height 17
radio input "true"
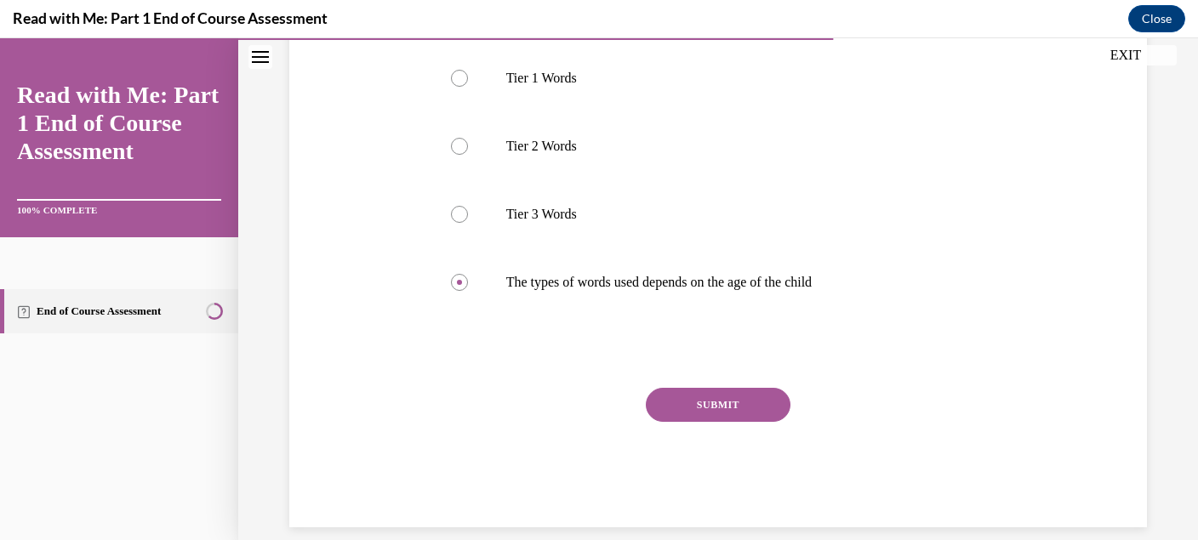
click at [721, 403] on button "SUBMIT" at bounding box center [718, 405] width 145 height 34
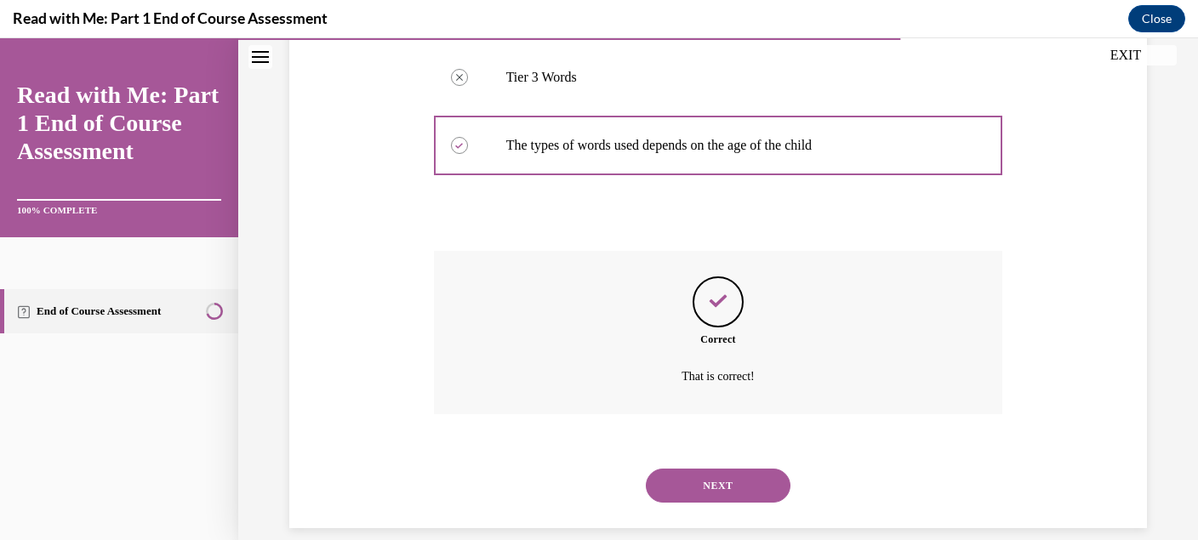
scroll to position [473, 0]
click at [722, 468] on button "NEXT" at bounding box center [718, 485] width 145 height 34
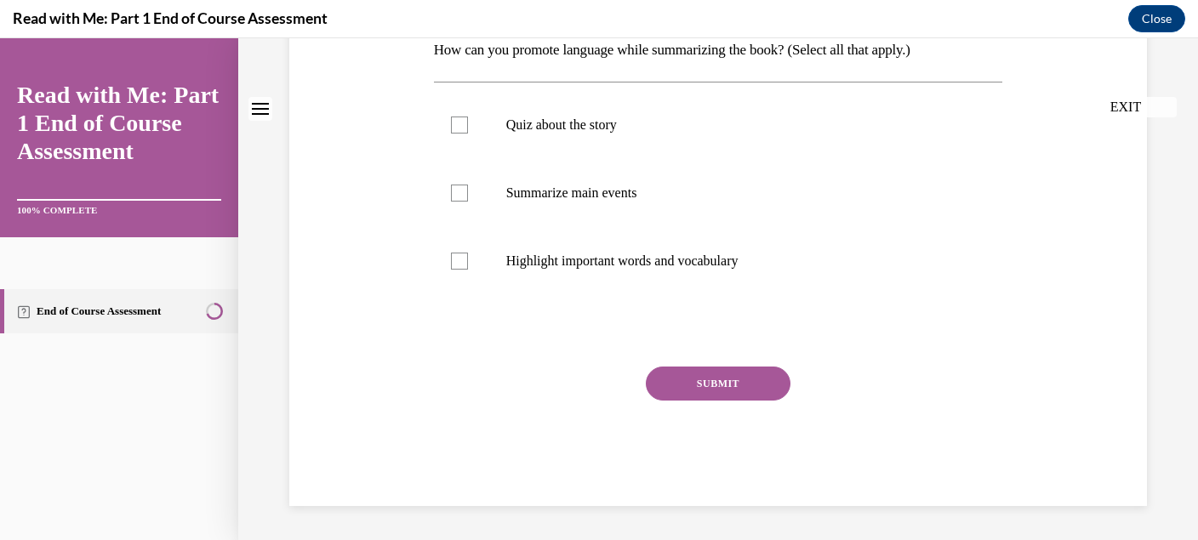
scroll to position [0, 0]
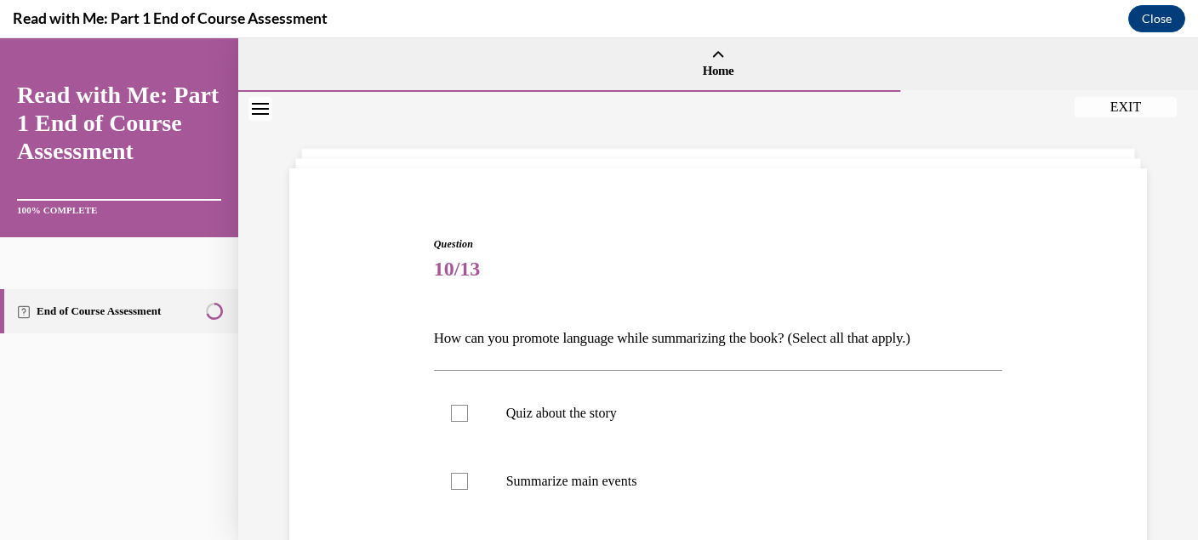
click at [722, 465] on label "Summarize main events" at bounding box center [718, 482] width 569 height 68
click at [468, 473] on input "Summarize main events" at bounding box center [459, 481] width 17 height 17
checkbox input "true"
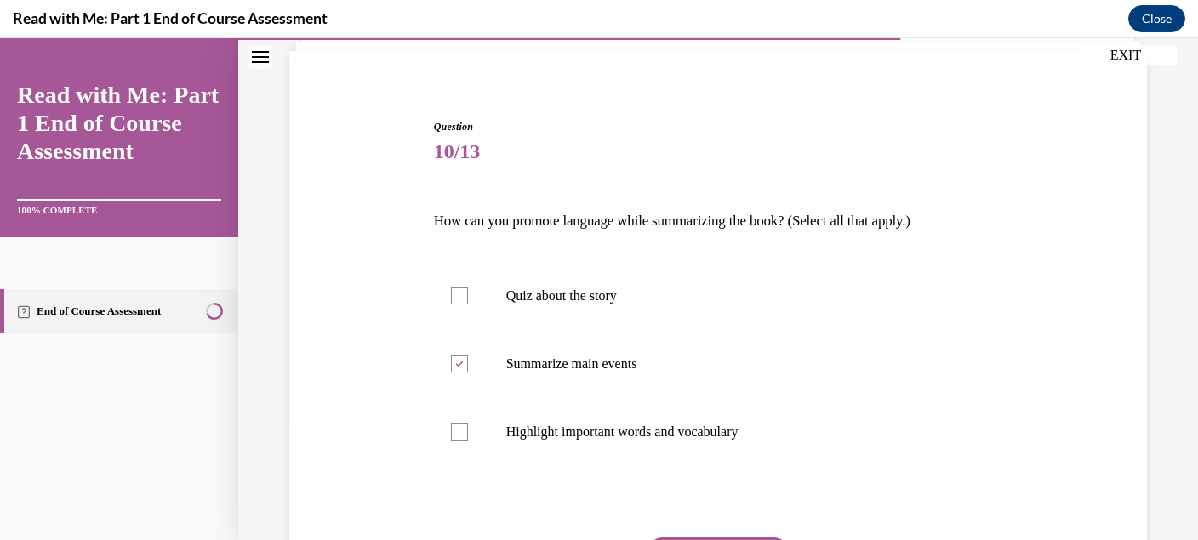
scroll to position [118, 0]
click at [722, 453] on label "Highlight important words and vocabulary" at bounding box center [718, 431] width 569 height 68
click at [468, 440] on input "Highlight important words and vocabulary" at bounding box center [459, 431] width 17 height 17
checkbox input "true"
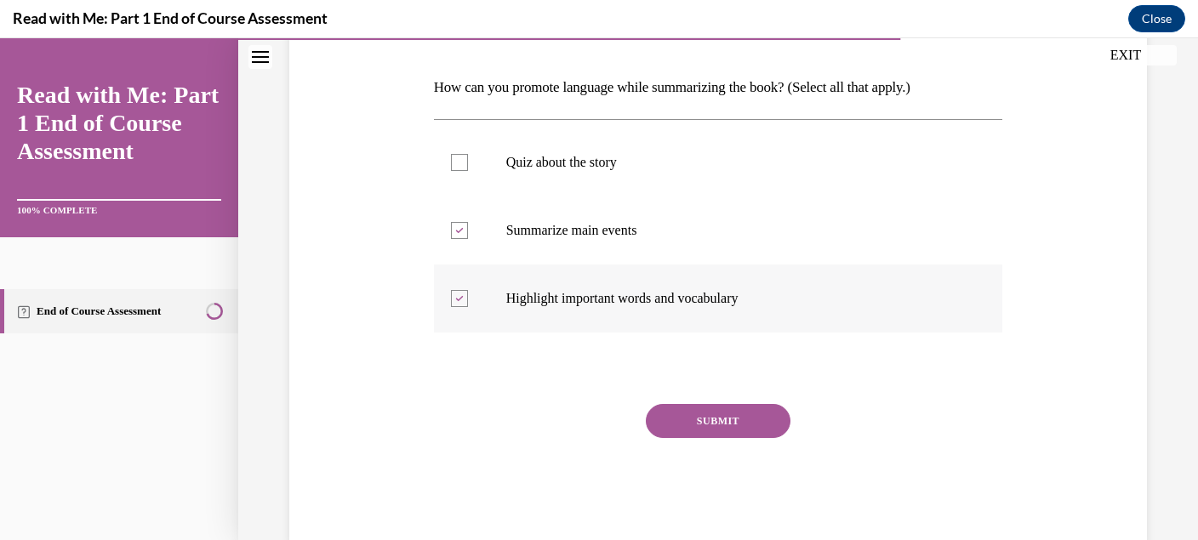
scroll to position [252, 0]
click at [717, 422] on button "SUBMIT" at bounding box center [718, 420] width 145 height 34
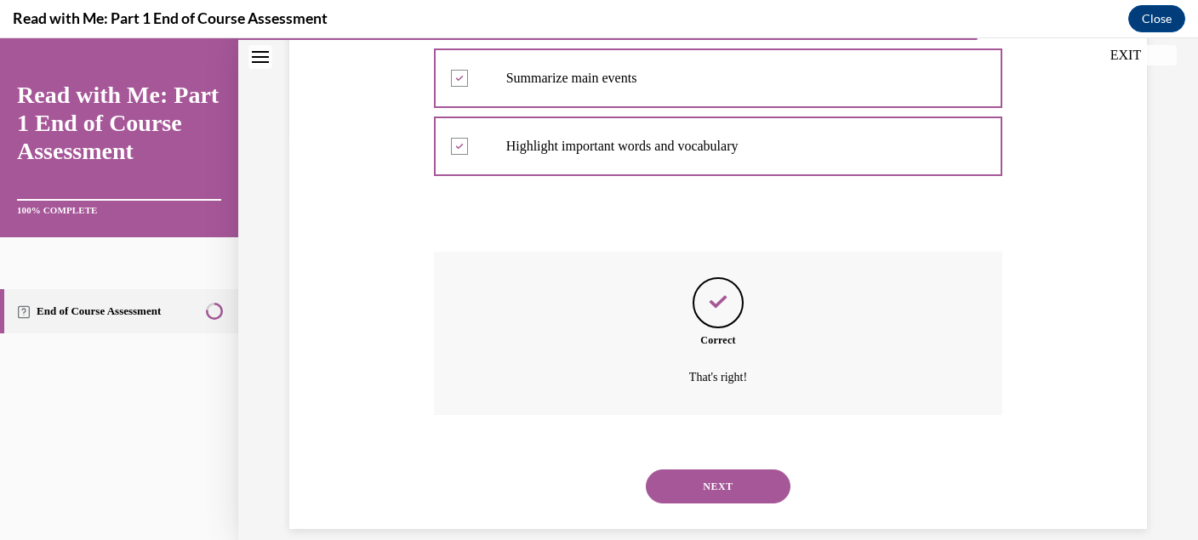
scroll to position [405, 0]
click at [718, 468] on button "NEXT" at bounding box center [718, 485] width 145 height 34
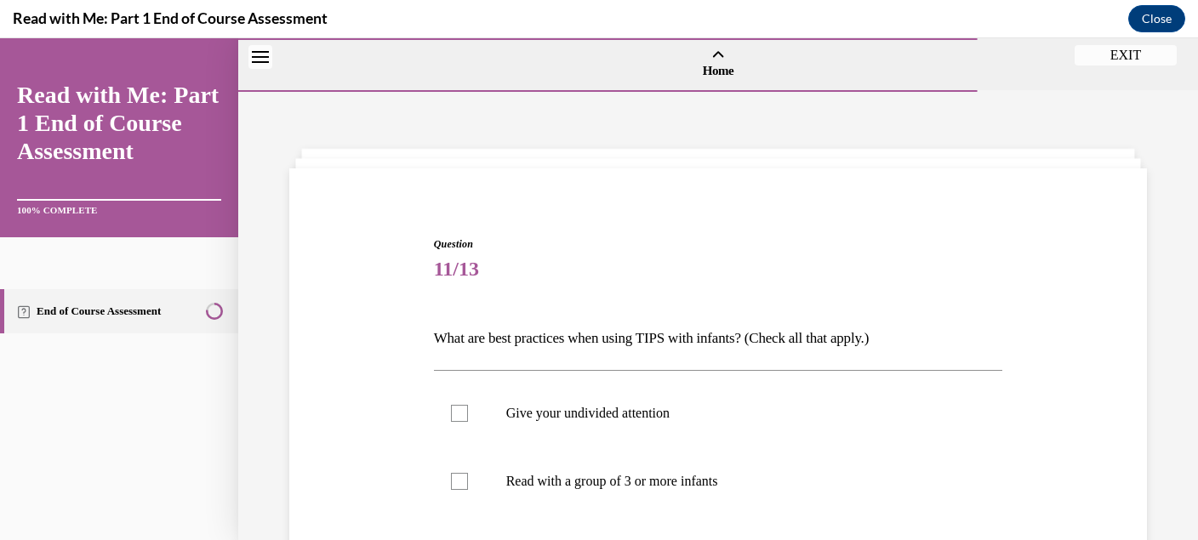
scroll to position [98, 0]
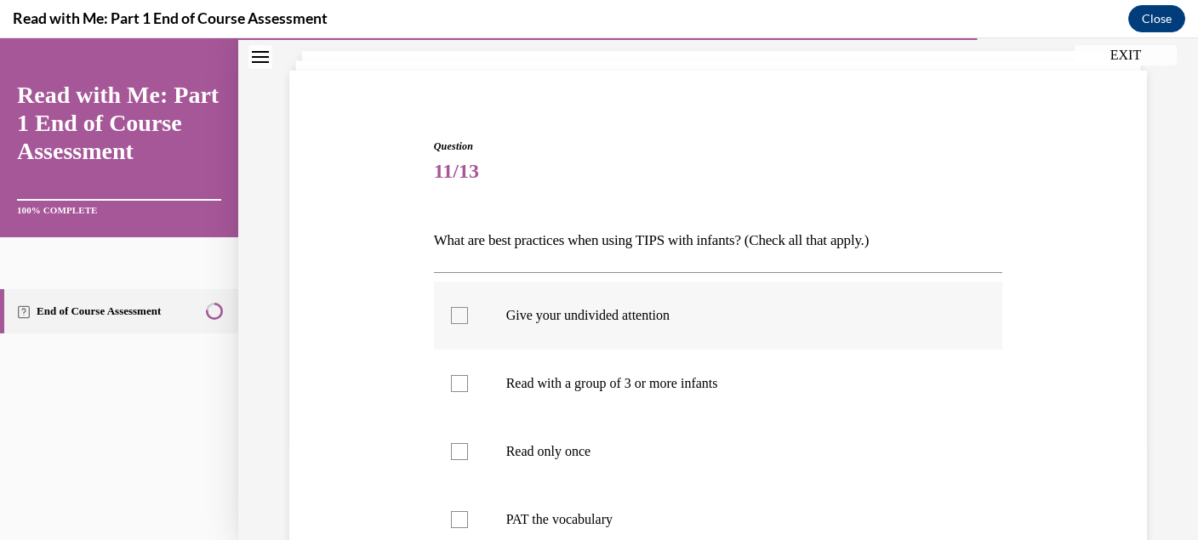
click at [700, 309] on p "Give your undivided attention" at bounding box center [733, 315] width 454 height 17
click at [468, 309] on input "Give your undivided attention" at bounding box center [459, 315] width 17 height 17
checkbox input "true"
click at [679, 521] on p "PAT the vocabulary" at bounding box center [733, 519] width 454 height 17
click at [468, 521] on input "PAT the vocabulary" at bounding box center [459, 519] width 17 height 17
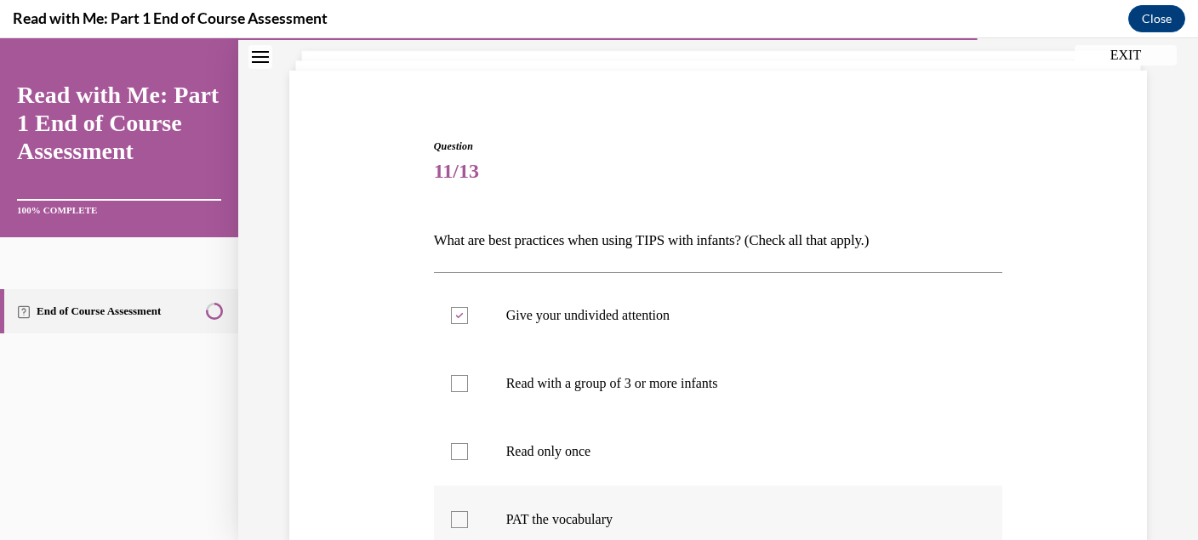
checkbox input "true"
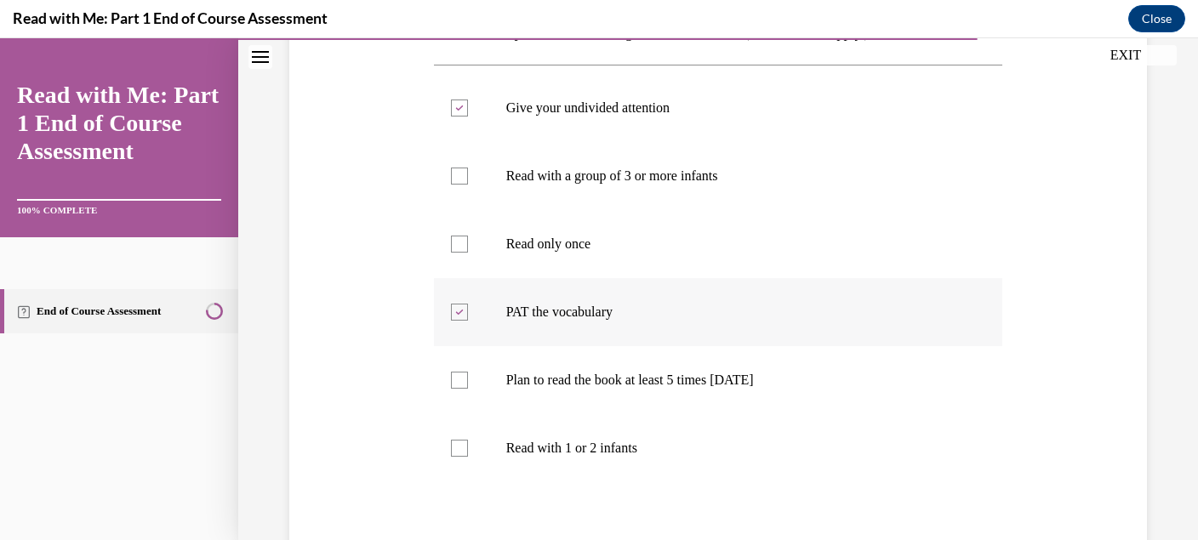
scroll to position [324, 0]
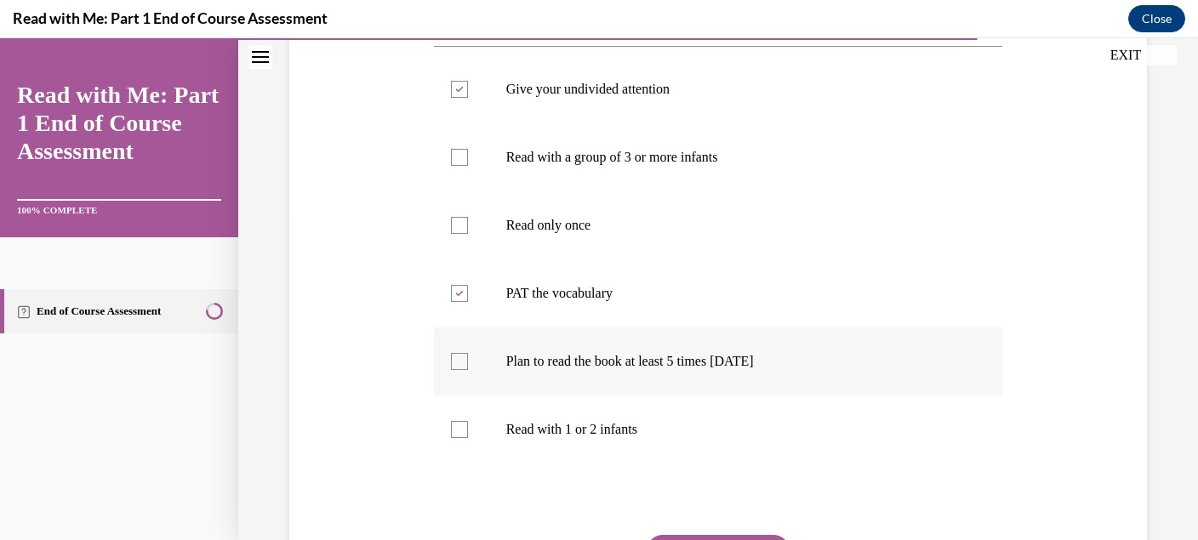
click at [642, 363] on p "Plan to read the book at least 5 times in 2 weeks" at bounding box center [733, 361] width 454 height 17
click at [468, 363] on input "Plan to read the book at least 5 times in 2 weeks" at bounding box center [459, 361] width 17 height 17
checkbox input "true"
click at [649, 420] on label "Read with 1 or 2 infants" at bounding box center [718, 430] width 569 height 68
click at [468, 421] on input "Read with 1 or 2 infants" at bounding box center [459, 429] width 17 height 17
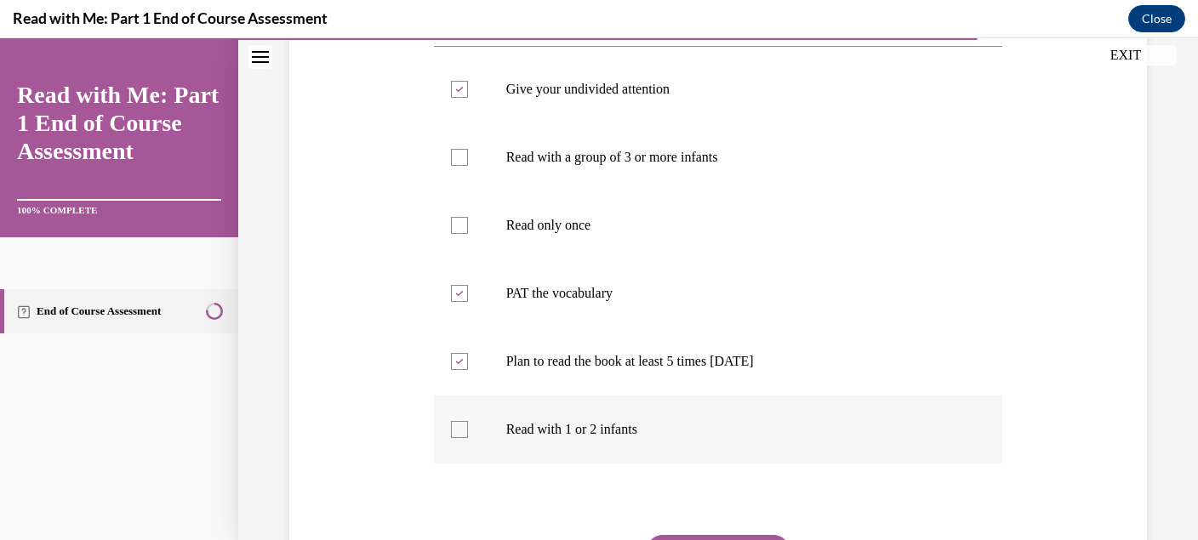
checkbox input "true"
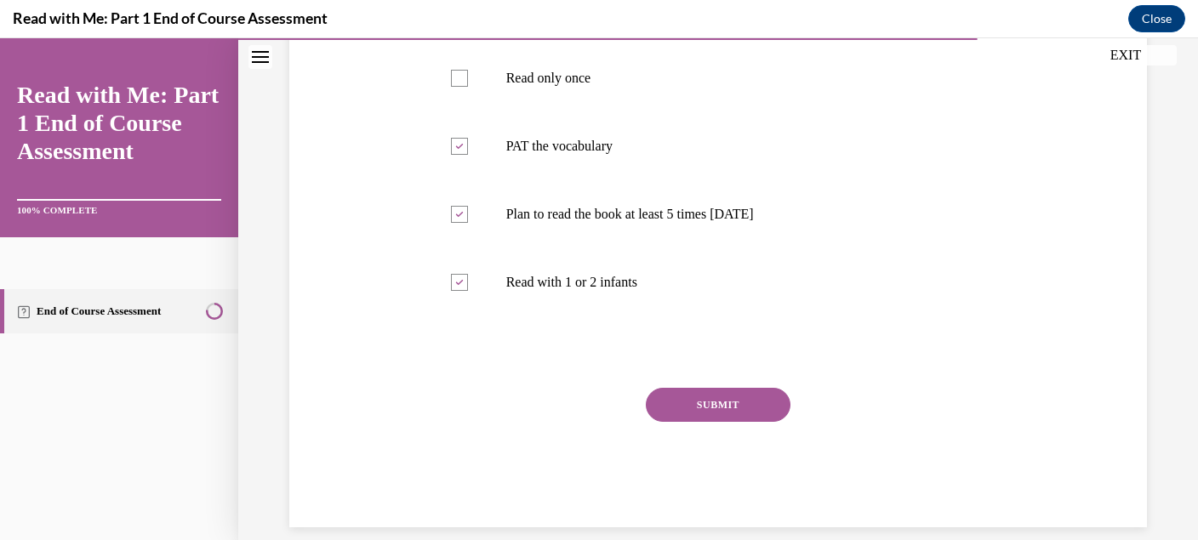
click at [705, 409] on button "SUBMIT" at bounding box center [718, 405] width 145 height 34
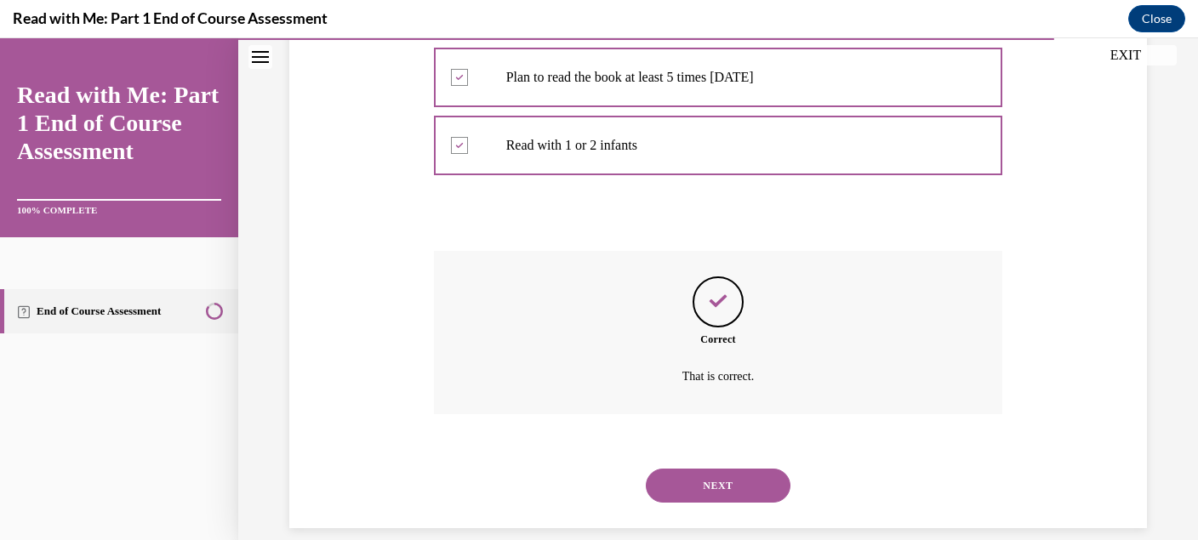
scroll to position [609, 0]
click at [709, 468] on button "NEXT" at bounding box center [718, 485] width 145 height 34
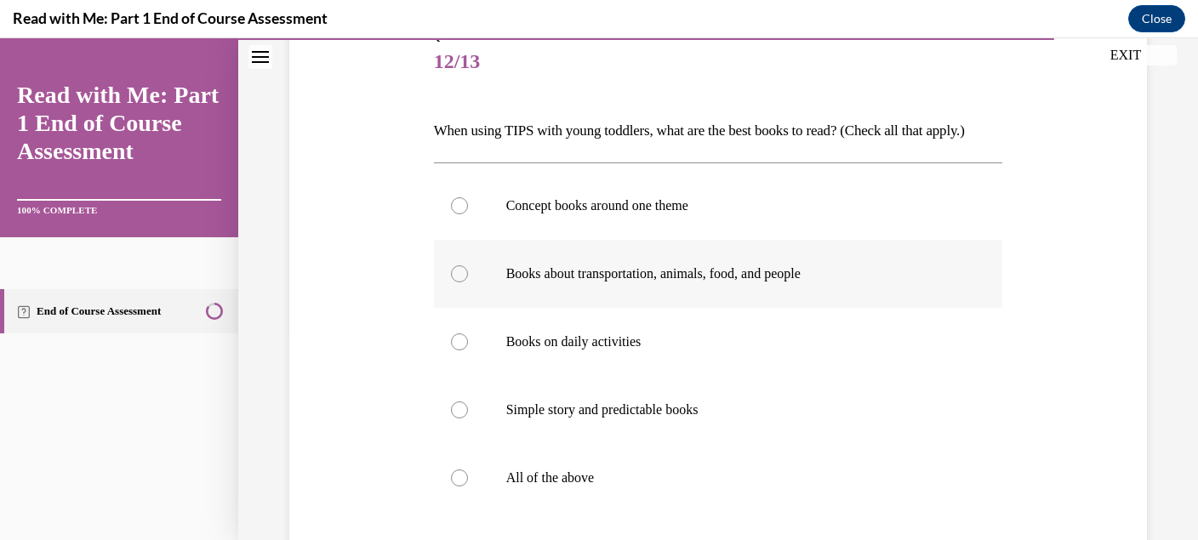
scroll to position [316, 0]
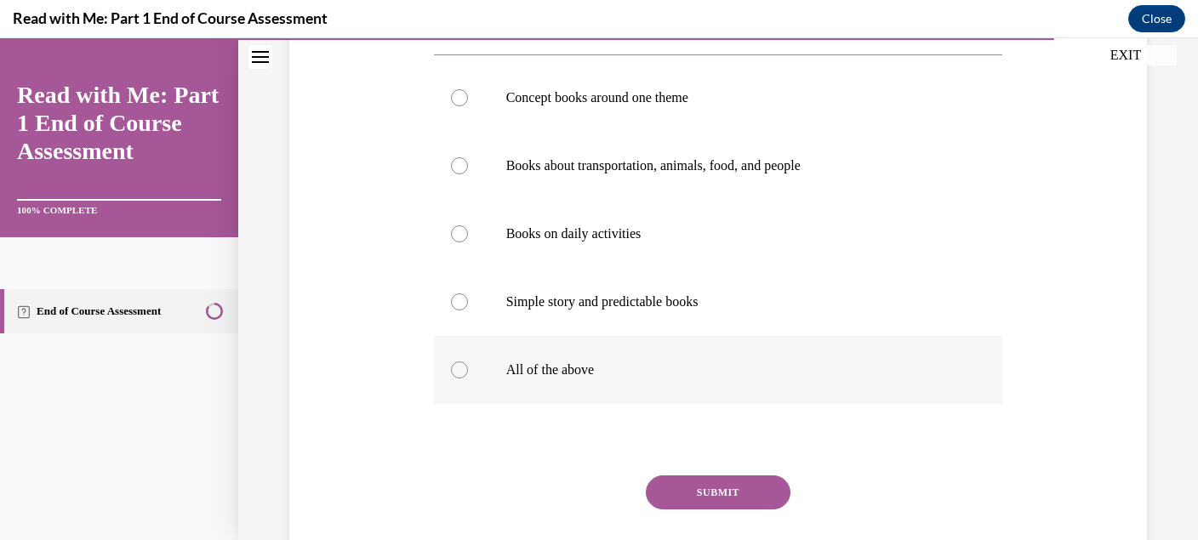
click at [677, 381] on label "All of the above" at bounding box center [718, 370] width 569 height 68
click at [468, 379] on input "All of the above" at bounding box center [459, 370] width 17 height 17
radio input "true"
click at [712, 510] on button "SUBMIT" at bounding box center [718, 493] width 145 height 34
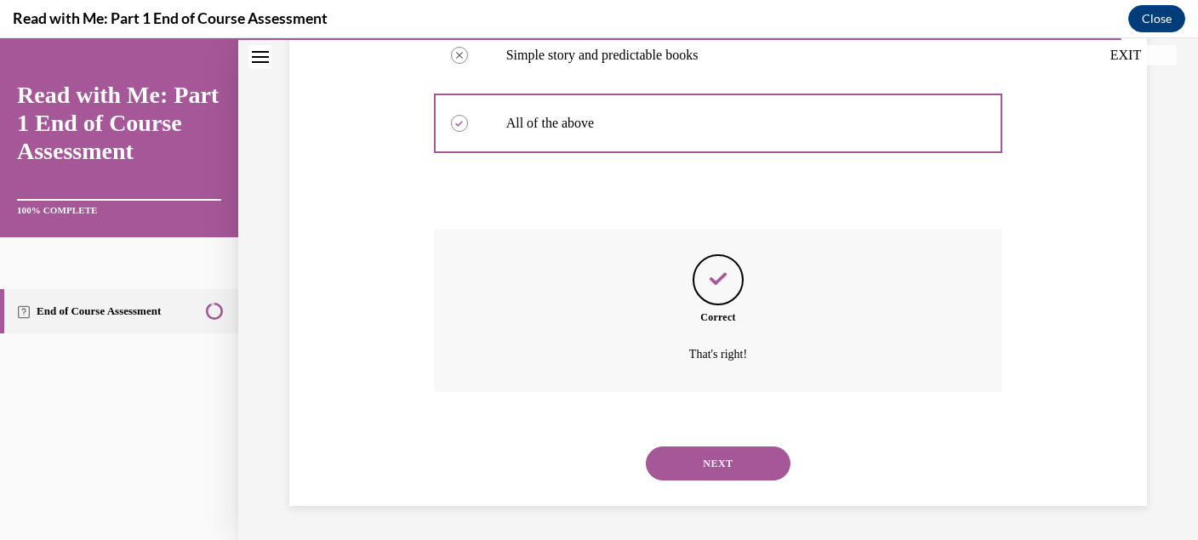
scroll to position [570, 0]
click at [742, 455] on button "NEXT" at bounding box center [718, 464] width 145 height 34
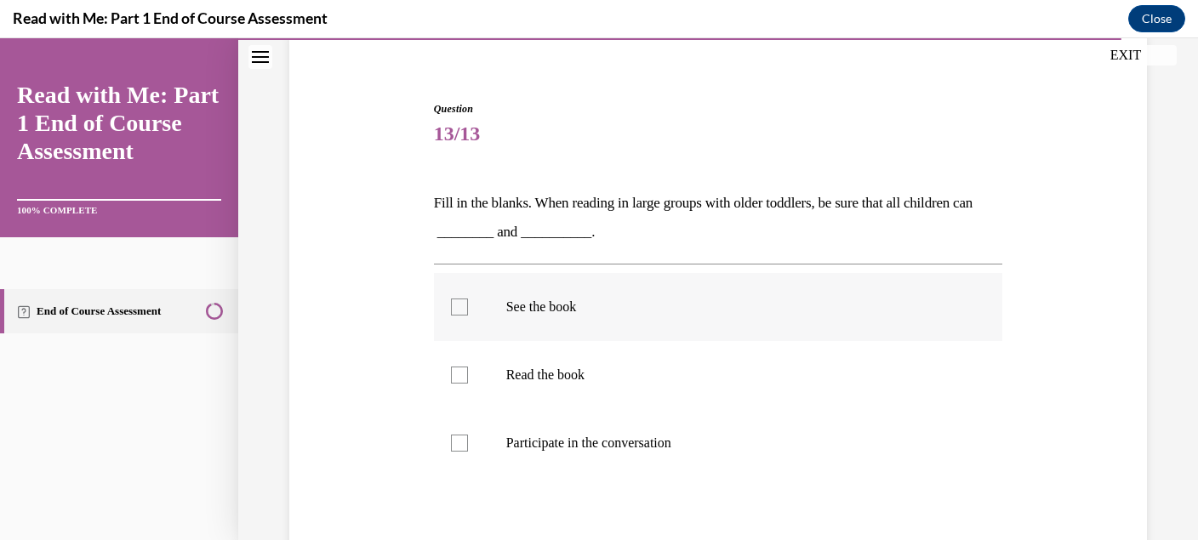
scroll to position [136, 0]
click at [636, 305] on p "See the book" at bounding box center [733, 306] width 454 height 17
click at [468, 305] on input "See the book" at bounding box center [459, 306] width 17 height 17
checkbox input "true"
click at [637, 436] on p "Participate in the conversation" at bounding box center [733, 442] width 454 height 17
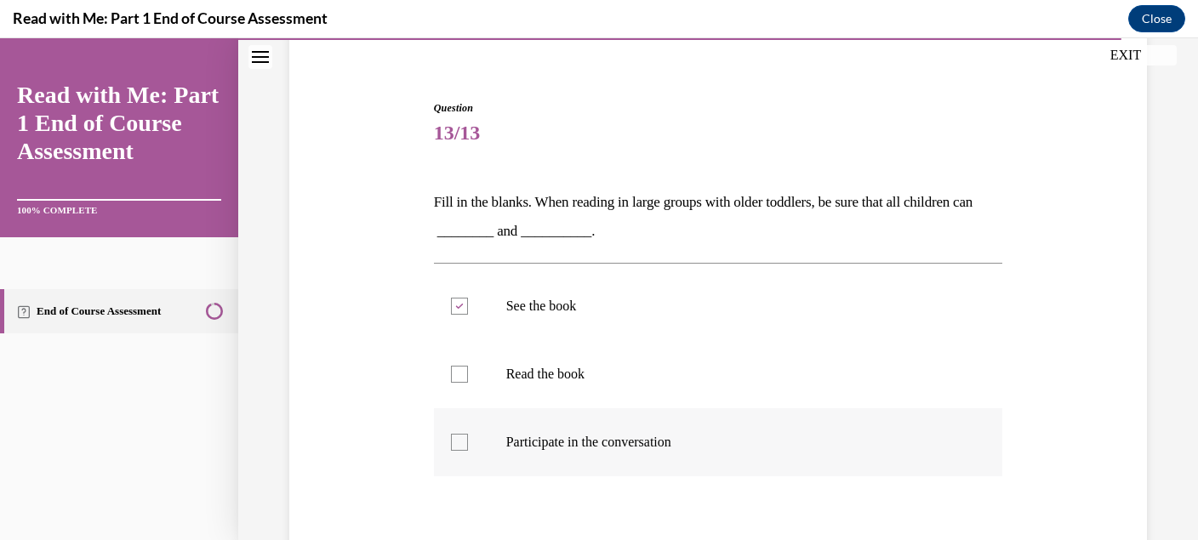
click at [468, 436] on input "Participate in the conversation" at bounding box center [459, 442] width 17 height 17
checkbox input "true"
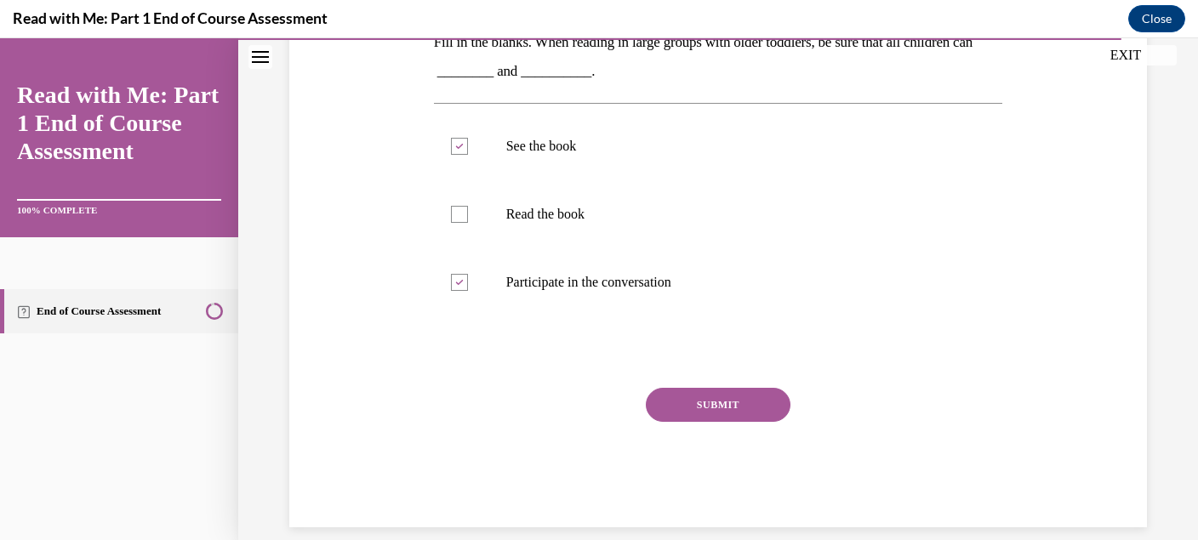
click at [715, 406] on button "SUBMIT" at bounding box center [718, 405] width 145 height 34
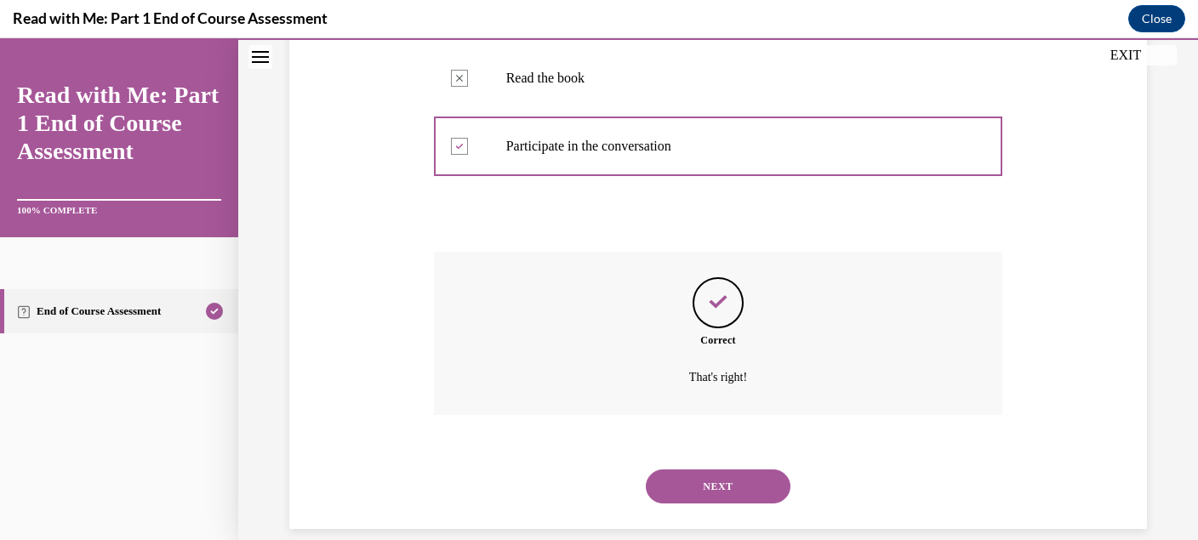
scroll to position [434, 0]
click at [724, 468] on button "NEXT" at bounding box center [718, 485] width 145 height 34
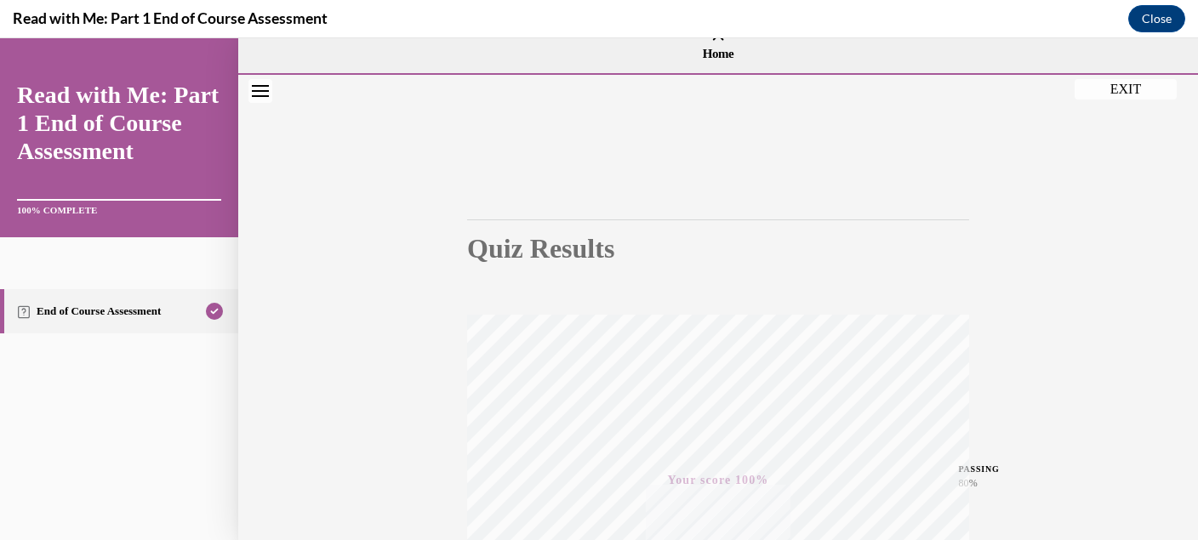
scroll to position [0, 0]
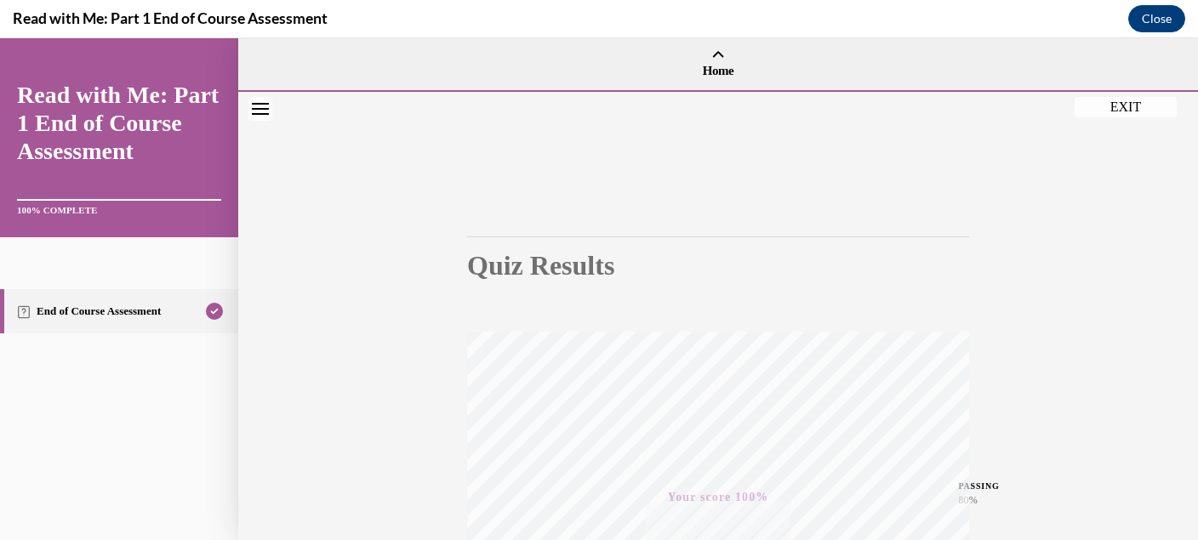
click at [1126, 102] on button "EXIT" at bounding box center [1126, 107] width 102 height 20
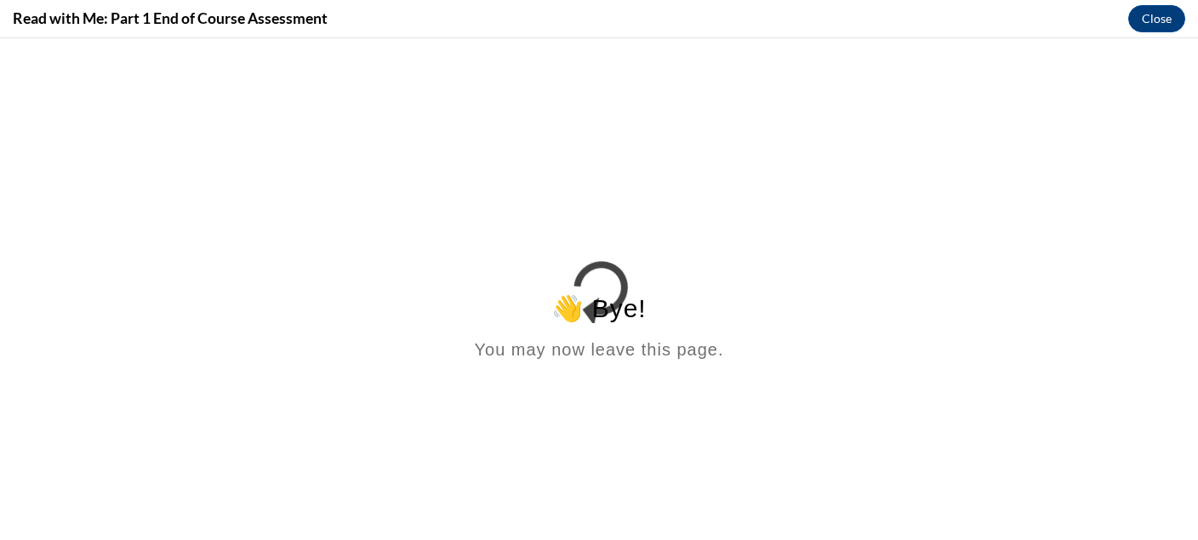
click at [711, 367] on html "👋 Bye! You may now leave this page." at bounding box center [599, 202] width 1198 height 328
click at [764, 282] on html "👋 Bye! You may now leave this page." at bounding box center [599, 202] width 1198 height 328
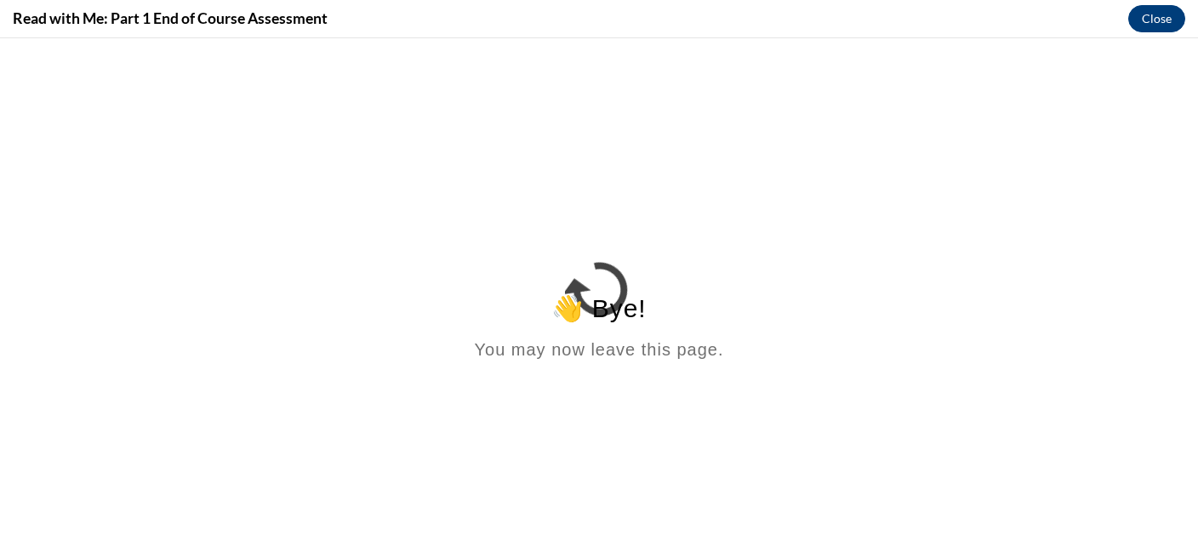
click at [1157, 13] on button "Close" at bounding box center [1156, 18] width 57 height 27
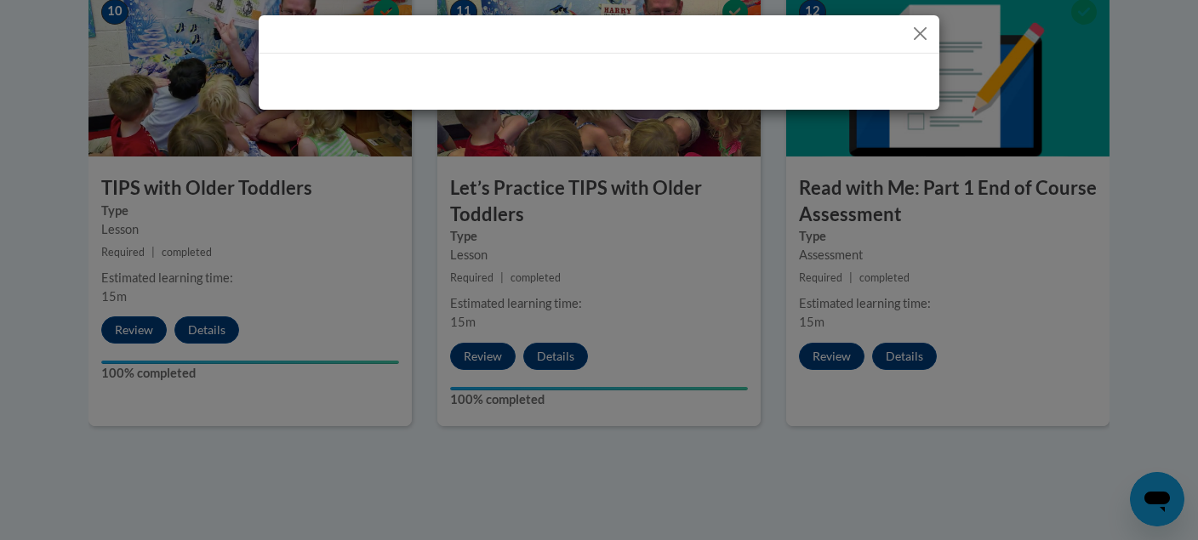
click at [830, 27] on div at bounding box center [599, 34] width 681 height 38
click at [922, 34] on button "Close" at bounding box center [920, 33] width 21 height 21
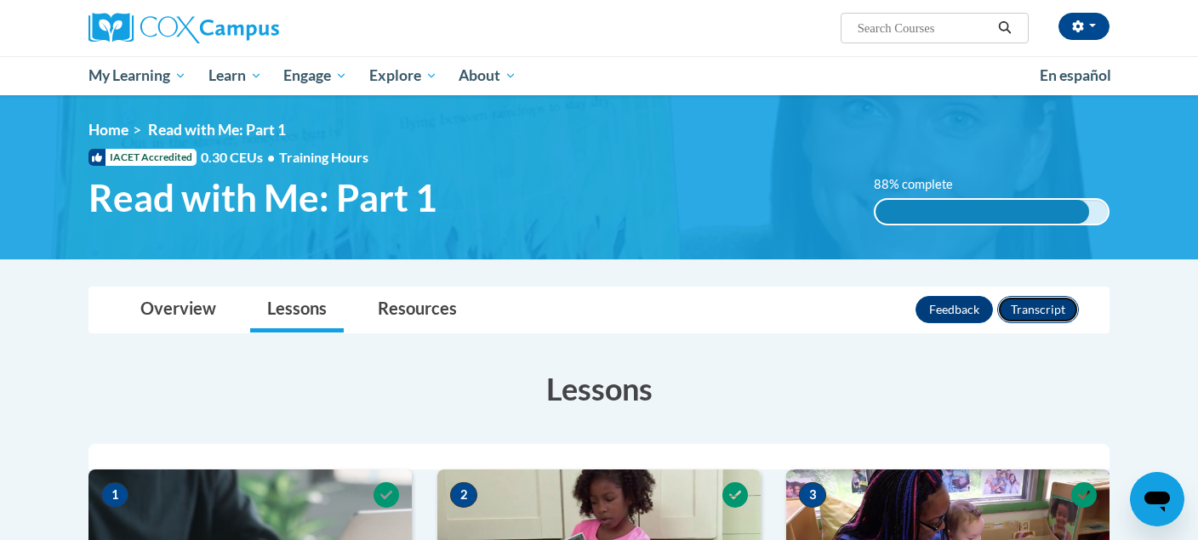
click at [1034, 305] on button "Transcript" at bounding box center [1038, 309] width 82 height 27
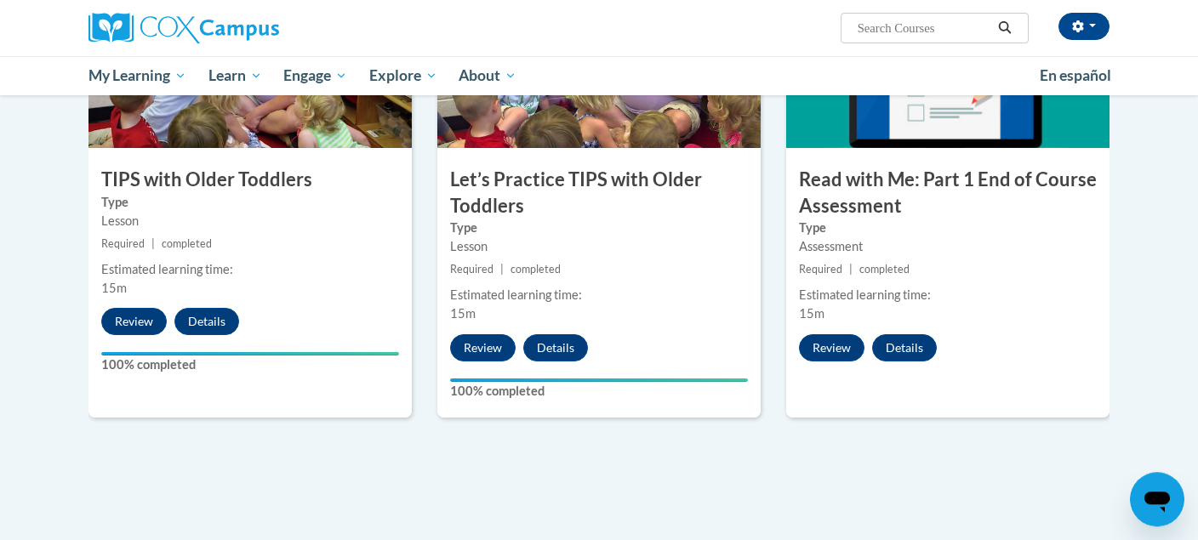
scroll to position [1822, 0]
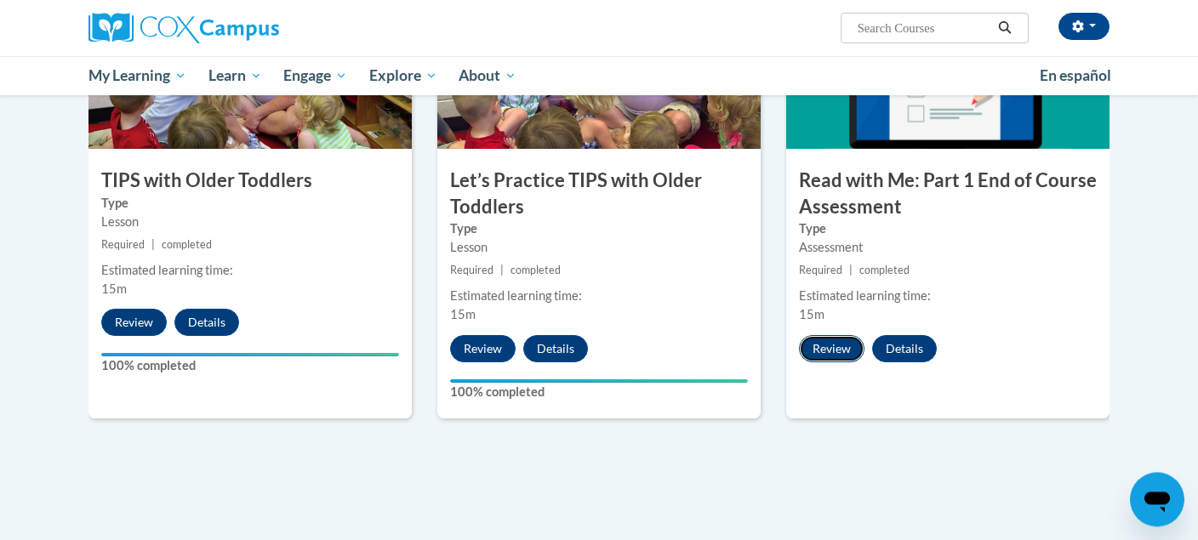
click at [840, 347] on button "Review" at bounding box center [832, 348] width 66 height 27
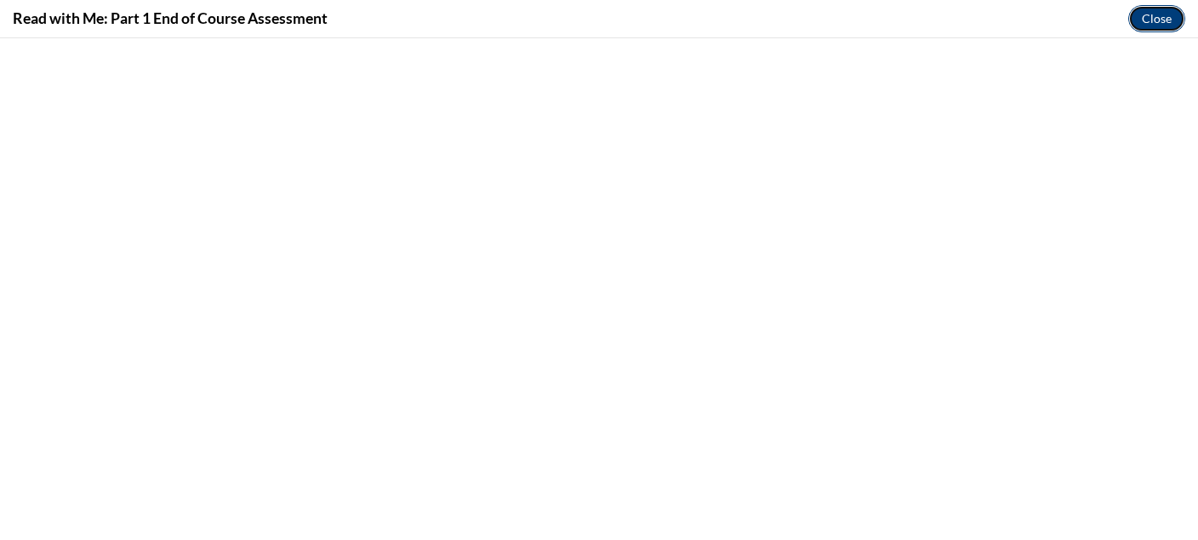
click at [1164, 19] on button "Close" at bounding box center [1156, 18] width 57 height 27
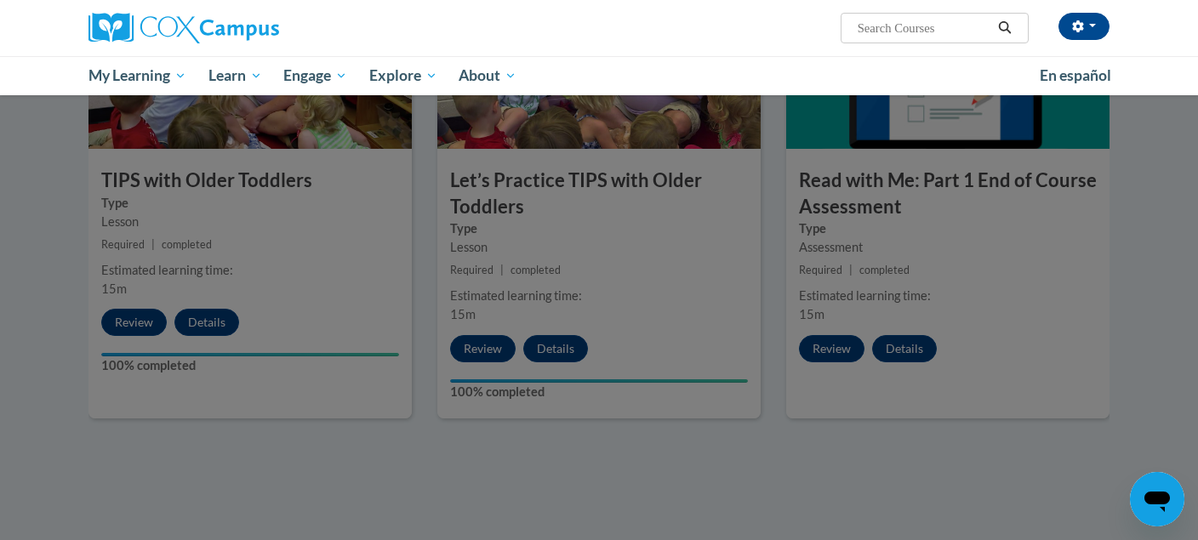
click at [901, 414] on div at bounding box center [599, 270] width 1198 height 540
click at [848, 429] on div at bounding box center [599, 270] width 1198 height 540
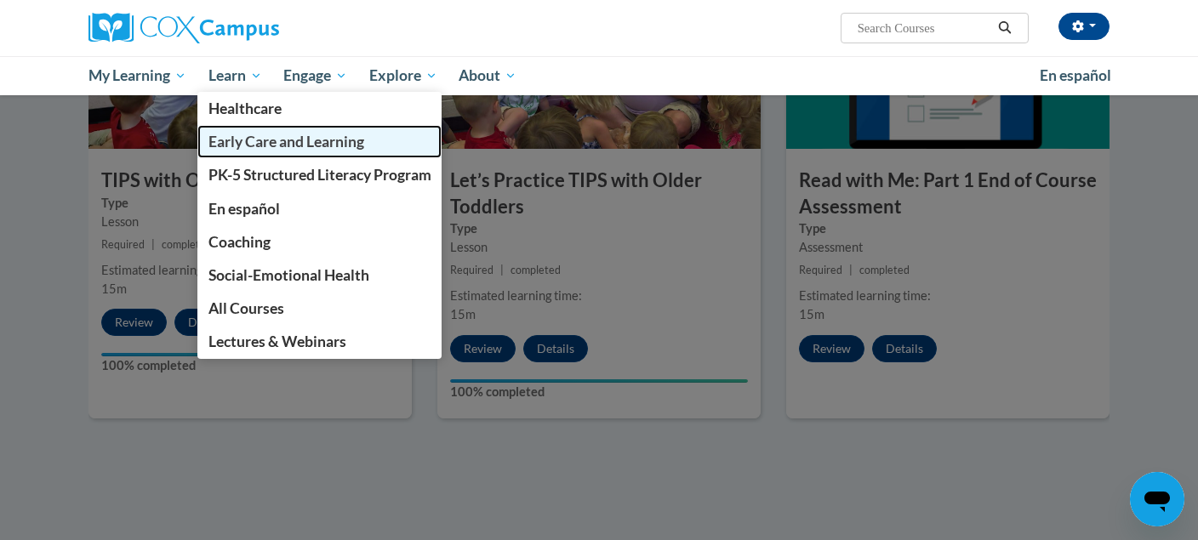
click at [242, 140] on span "Early Care and Learning" at bounding box center [286, 142] width 156 height 18
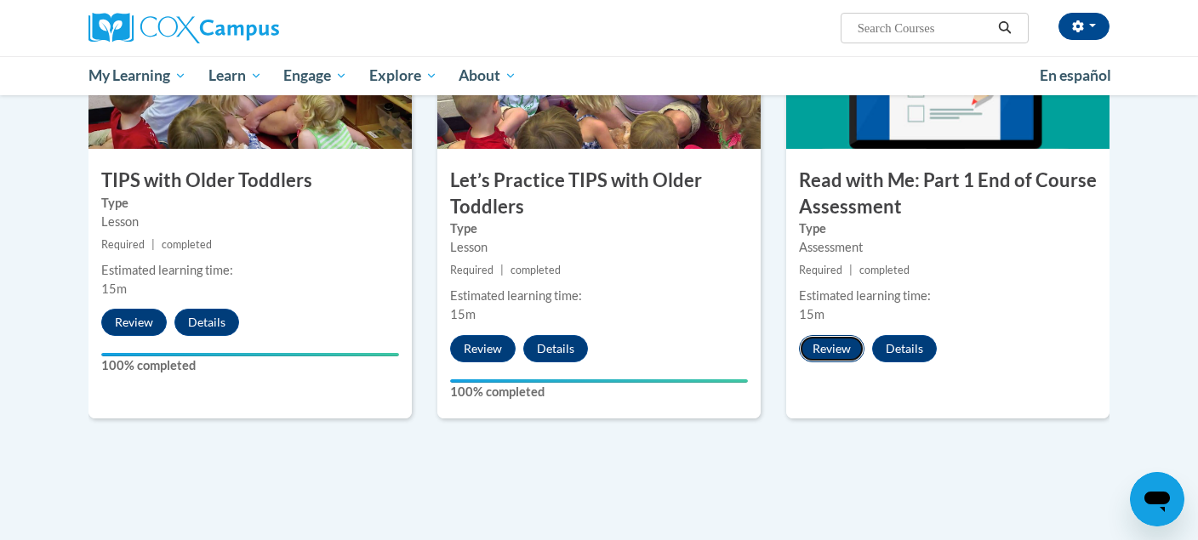
click at [837, 335] on button "Review" at bounding box center [832, 348] width 66 height 27
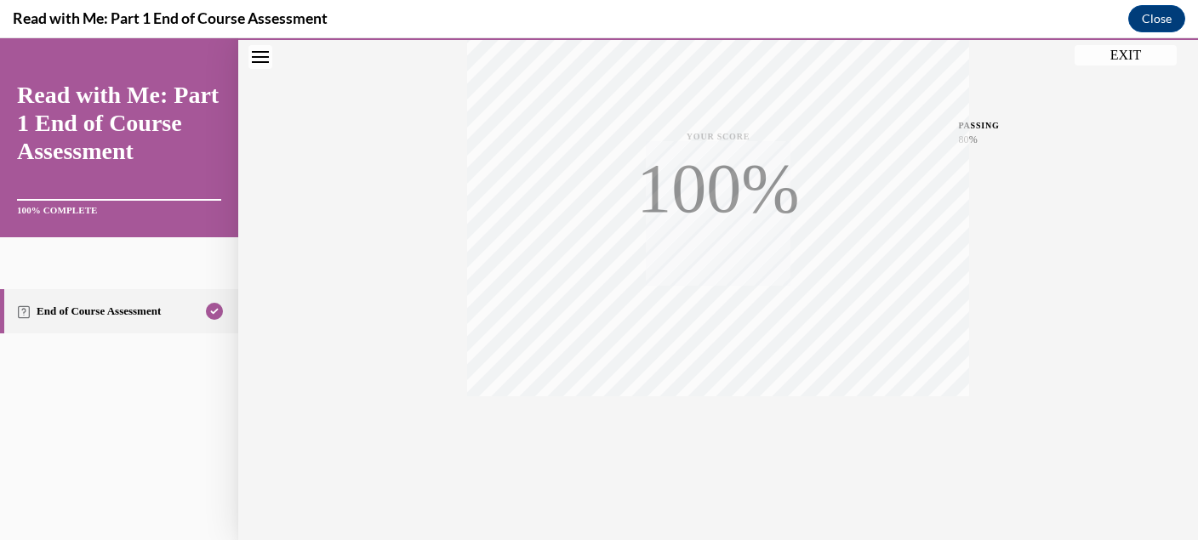
scroll to position [369, 0]
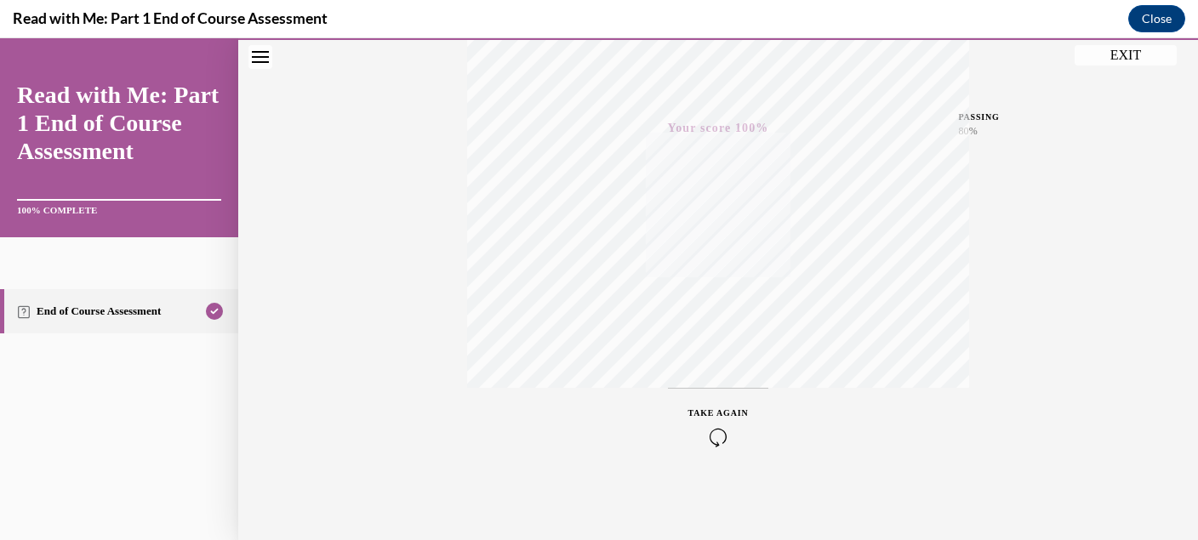
click at [1121, 55] on button "EXIT" at bounding box center [1126, 55] width 102 height 20
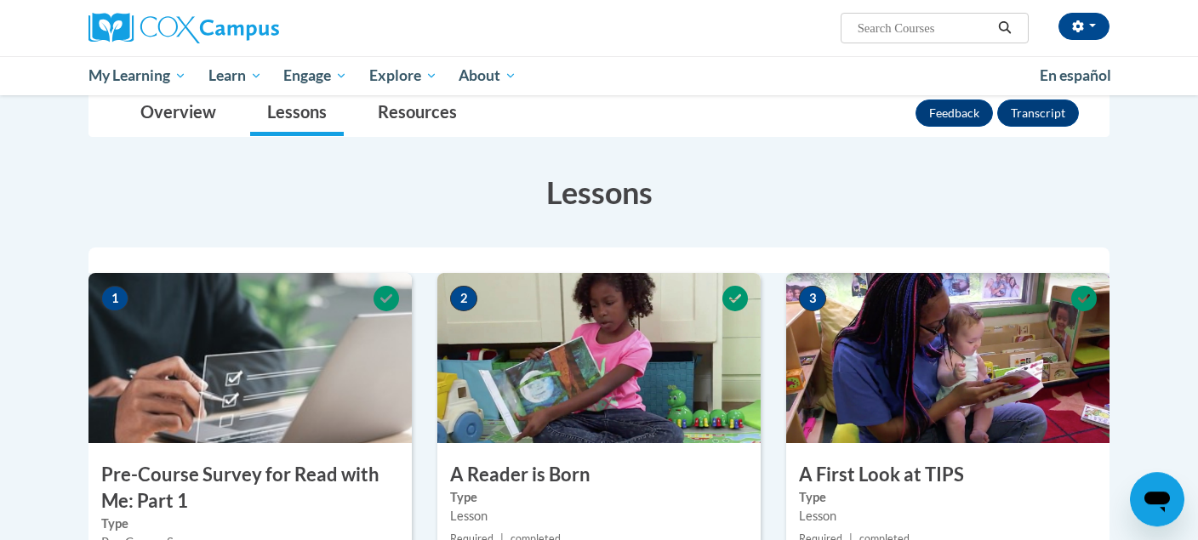
scroll to position [0, 0]
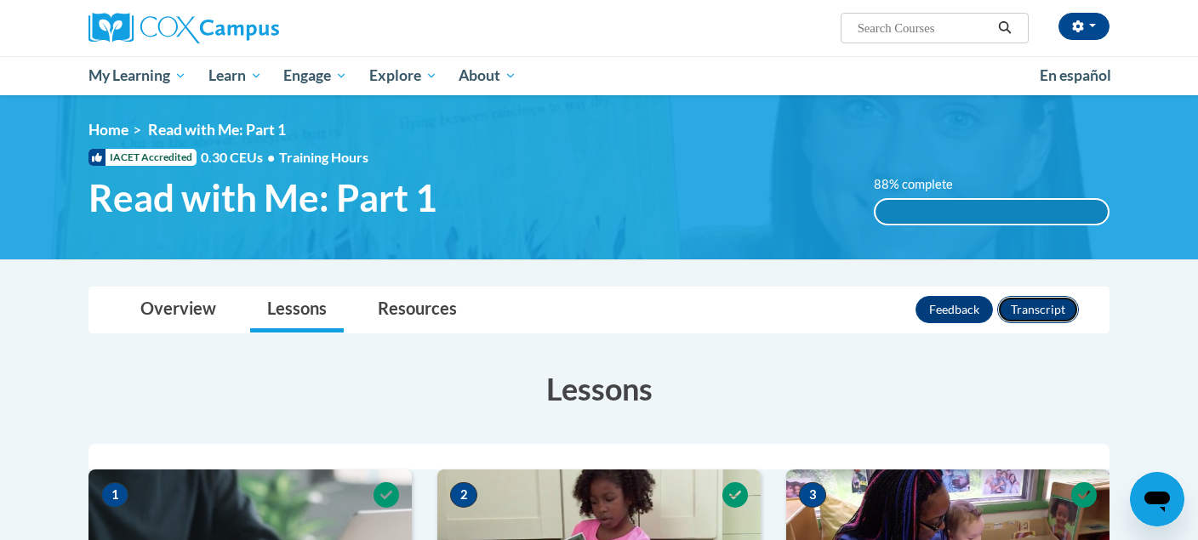
click at [1038, 305] on button "Transcript" at bounding box center [1038, 309] width 82 height 27
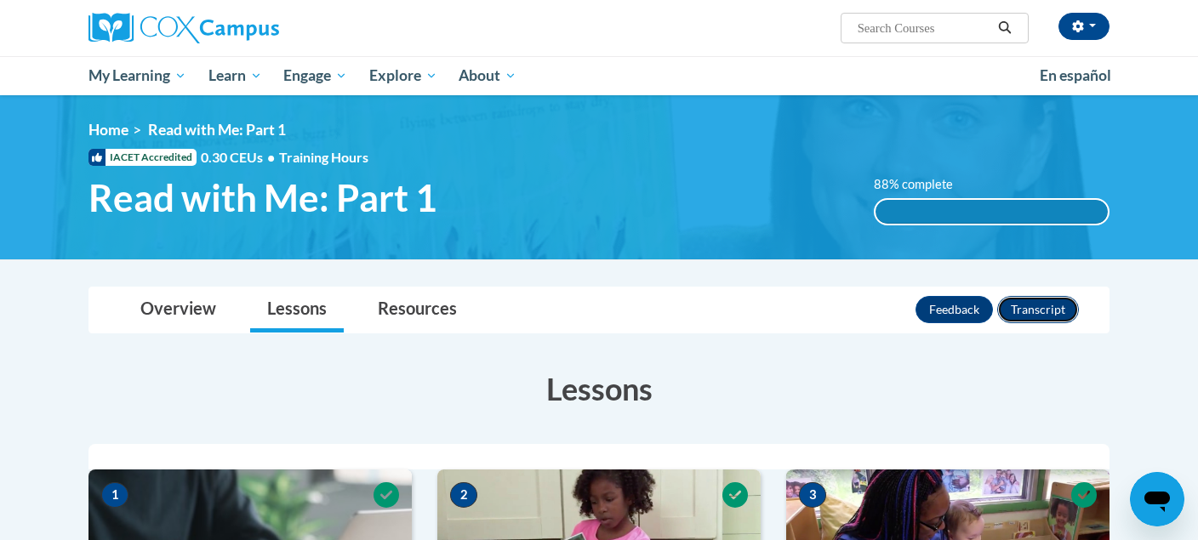
click at [1038, 305] on button "Transcript" at bounding box center [1038, 309] width 82 height 27
click at [974, 304] on button "Feedback" at bounding box center [953, 309] width 77 height 27
